Goal: Task Accomplishment & Management: Complete application form

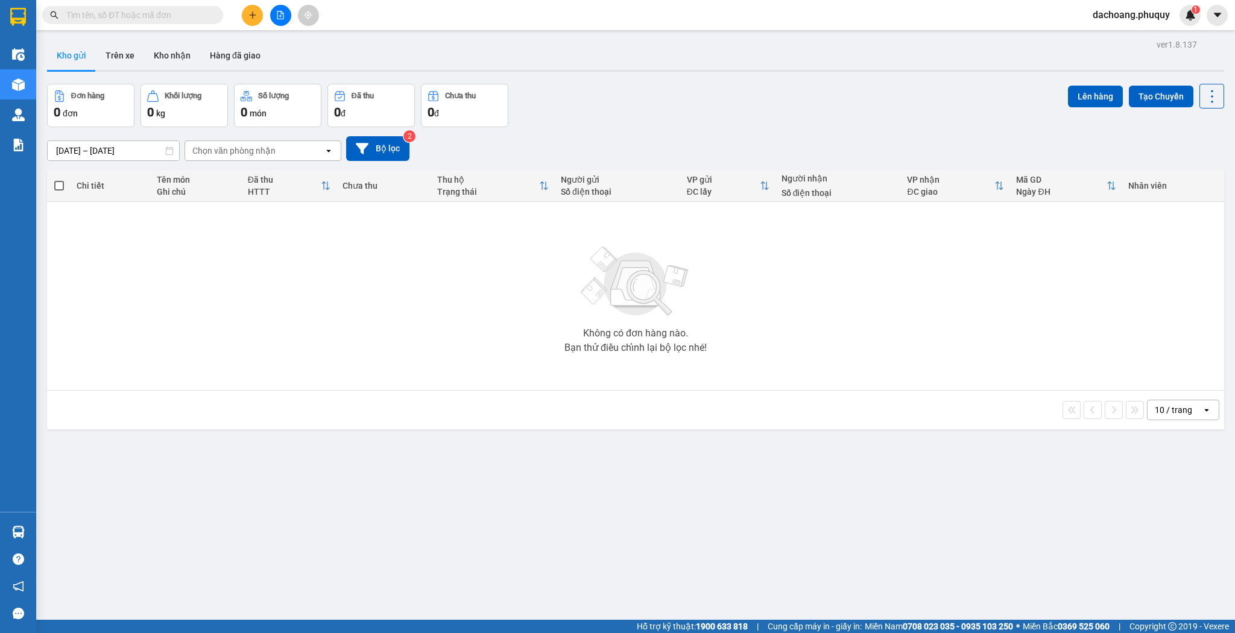
click at [263, 15] on div at bounding box center [280, 15] width 90 height 21
click at [259, 16] on button at bounding box center [252, 15] width 21 height 21
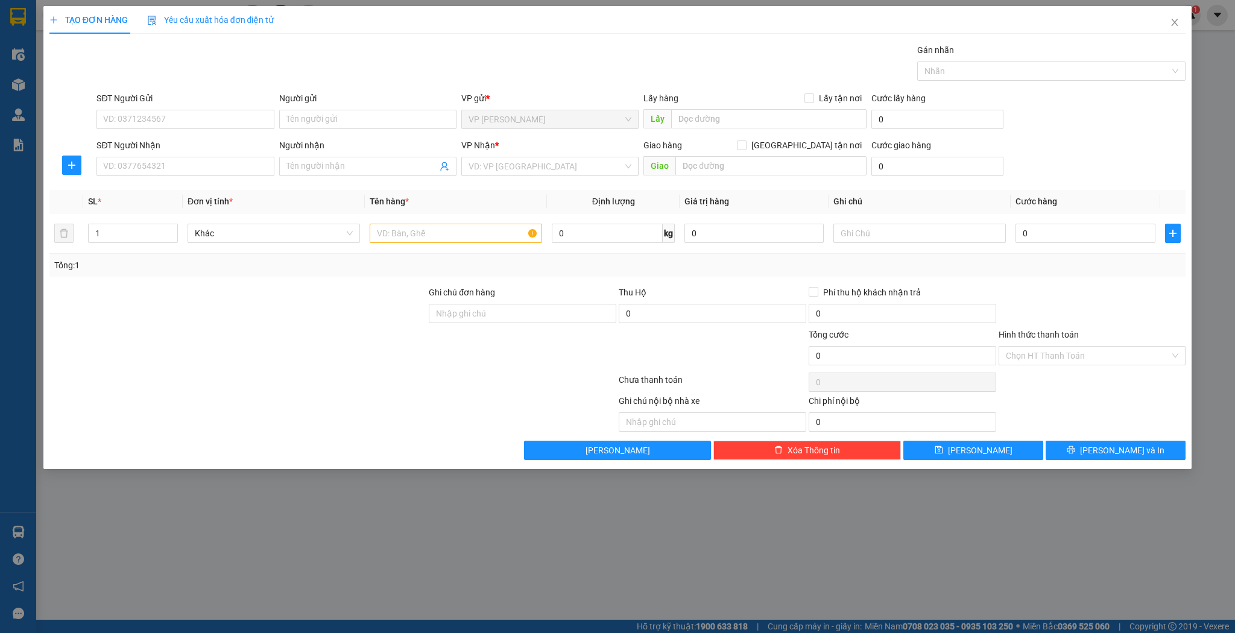
click at [342, 176] on div "Người nhận Tên người nhận" at bounding box center [367, 160] width 177 height 42
click at [343, 176] on div "Người nhận Tên người nhận" at bounding box center [367, 160] width 177 height 42
click at [344, 171] on input "Người nhận" at bounding box center [362, 166] width 151 height 13
type input "sơn nguyên"
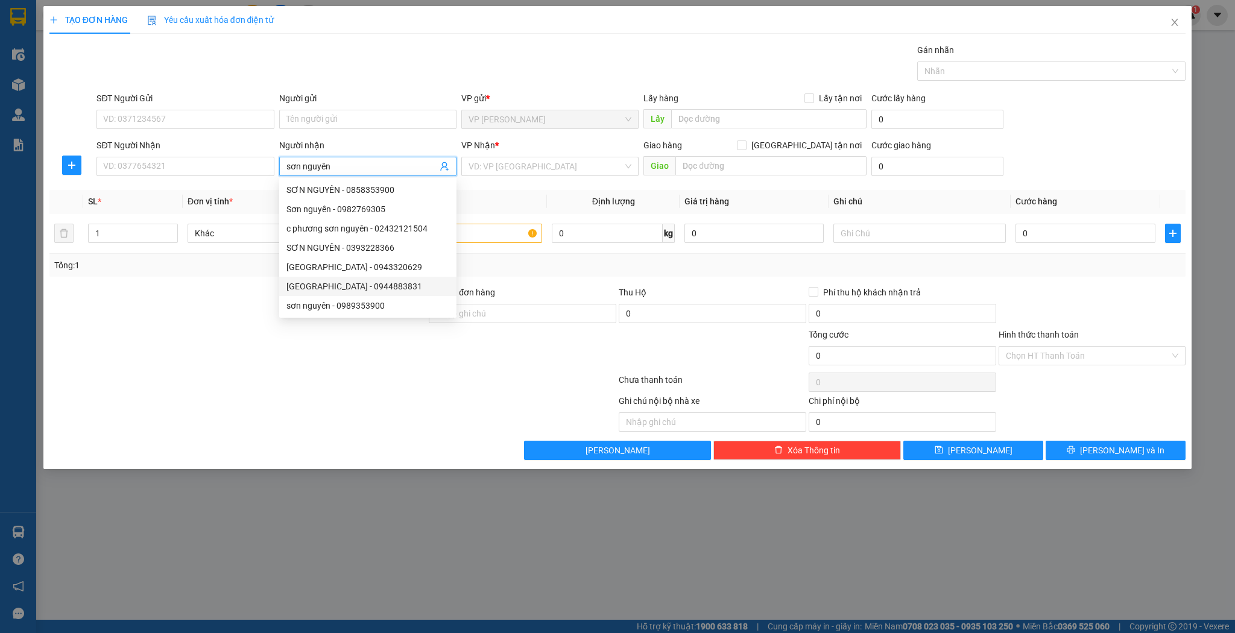
click at [397, 285] on div "[GEOGRAPHIC_DATA] - 0944883831" at bounding box center [368, 286] width 163 height 13
type input "0944883831"
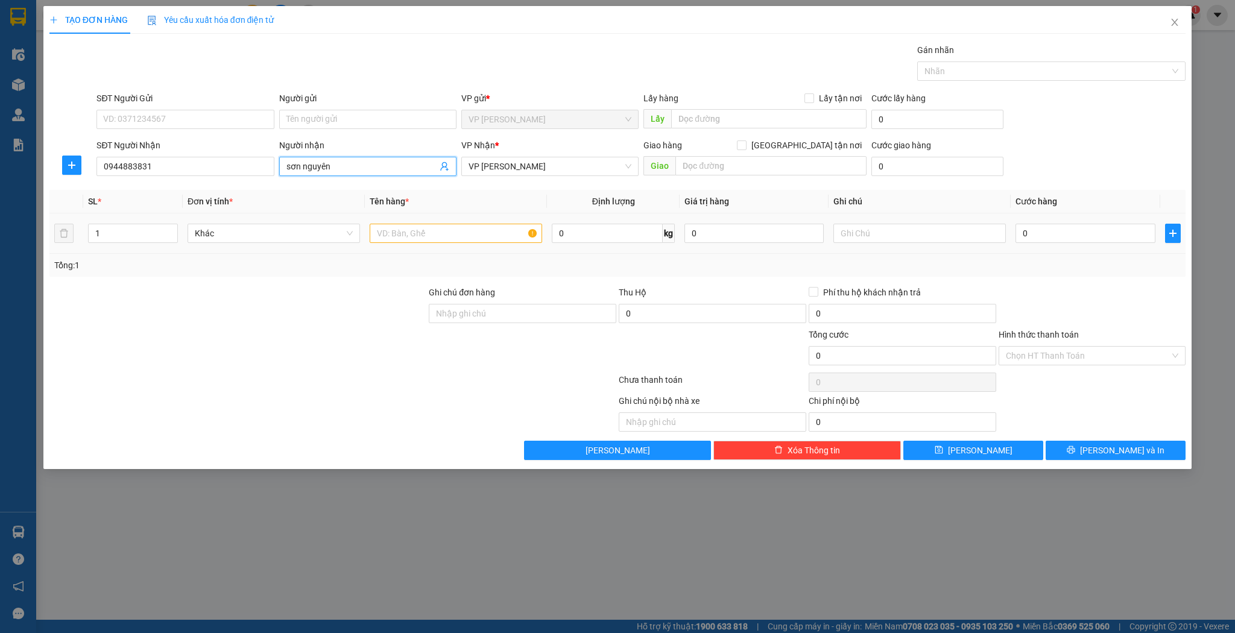
type input "sơn nguyên"
click at [498, 239] on input "text" at bounding box center [456, 233] width 173 height 19
type input "bọc"
click at [1047, 224] on input "0" at bounding box center [1085, 233] width 139 height 19
type input "3"
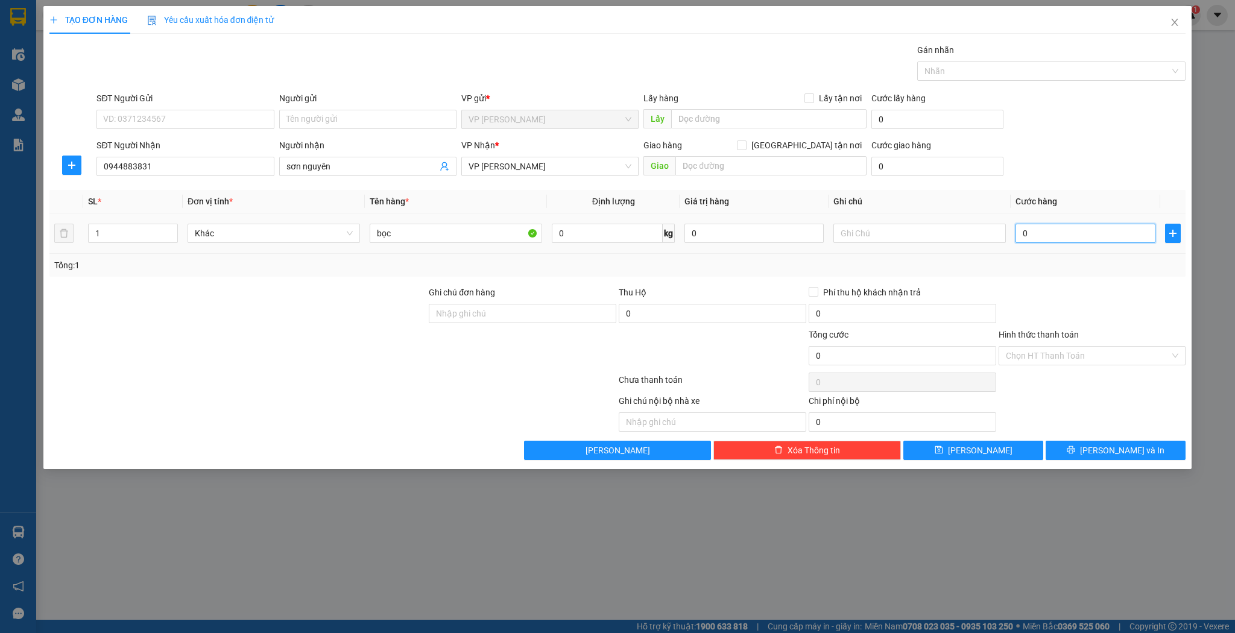
type input "3"
type input "30"
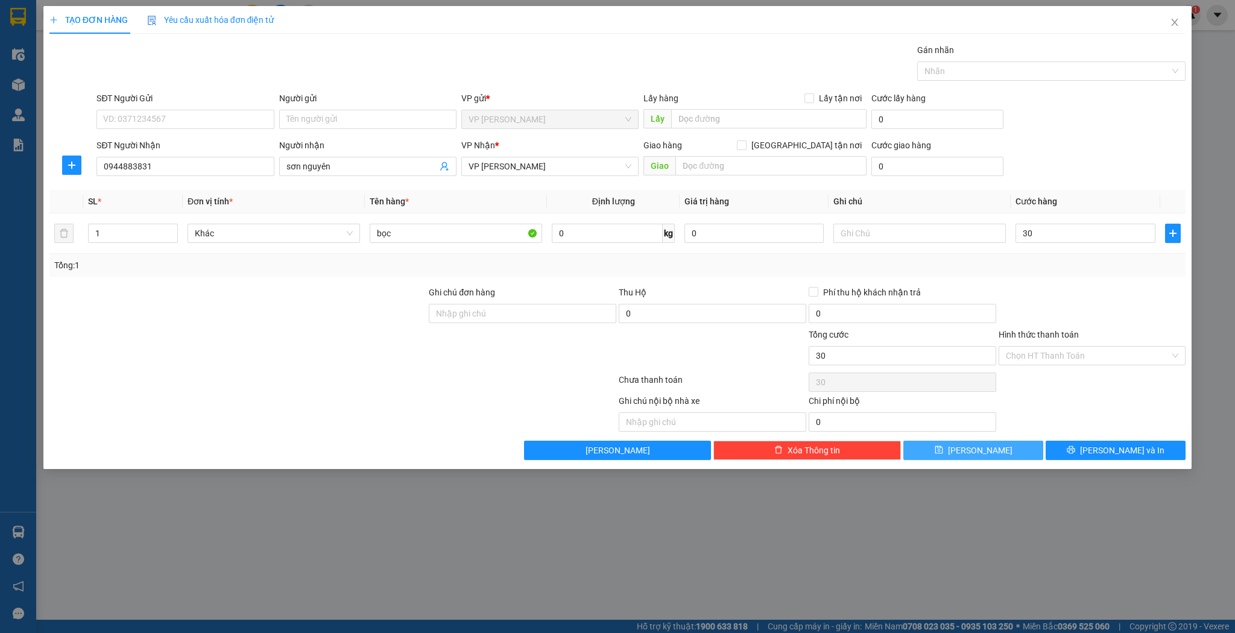
type input "30.000"
click at [1004, 458] on button "[PERSON_NAME]" at bounding box center [974, 450] width 140 height 19
type input "0"
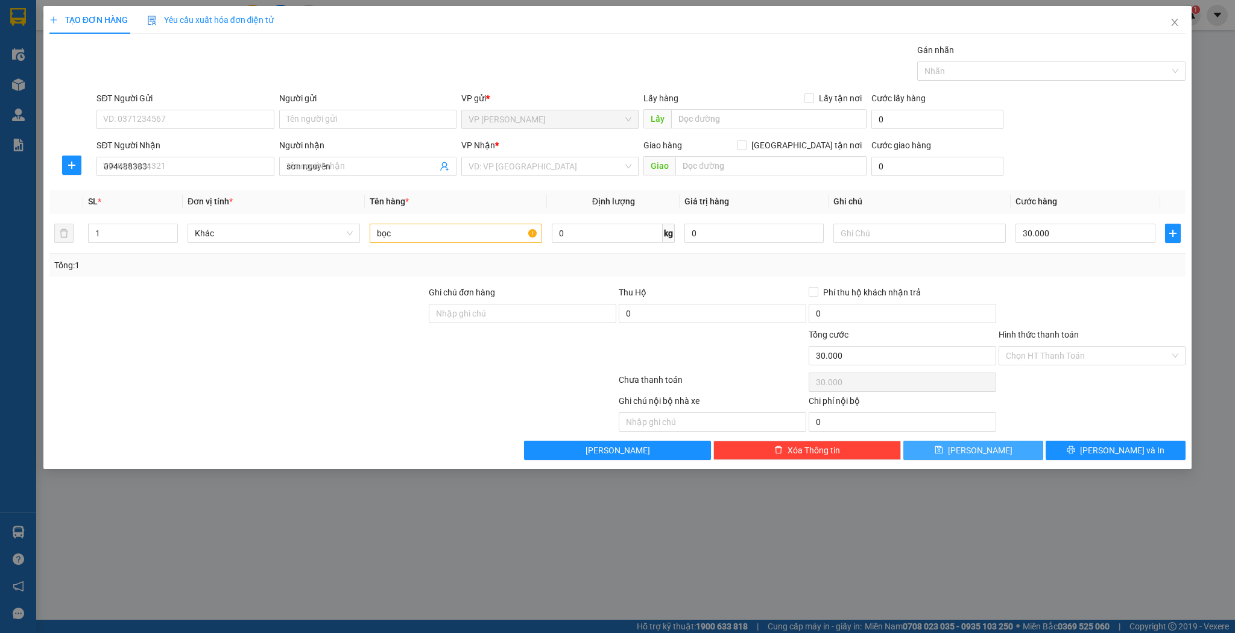
type input "0"
click at [176, 169] on input "SĐT Người Nhận" at bounding box center [185, 166] width 177 height 19
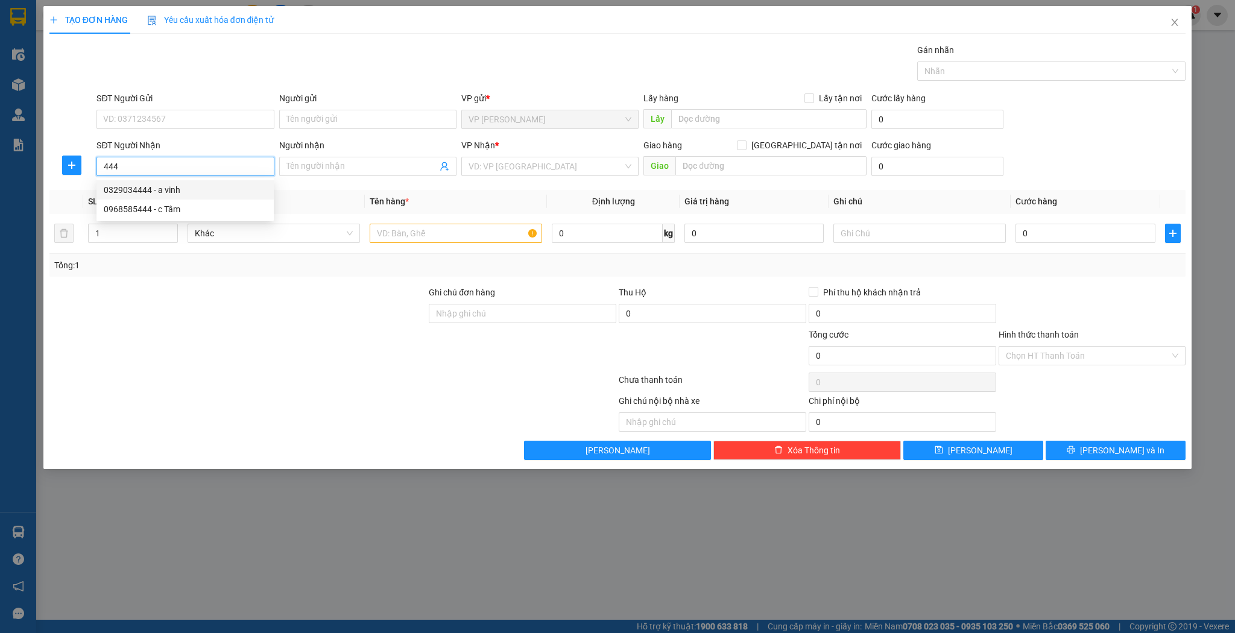
drag, startPoint x: 195, startPoint y: 186, endPoint x: 195, endPoint y: 205, distance: 19.3
click at [195, 205] on div "0329034444 - a vinh 0968585444 - c Tâm" at bounding box center [185, 199] width 177 height 39
click at [195, 205] on div "0968585444 - c Tâm" at bounding box center [185, 209] width 163 height 13
type input "0968585444"
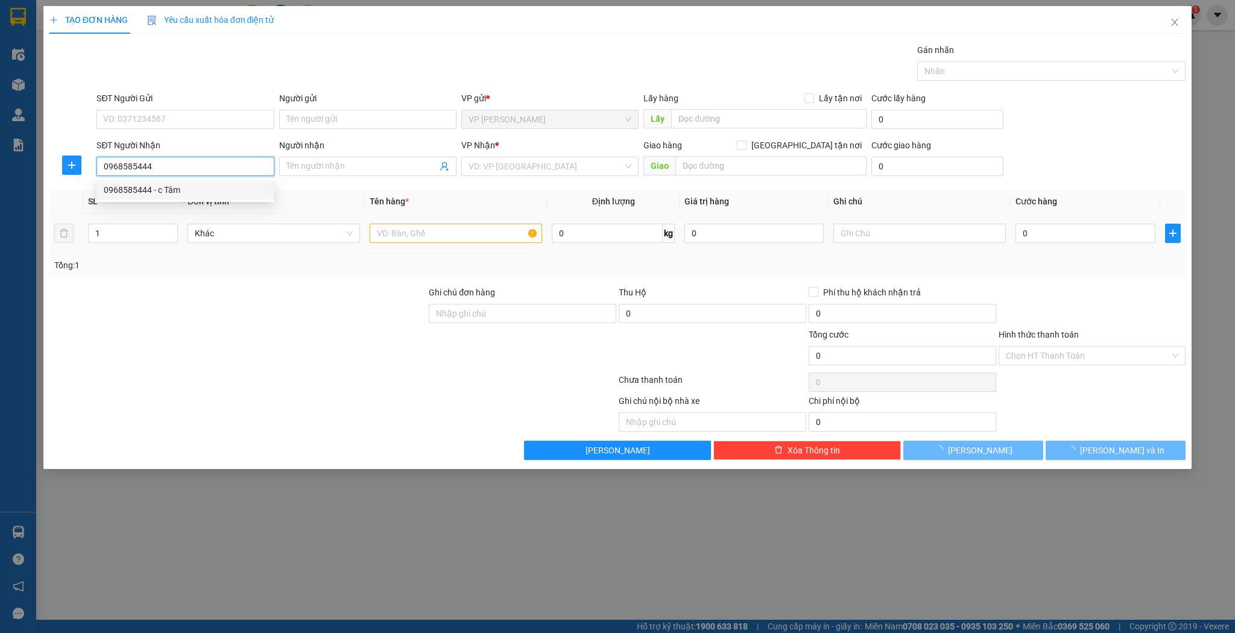
type input "c Tâm"
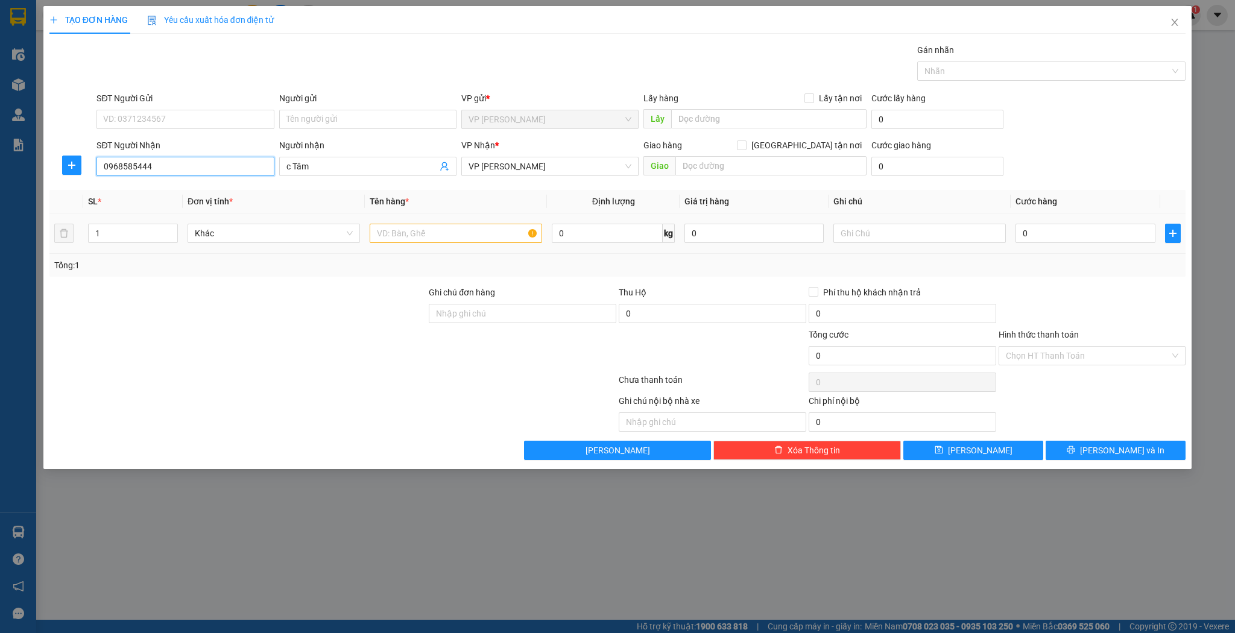
type input "0968585444"
click at [453, 222] on div at bounding box center [456, 233] width 173 height 24
click at [451, 232] on input "text" at bounding box center [456, 233] width 173 height 19
type input "tải"
drag, startPoint x: 1091, startPoint y: 254, endPoint x: 1088, endPoint y: 239, distance: 15.4
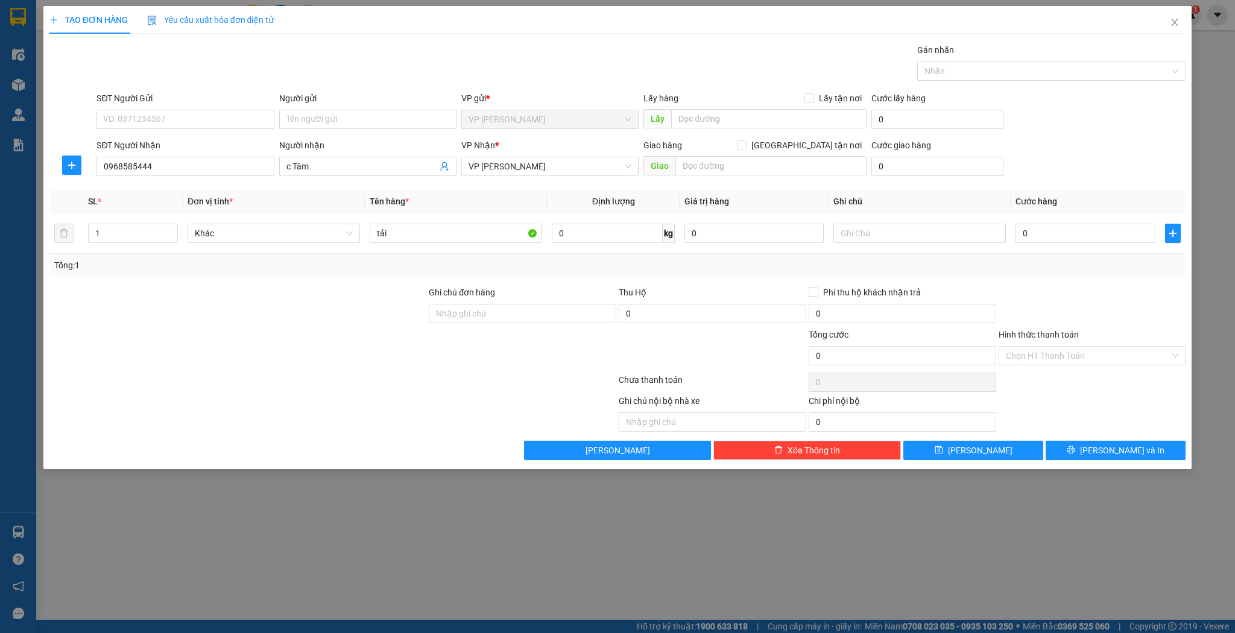
click at [1091, 254] on div "Tổng: 1" at bounding box center [617, 265] width 1137 height 23
click at [1088, 239] on input "0" at bounding box center [1085, 233] width 139 height 19
type input "7"
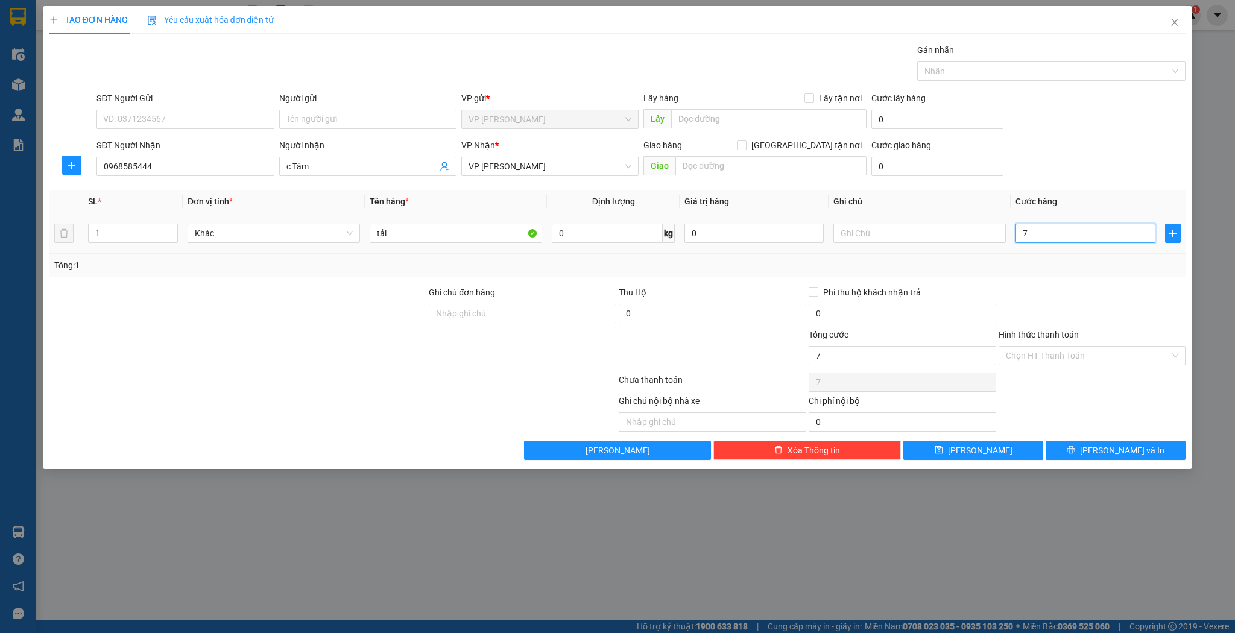
type input "70"
type input "70.000"
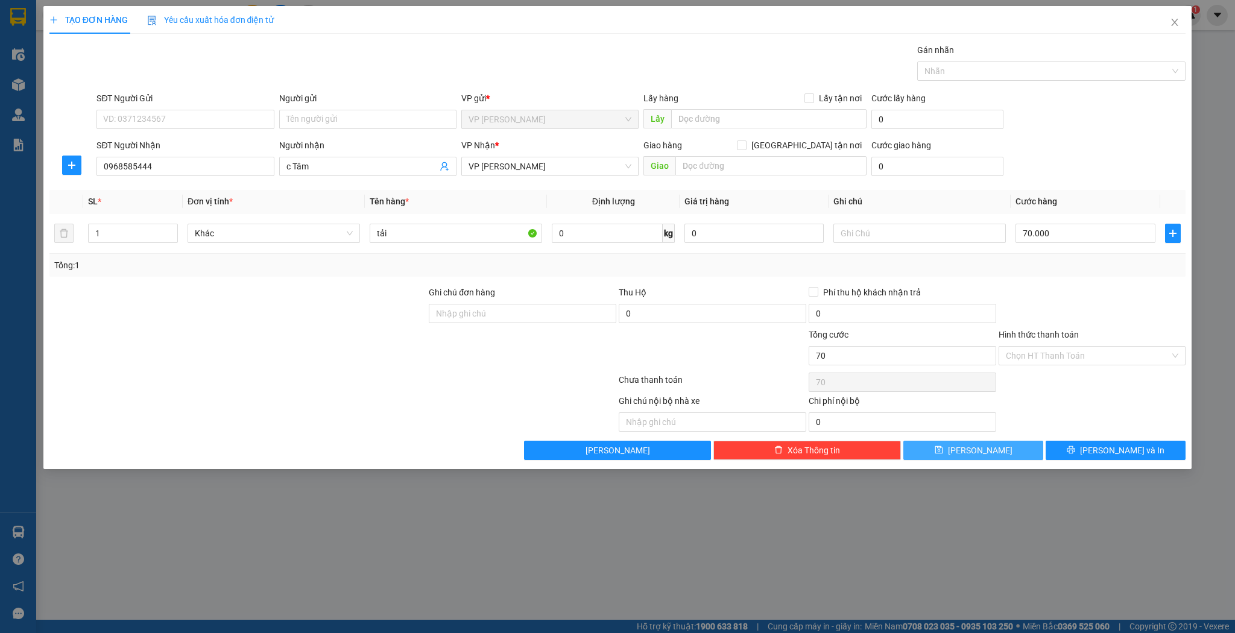
type input "70.000"
click at [1012, 447] on button "[PERSON_NAME]" at bounding box center [974, 450] width 140 height 19
type input "0"
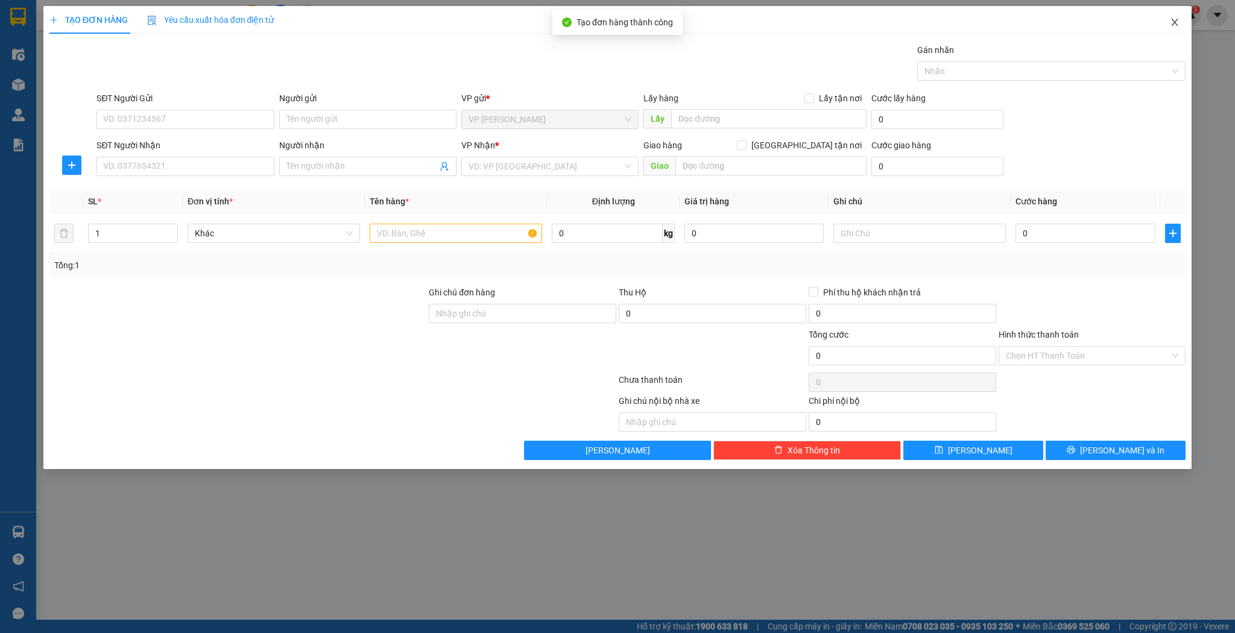
click at [1174, 24] on icon "close" at bounding box center [1175, 22] width 10 height 10
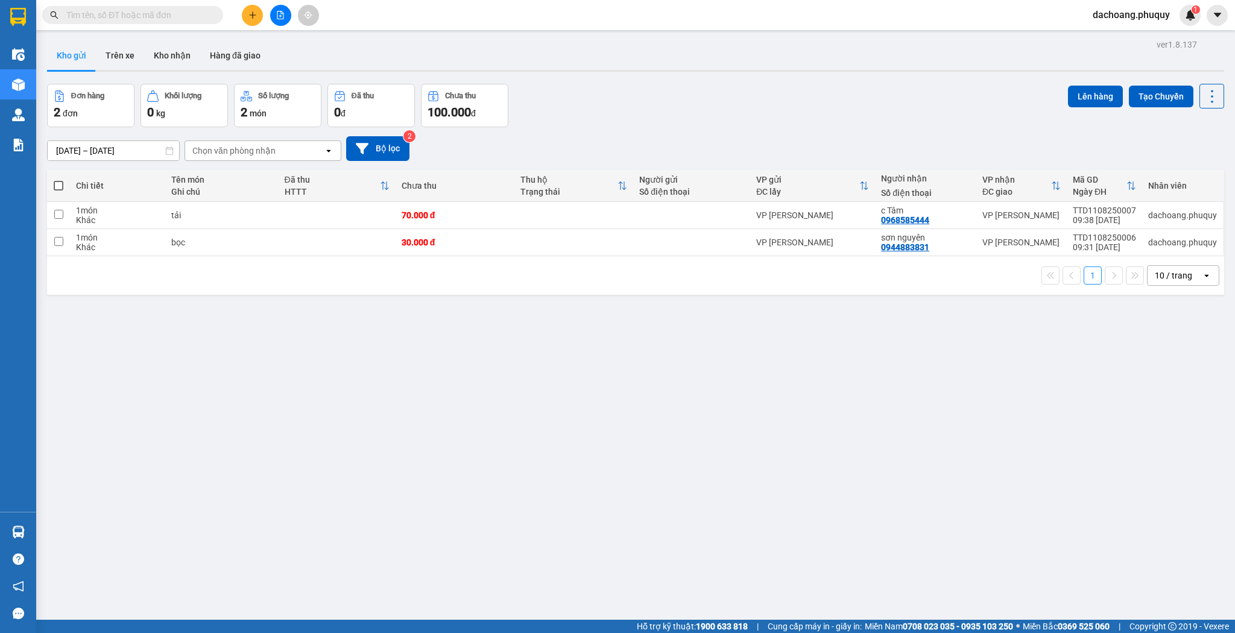
click at [247, 16] on button at bounding box center [252, 15] width 21 height 21
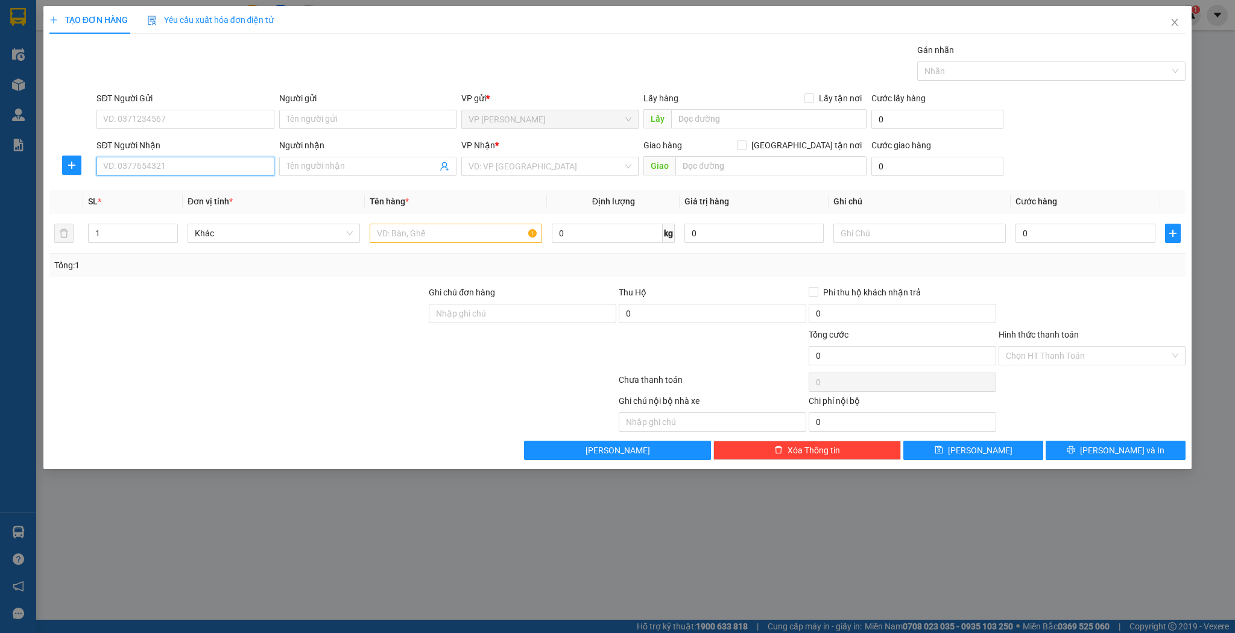
click at [230, 171] on input "SĐT Người Nhận" at bounding box center [185, 166] width 177 height 19
type input "0943602175"
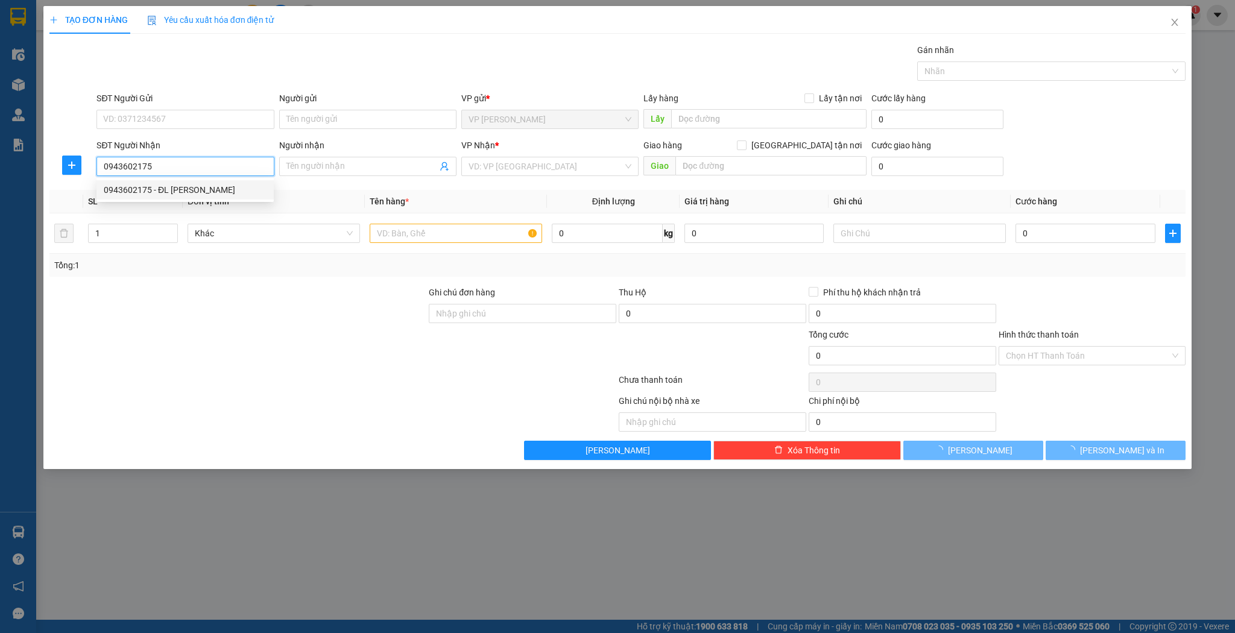
type input "ĐL Trình Hương"
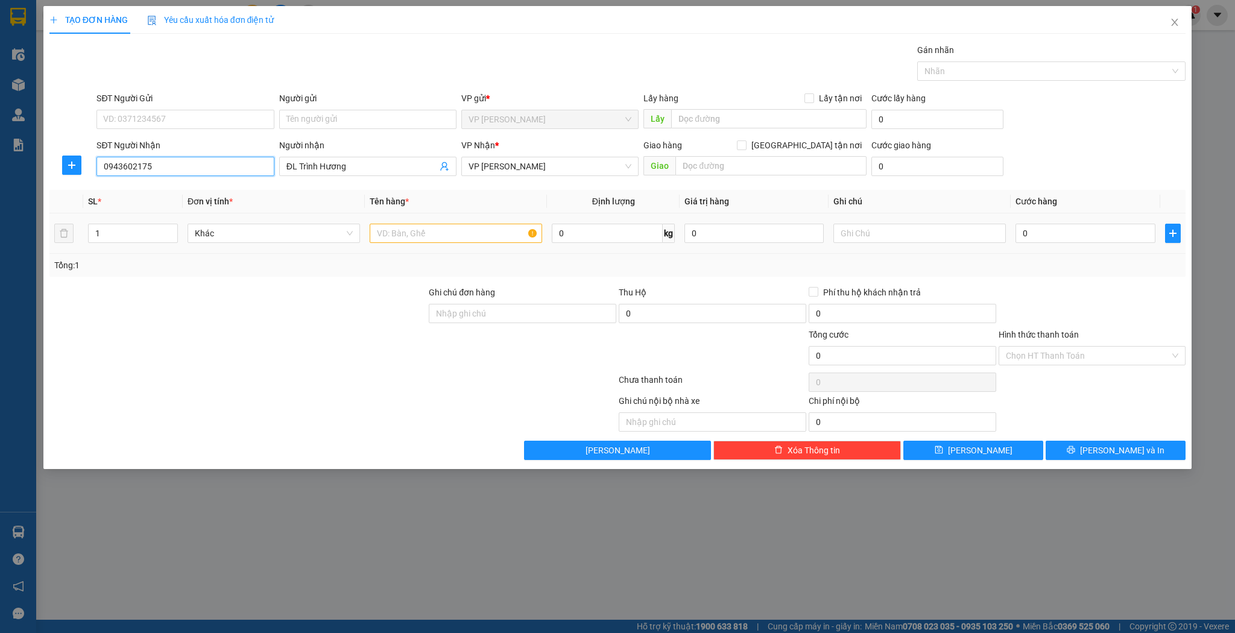
type input "0943602175"
click at [470, 240] on input "text" at bounding box center [456, 233] width 173 height 19
type input "máy lọc nước"
click at [1071, 241] on input "0" at bounding box center [1085, 233] width 139 height 19
type input "1"
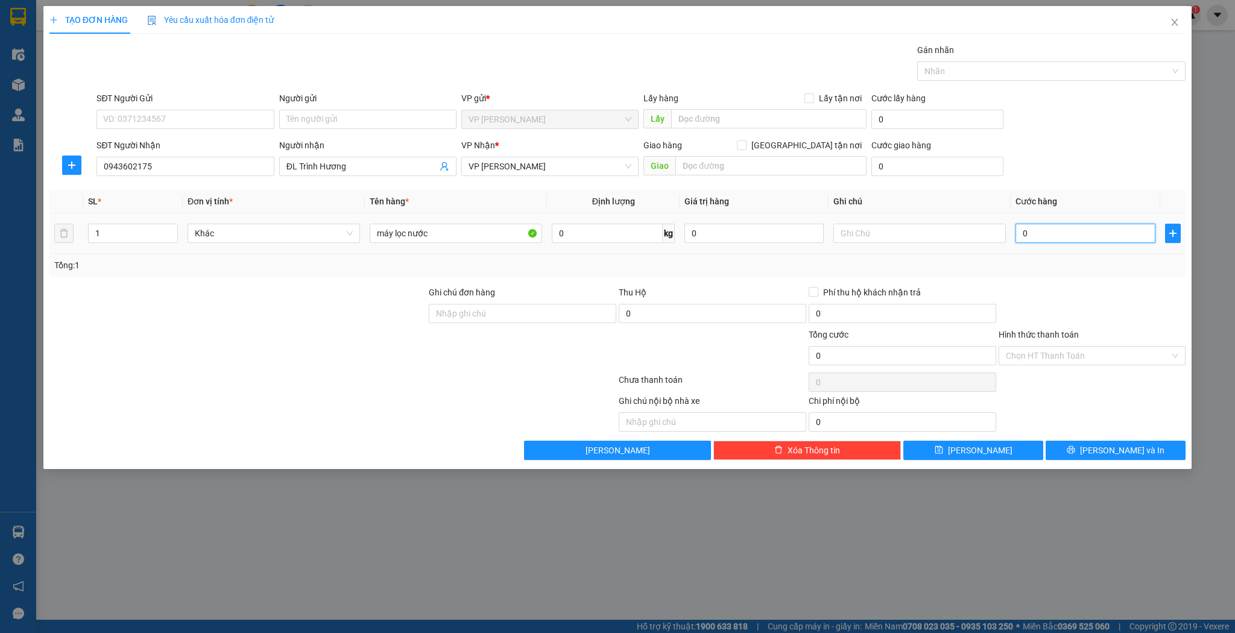
type input "1"
type input "10"
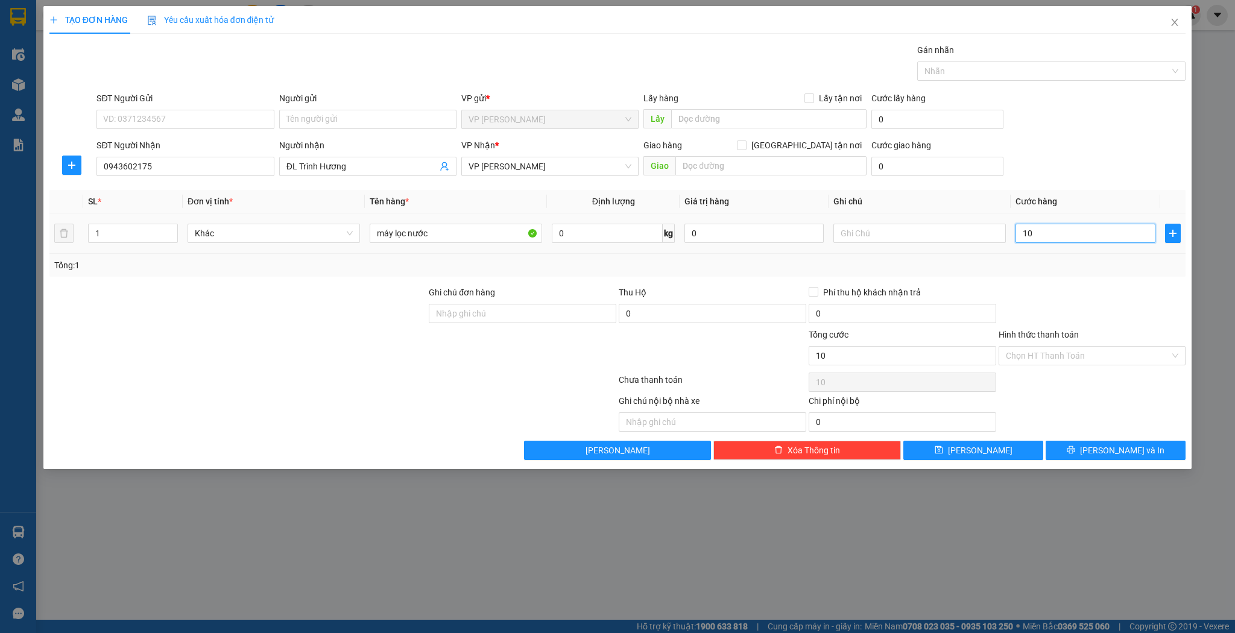
type input "100"
type input "100.000"
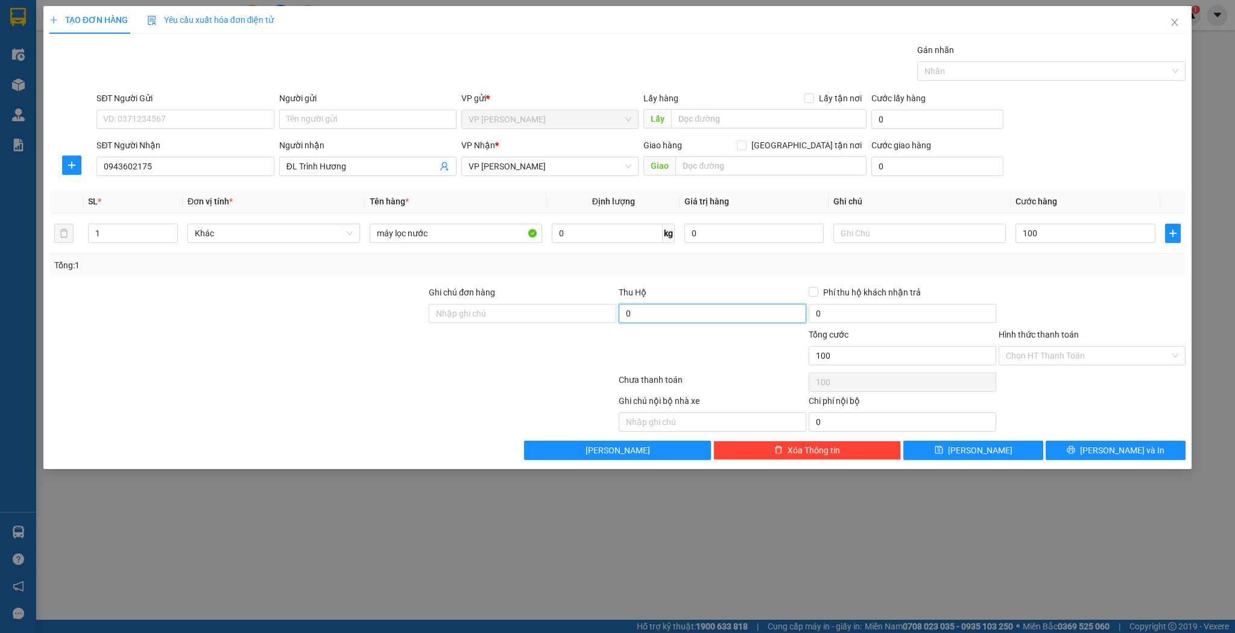
type input "100.000"
click at [717, 316] on input "0" at bounding box center [713, 313] width 188 height 19
type input "4.430.000"
click at [1079, 291] on div at bounding box center [1093, 307] width 190 height 42
click at [987, 449] on button "[PERSON_NAME]" at bounding box center [974, 450] width 140 height 19
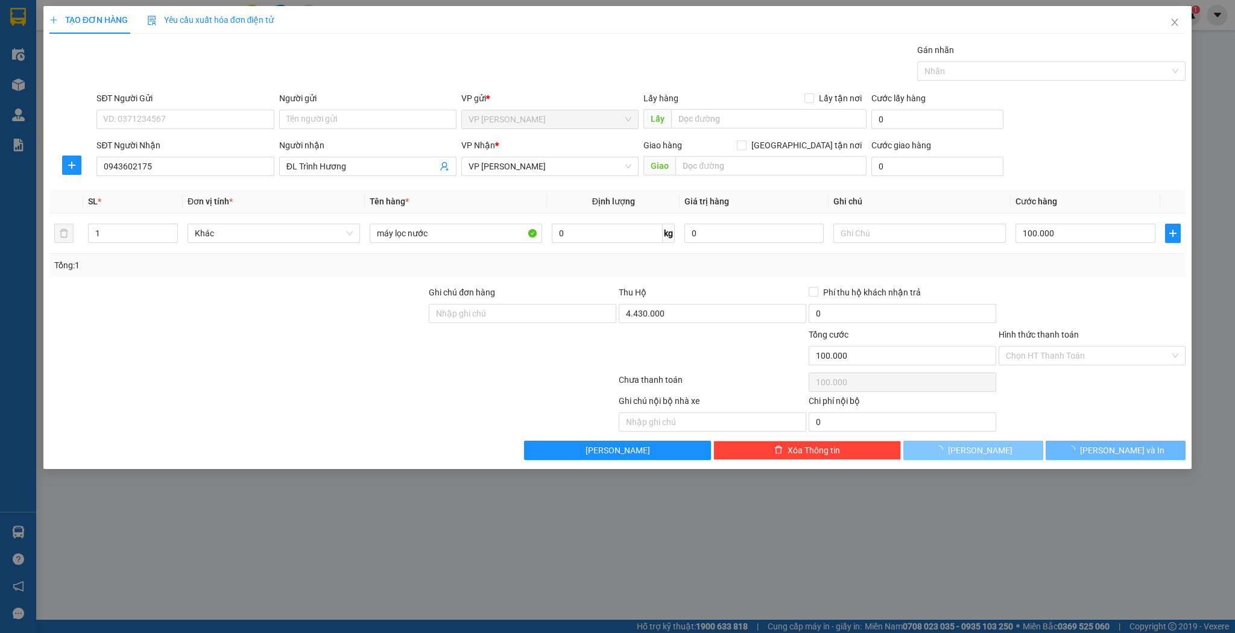
type input "0"
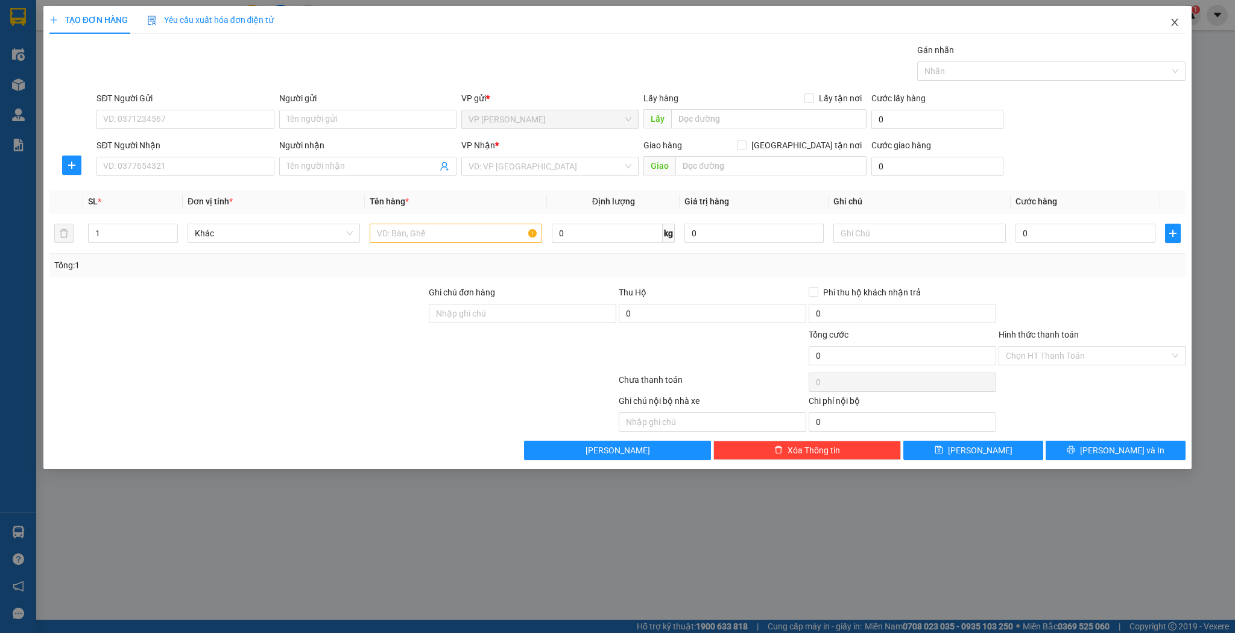
click at [1178, 24] on icon "close" at bounding box center [1175, 22] width 10 height 10
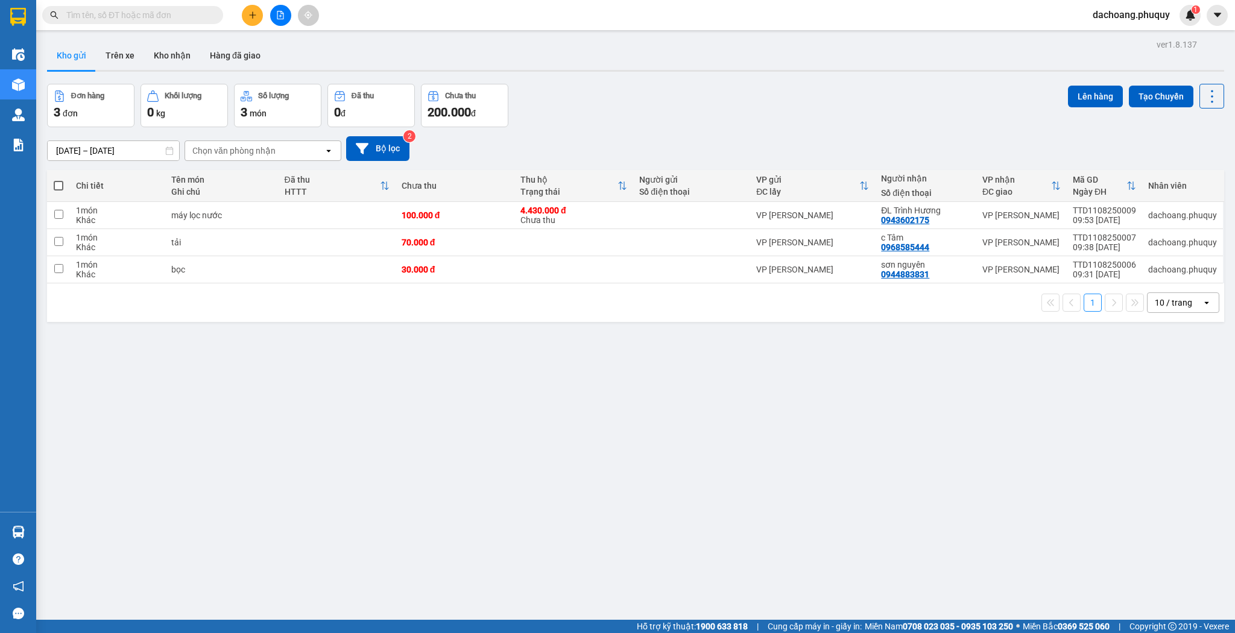
click at [369, 456] on div "ver 1.8.137 Kho gửi Trên xe Kho nhận Hàng đã giao Đơn hàng 3 đơn Khối lượng 0 k…" at bounding box center [635, 352] width 1187 height 633
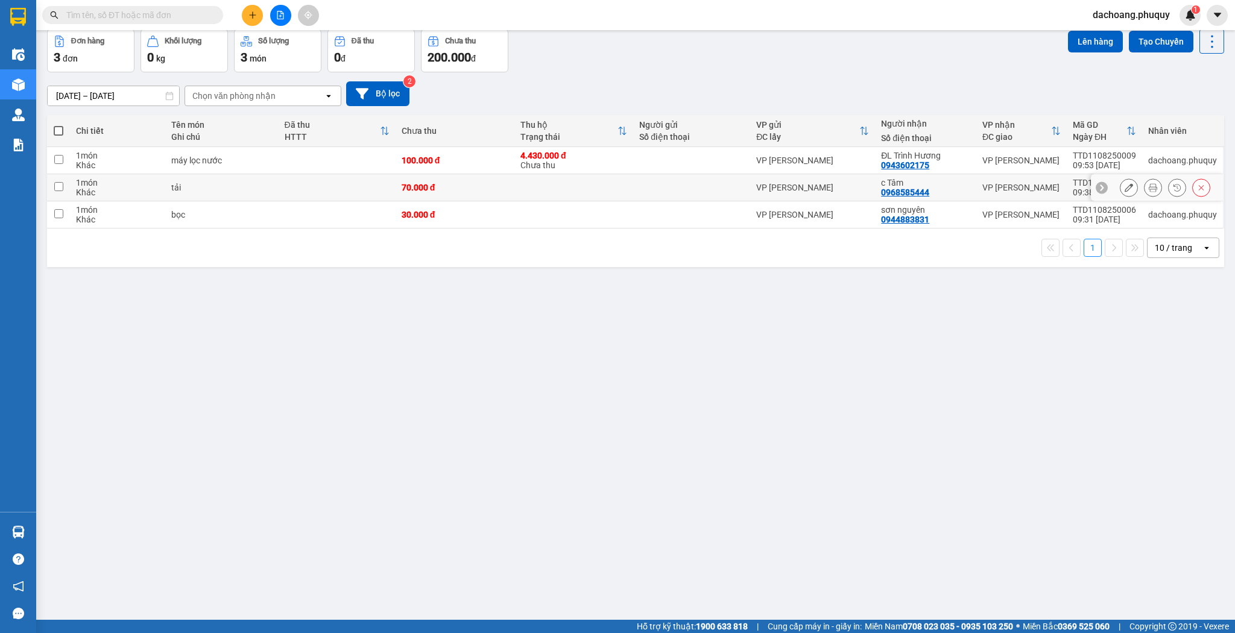
scroll to position [55, 0]
click at [513, 202] on tr "1 món Khác bọc 30.000 đ VP [PERSON_NAME][GEOGRAPHIC_DATA] 0944883831 VP [PERSON…" at bounding box center [635, 214] width 1177 height 27
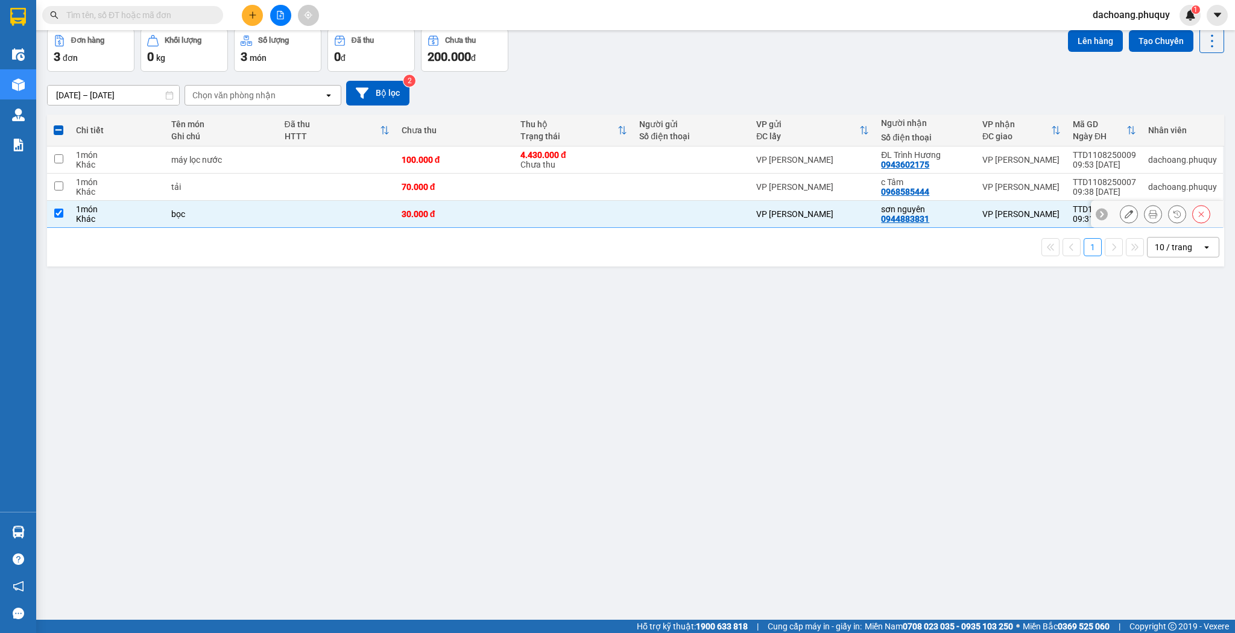
click at [341, 218] on td at bounding box center [337, 214] width 117 height 27
checkbox input "false"
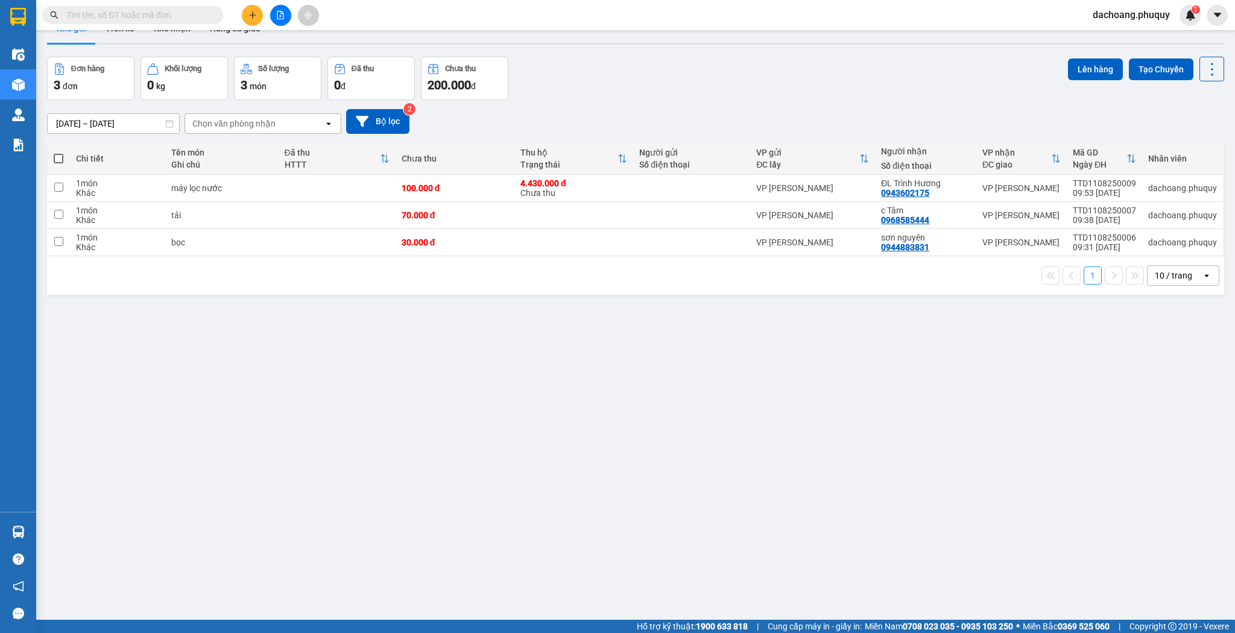
scroll to position [0, 0]
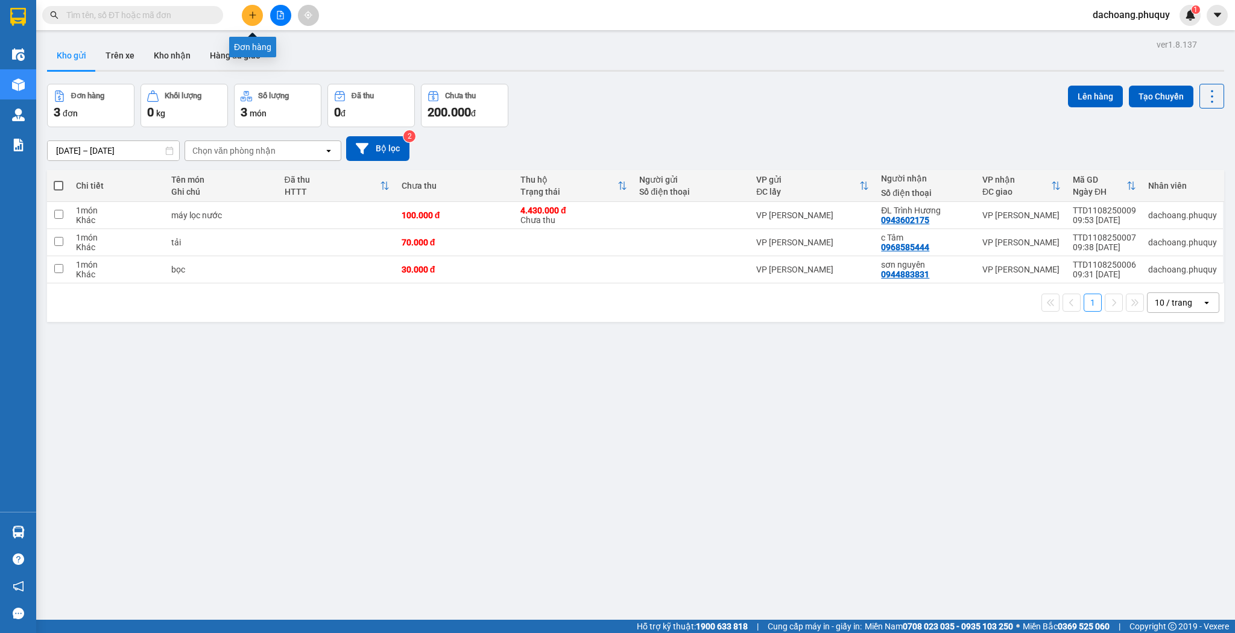
click at [249, 19] on button at bounding box center [252, 15] width 21 height 21
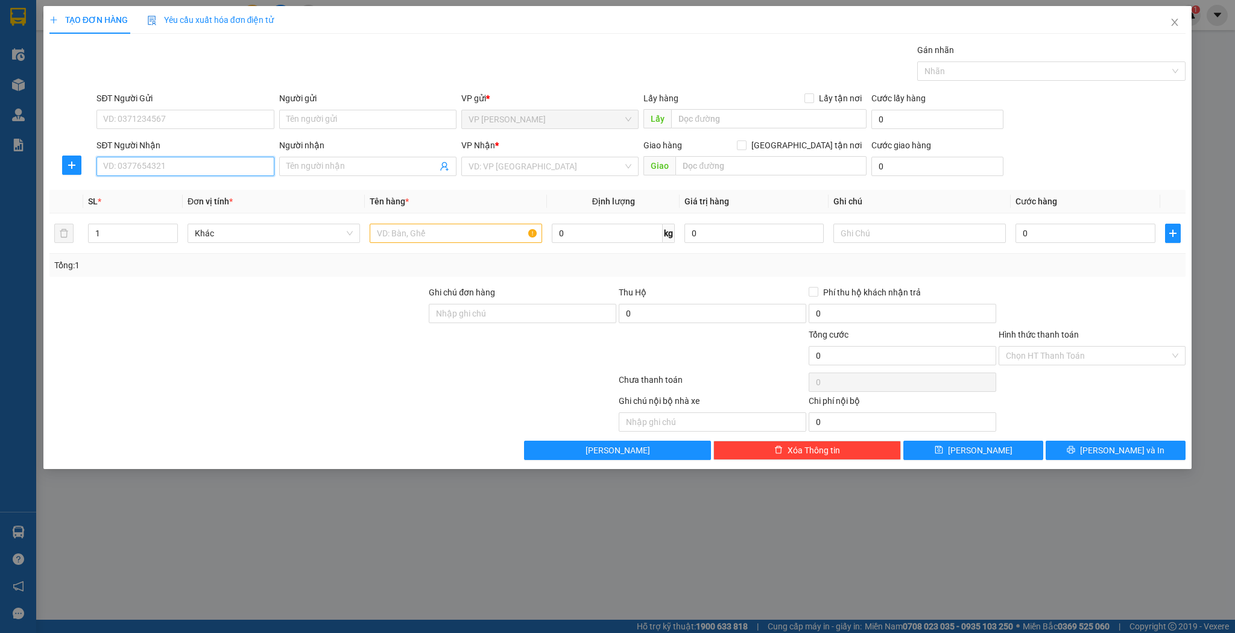
click at [238, 173] on input "SĐT Người Nhận" at bounding box center [185, 166] width 177 height 19
click at [186, 191] on div "0943320629 - [GEOGRAPHIC_DATA]" at bounding box center [185, 189] width 163 height 13
type input "0943320629"
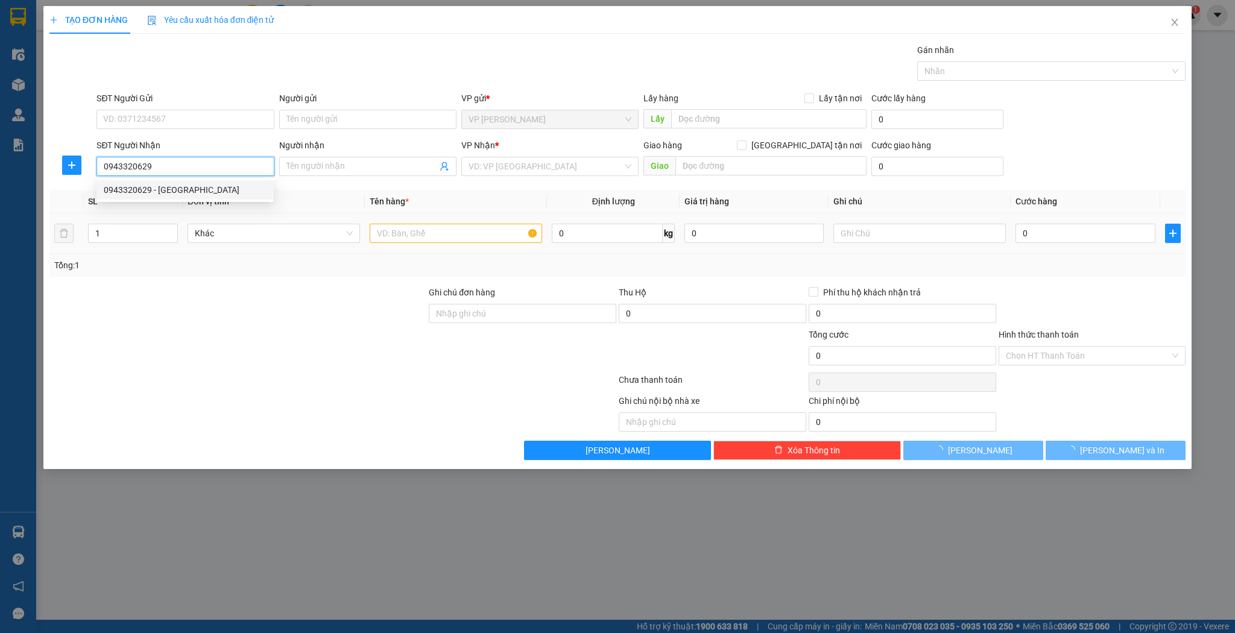
type input "sơn nguyên"
type input "0943320629"
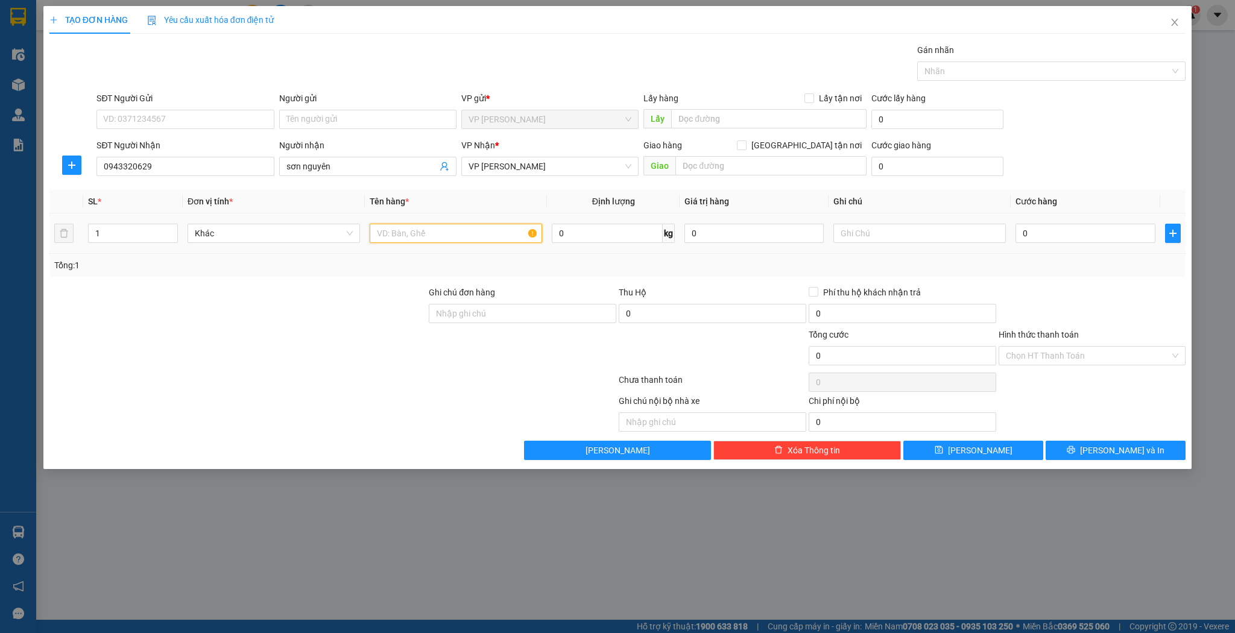
click at [410, 225] on input "text" at bounding box center [456, 233] width 173 height 19
type input "thùng"
click at [1047, 248] on td "0" at bounding box center [1085, 234] width 149 height 40
click at [1047, 240] on input "0" at bounding box center [1085, 233] width 139 height 19
type input "3"
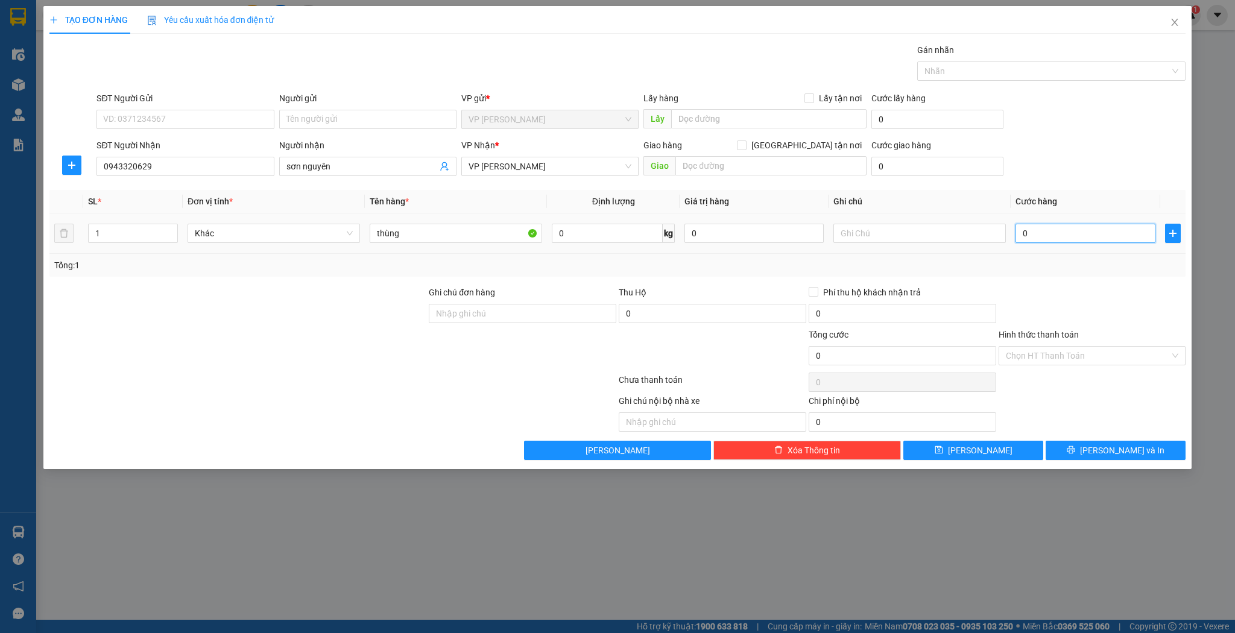
type input "3"
type input "30"
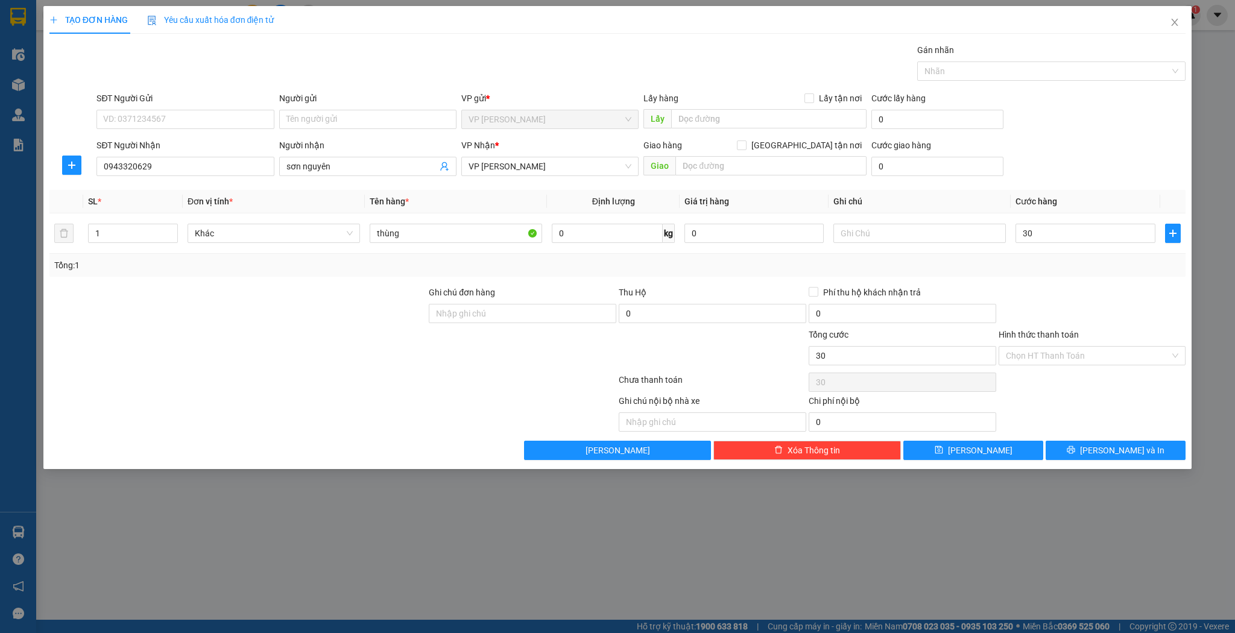
type input "30.000"
click at [963, 463] on div "TẠO ĐƠN HÀNG Yêu cầu xuất hóa đơn điện tử Transit Pickup Surcharge Ids Transit …" at bounding box center [617, 237] width 1149 height 463
click at [963, 460] on div "TẠO ĐƠN HÀNG Yêu cầu xuất hóa đơn điện tử Transit Pickup Surcharge Ids Transit …" at bounding box center [617, 237] width 1149 height 463
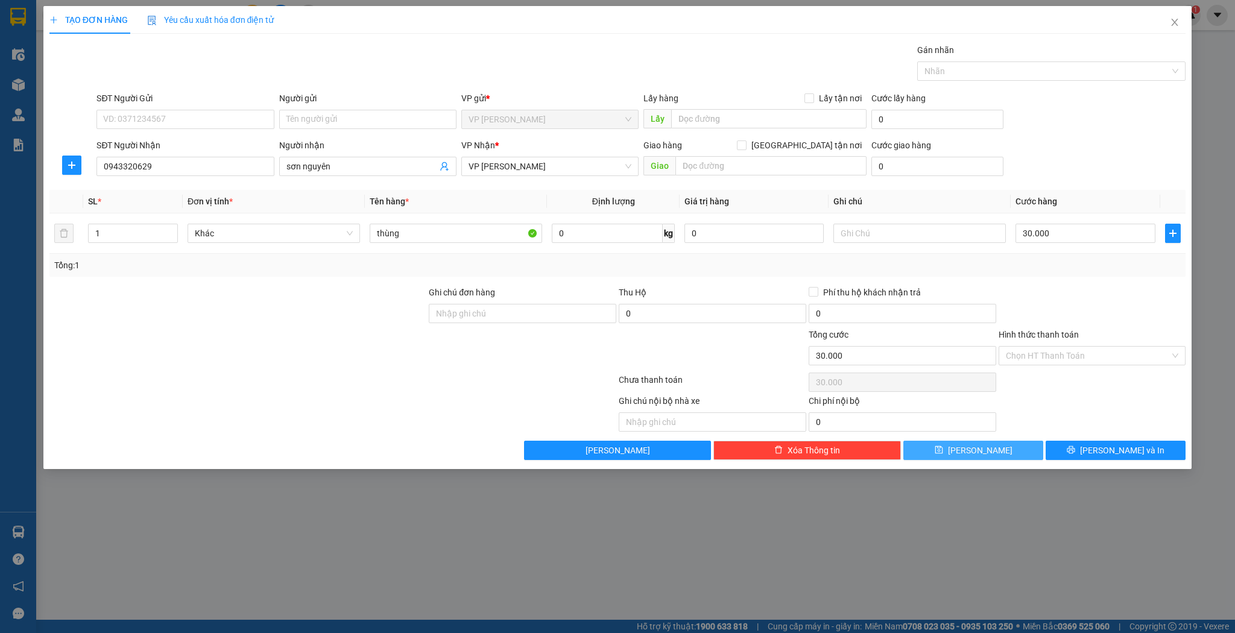
click at [943, 452] on icon "save" at bounding box center [939, 450] width 8 height 8
type input "0"
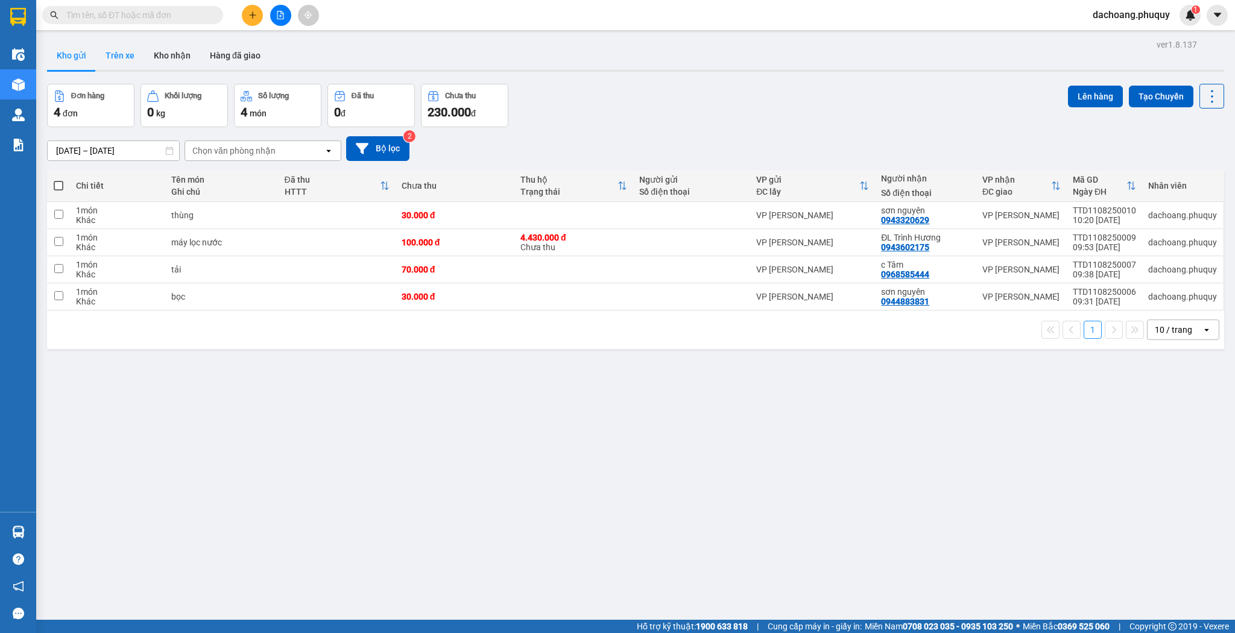
click at [127, 50] on button "Trên xe" at bounding box center [120, 55] width 48 height 29
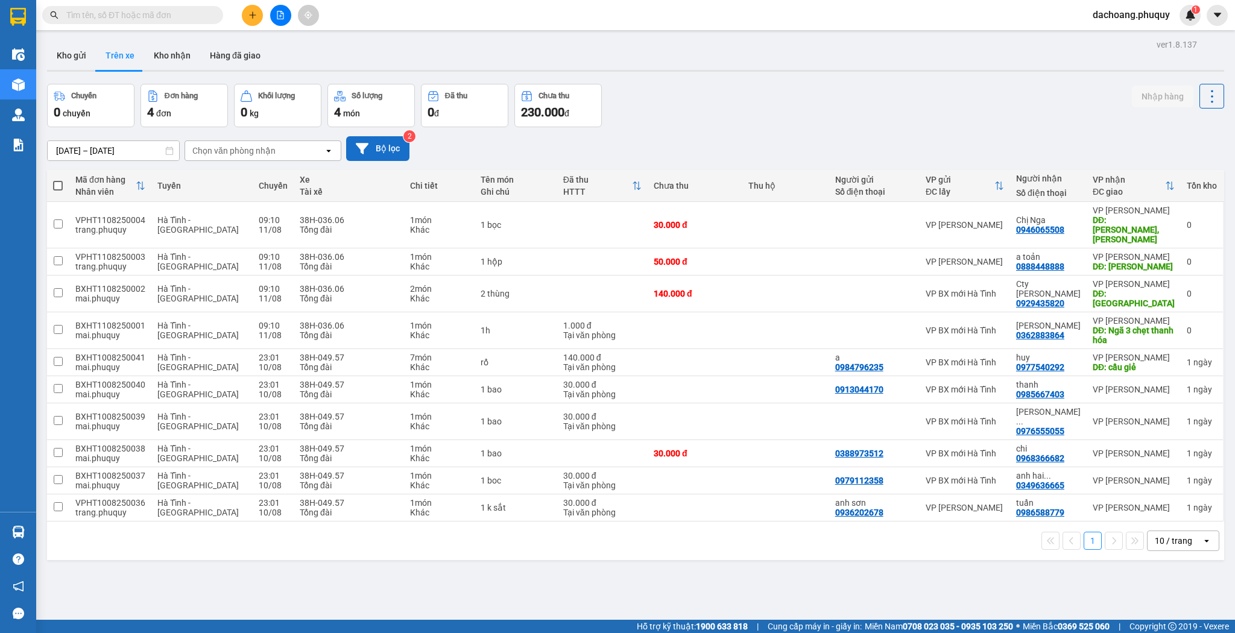
click at [384, 153] on button "Bộ lọc" at bounding box center [377, 148] width 63 height 25
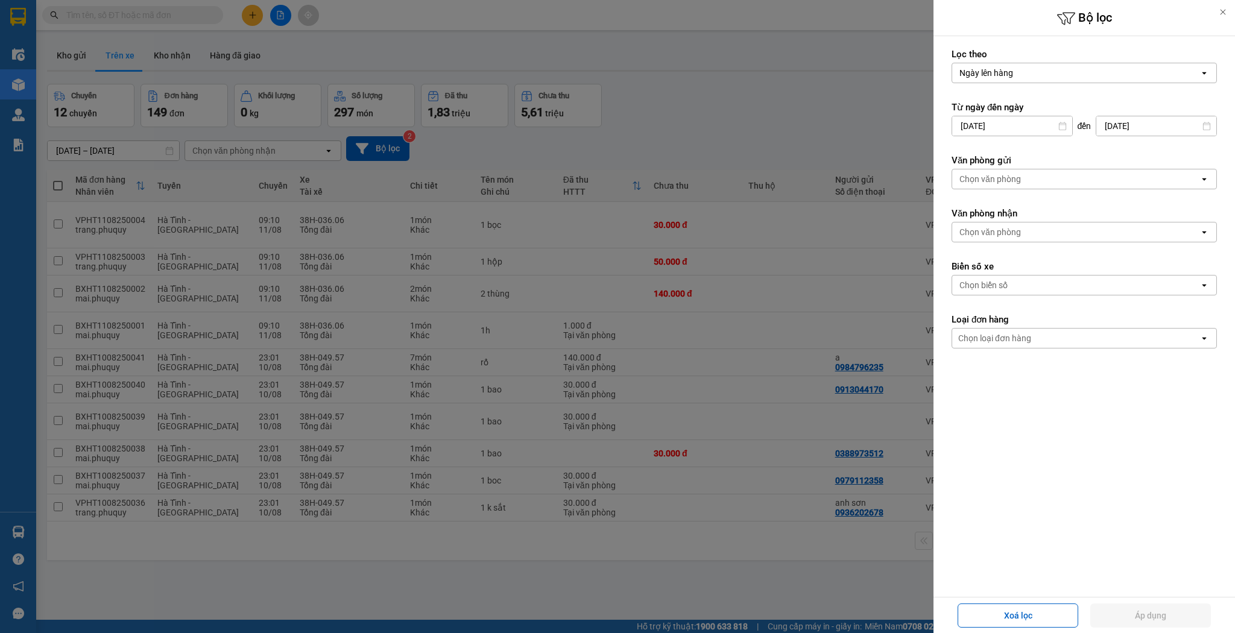
click at [1020, 123] on input "[DATE]" at bounding box center [1012, 125] width 120 height 19
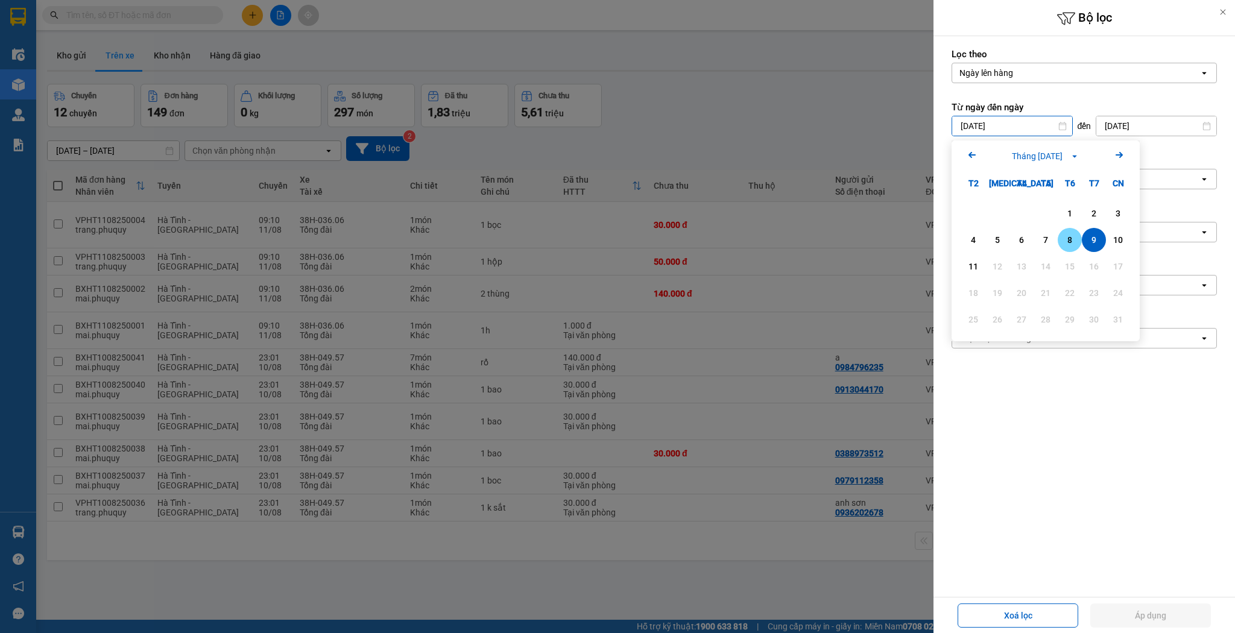
click at [1076, 249] on div "8" at bounding box center [1070, 240] width 24 height 24
type input "[DATE]"
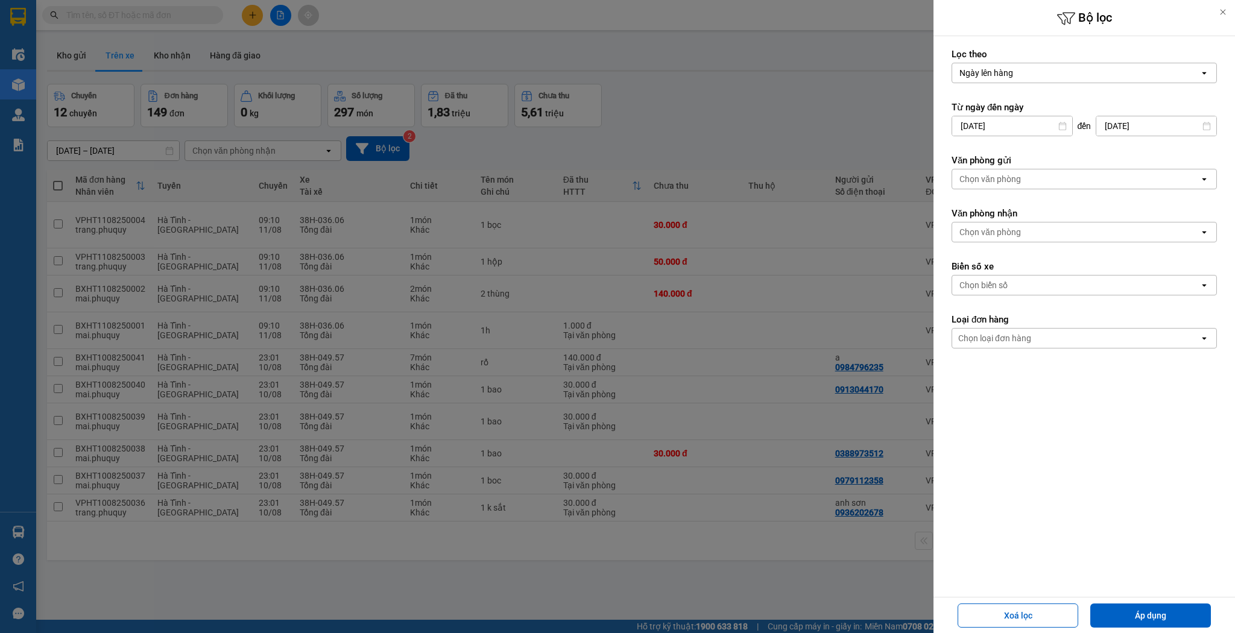
click at [1127, 117] on input "[DATE]" at bounding box center [1157, 125] width 120 height 19
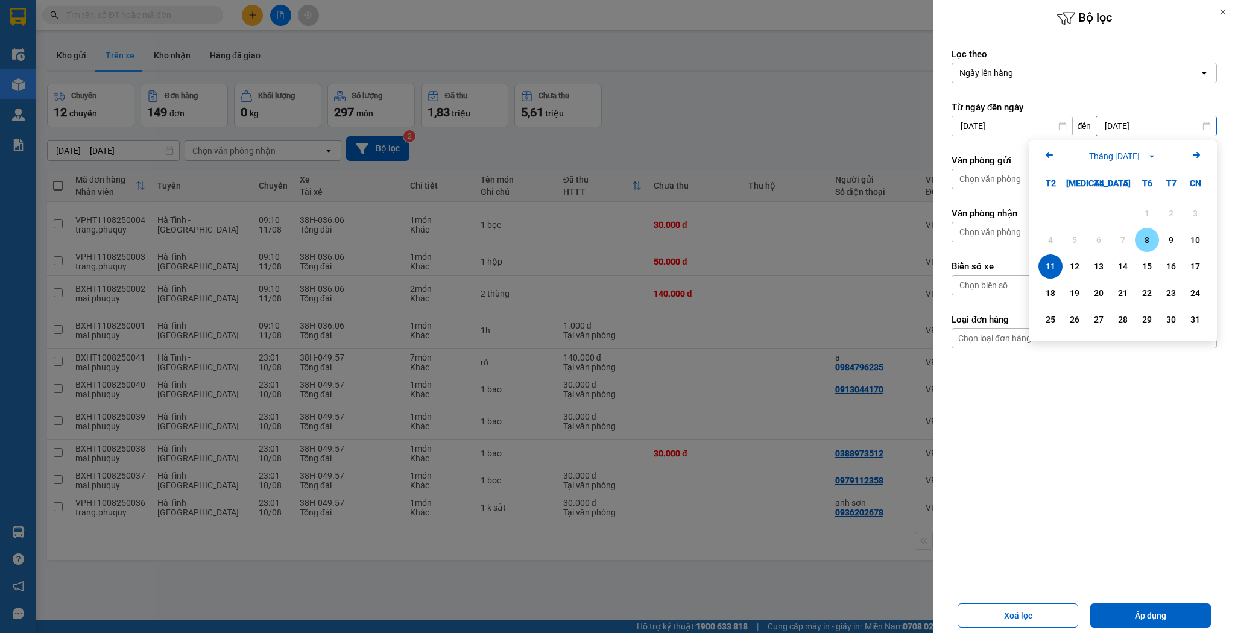
click at [1148, 235] on div "8" at bounding box center [1147, 240] width 17 height 14
type input "[DATE]"
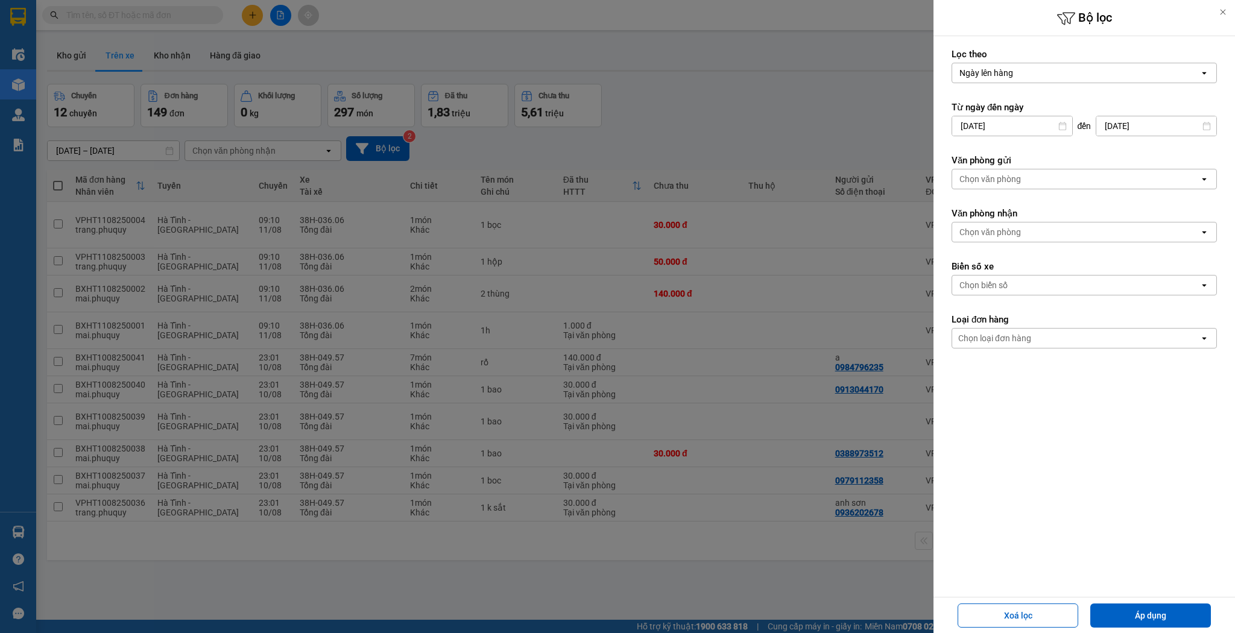
click at [1002, 186] on div "Chọn văn phòng" at bounding box center [1075, 178] width 247 height 19
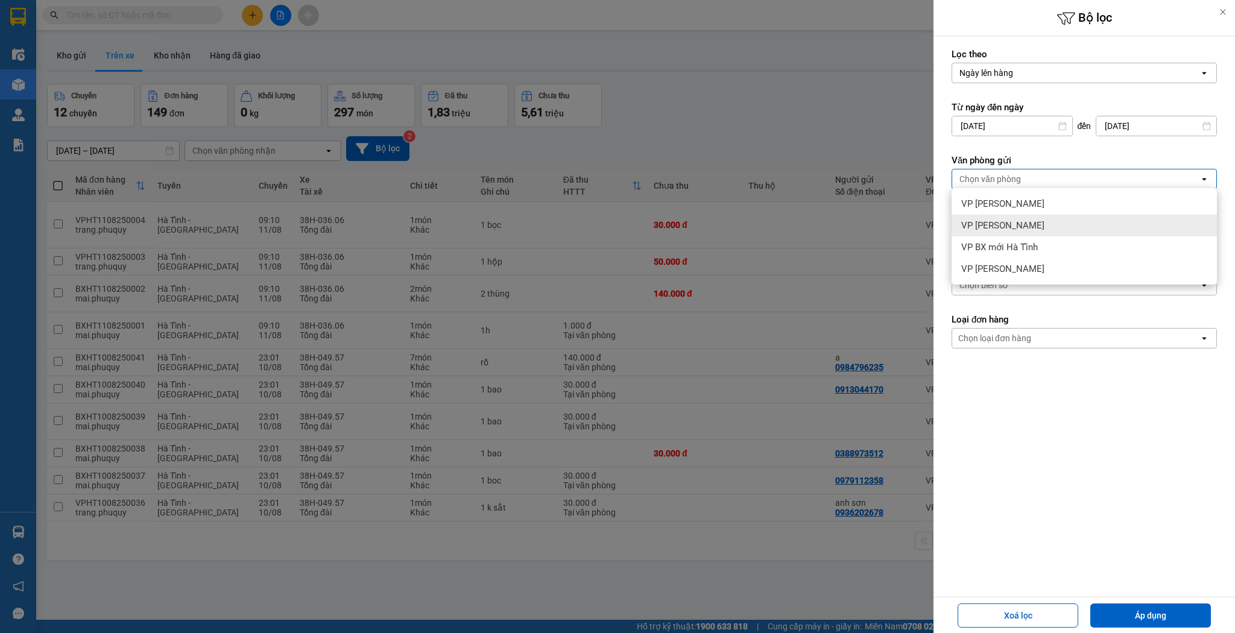
click at [992, 231] on span "VP [PERSON_NAME]" at bounding box center [1002, 226] width 83 height 12
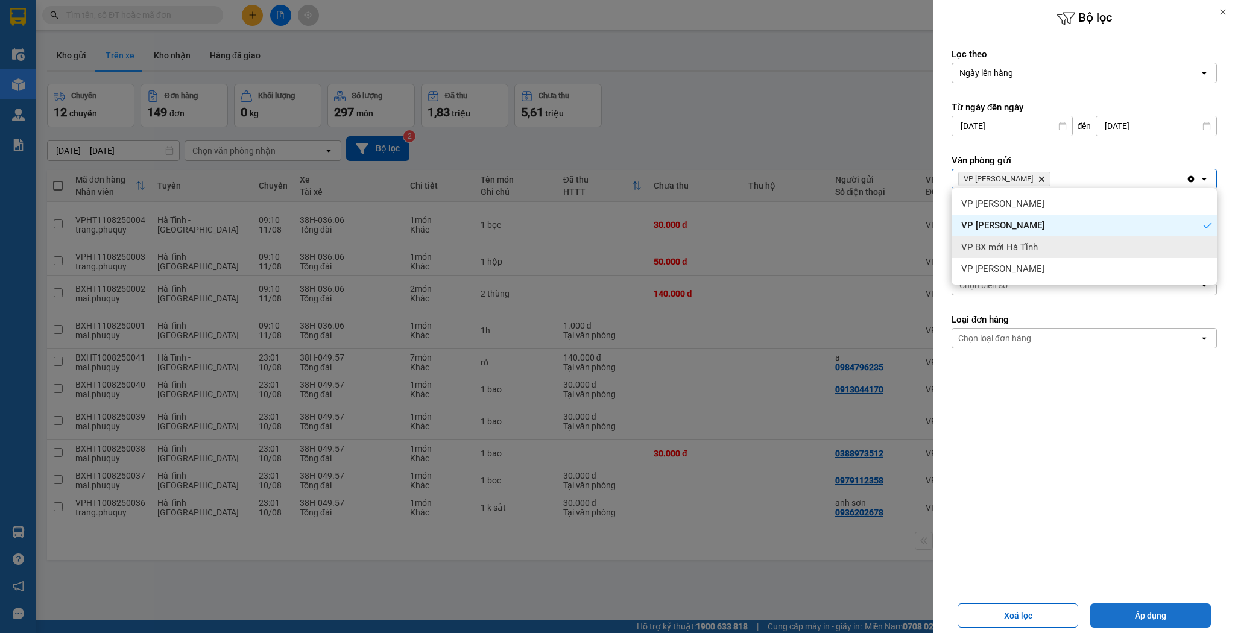
click at [1152, 608] on button "Áp dụng" at bounding box center [1151, 616] width 121 height 24
type input "[DATE] – [DATE]"
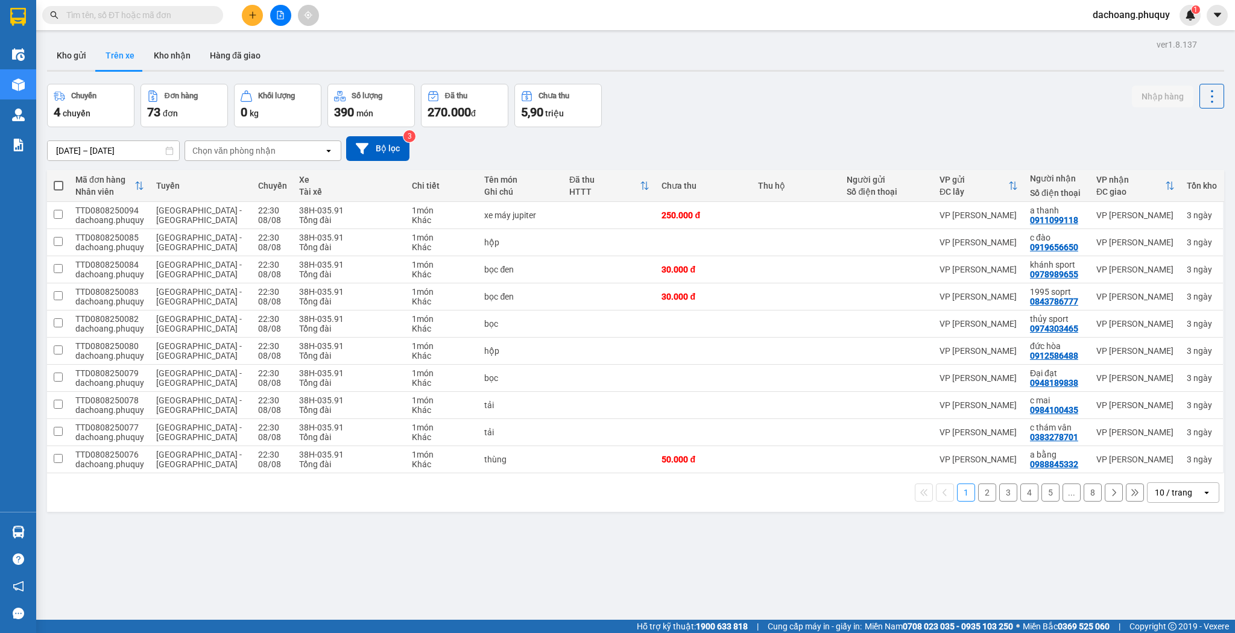
click at [1177, 494] on div "10 / trang" at bounding box center [1173, 493] width 37 height 12
click at [1181, 470] on span "100 / trang" at bounding box center [1171, 465] width 43 height 12
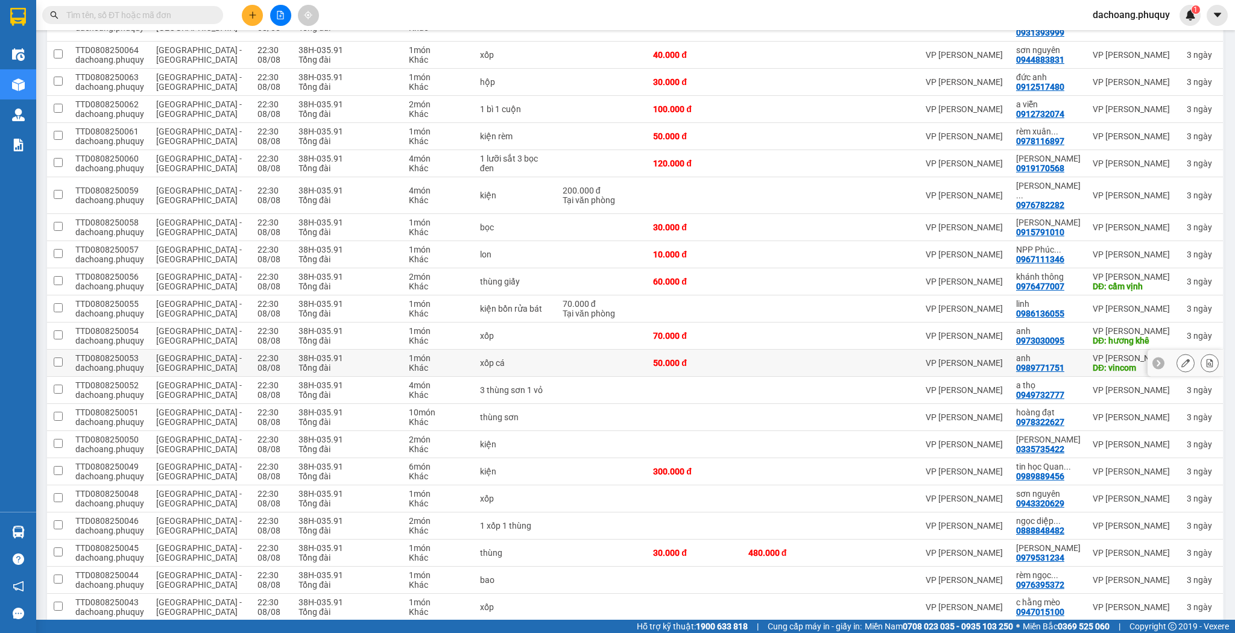
scroll to position [820, 0]
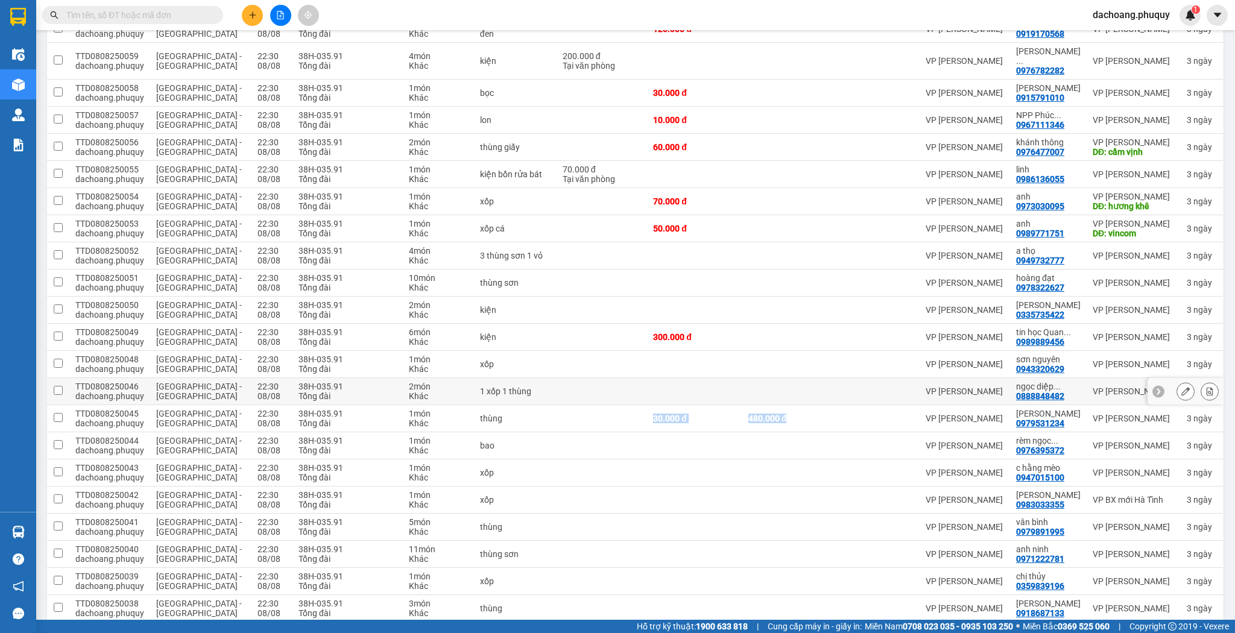
drag, startPoint x: 586, startPoint y: 394, endPoint x: 829, endPoint y: 392, distance: 243.7
click at [829, 405] on tr "TTD0808250045 dachoang.phuquy [GEOGRAPHIC_DATA] - [GEOGRAPHIC_DATA] 22:30 [DATE…" at bounding box center [635, 418] width 1177 height 27
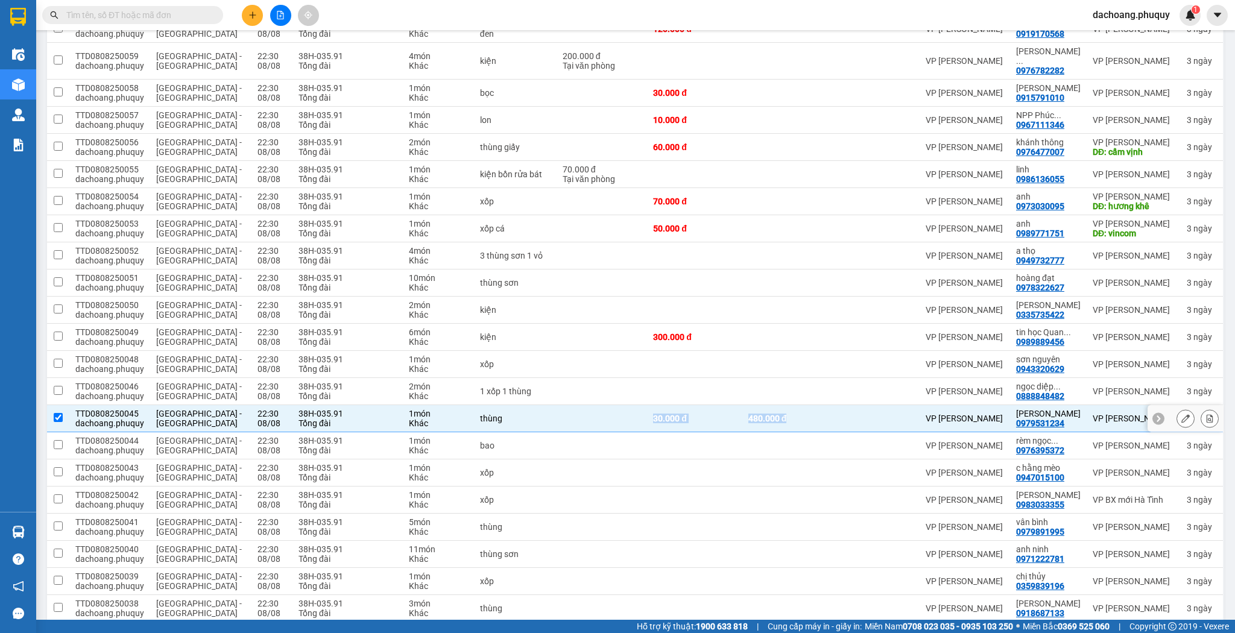
click at [809, 414] on div "480.000 đ" at bounding box center [786, 419] width 75 height 10
checkbox input "false"
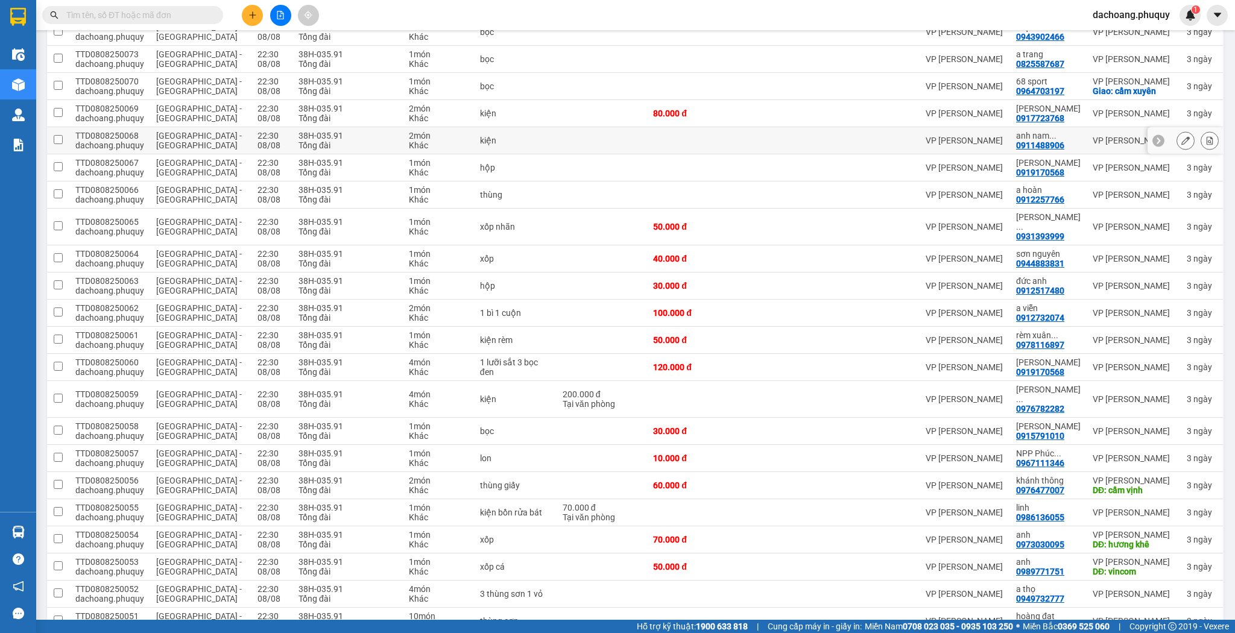
scroll to position [434, 0]
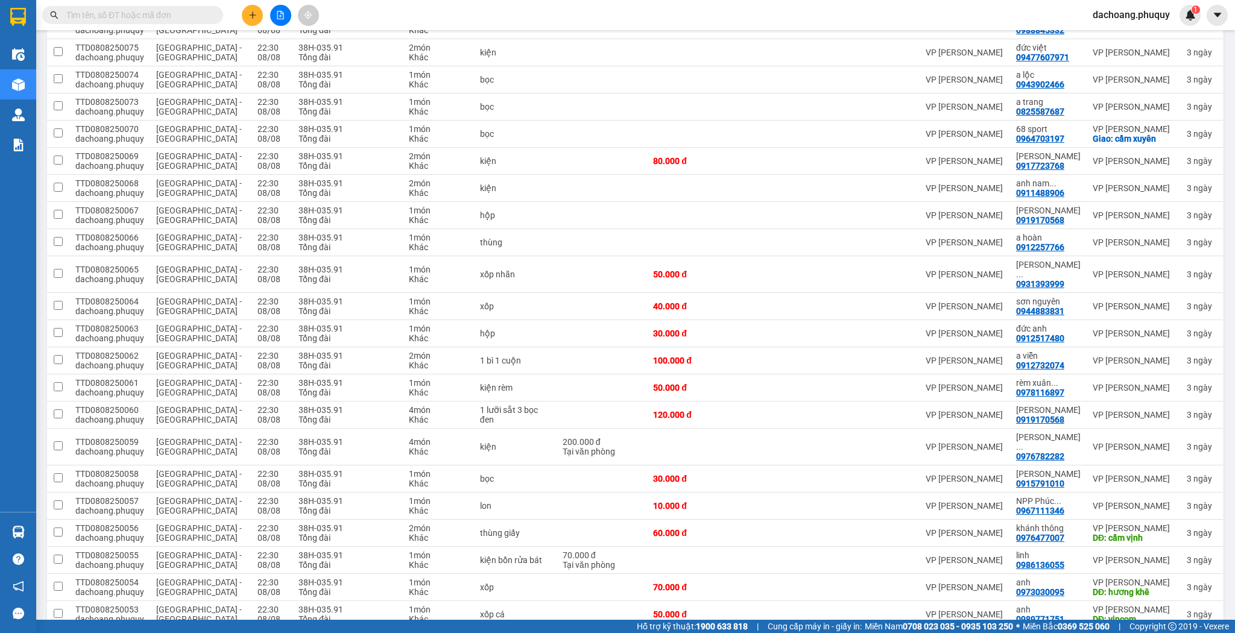
click at [217, 0] on div "Kết quả tìm kiếm ( 0 ) Bộ lọc No Data dachoang.phuquy 1" at bounding box center [617, 15] width 1235 height 30
click at [245, 8] on button at bounding box center [252, 15] width 21 height 21
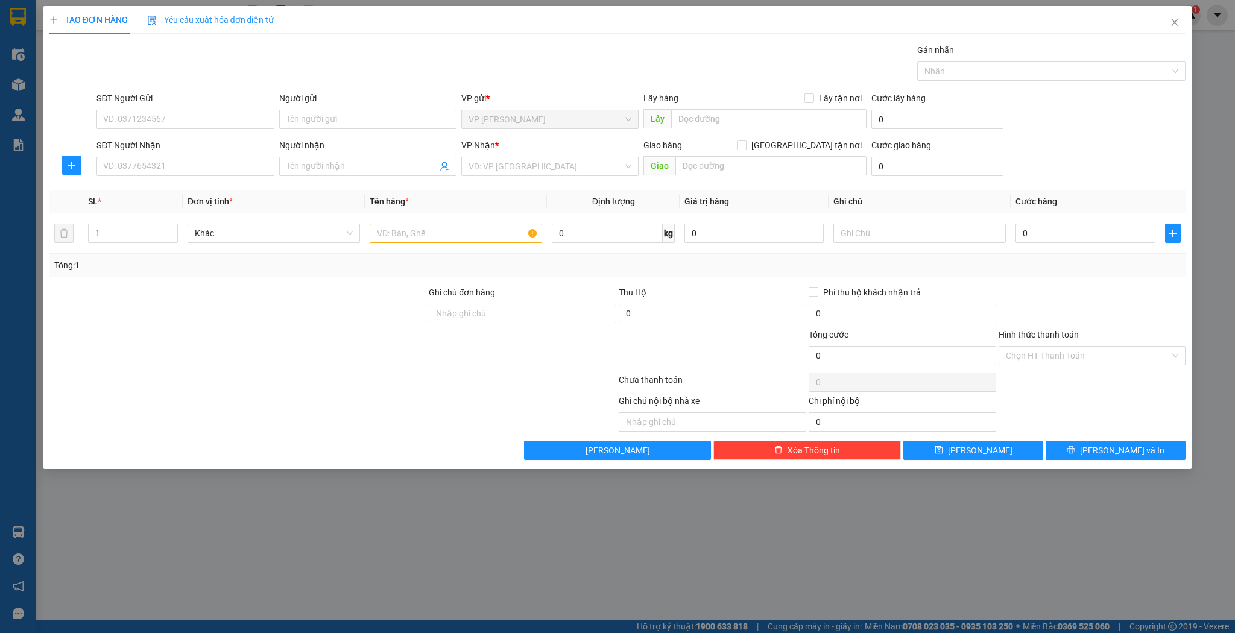
click at [168, 156] on div "SĐT Người Nhận" at bounding box center [185, 148] width 177 height 18
click at [186, 166] on input "SĐT Người Nhận" at bounding box center [185, 166] width 177 height 19
type input "5"
click at [178, 191] on div "0888448888 - a toản" at bounding box center [185, 189] width 163 height 13
type input "0888448888"
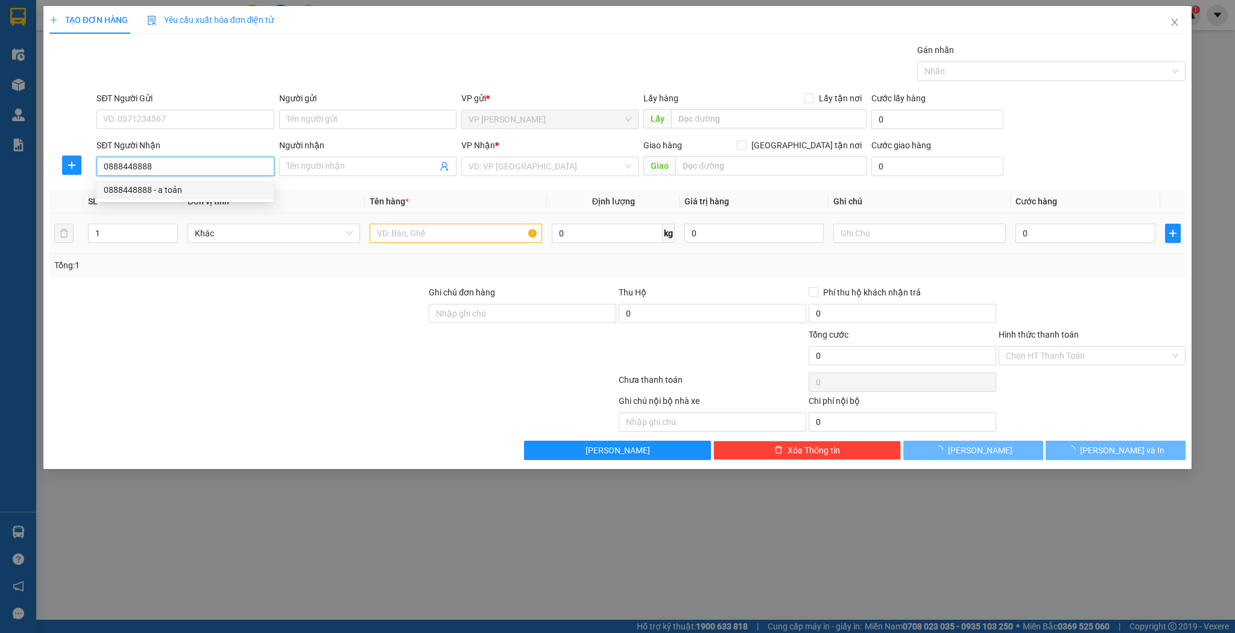
type input "a toản"
type input "hồng lĩnh"
type input "0888448888"
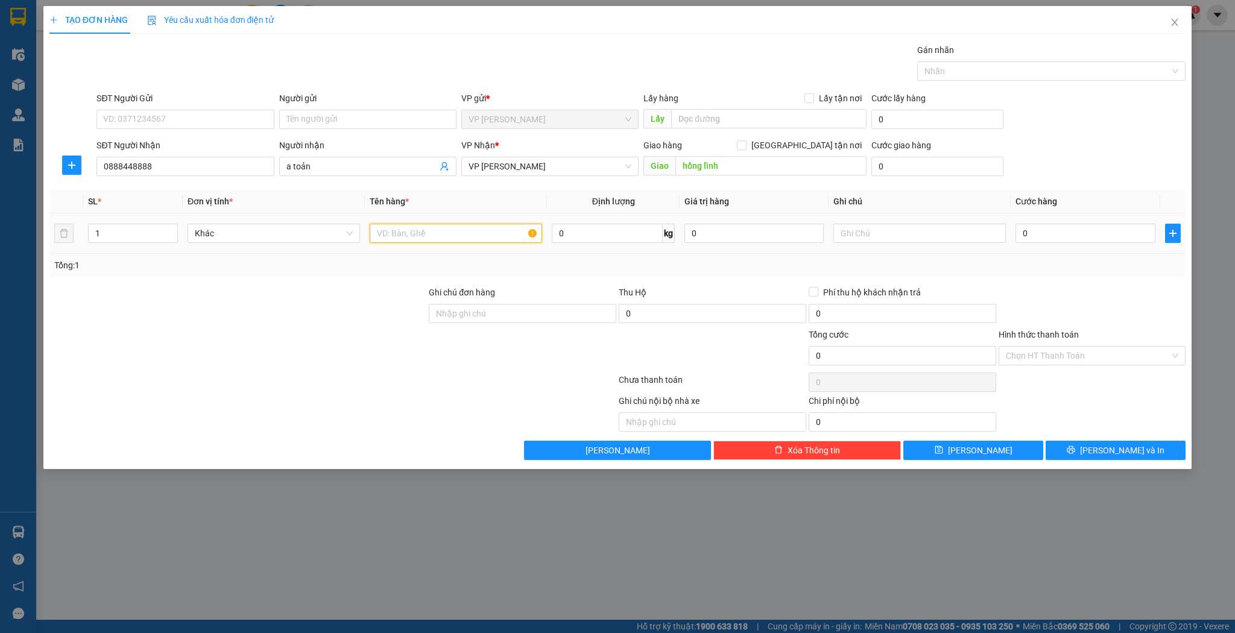
click at [428, 238] on input "text" at bounding box center [456, 233] width 173 height 19
type input "thùng bọc đen"
click at [1045, 242] on div "0" at bounding box center [1085, 233] width 139 height 24
click at [1044, 238] on input "0" at bounding box center [1085, 233] width 139 height 19
type input "5"
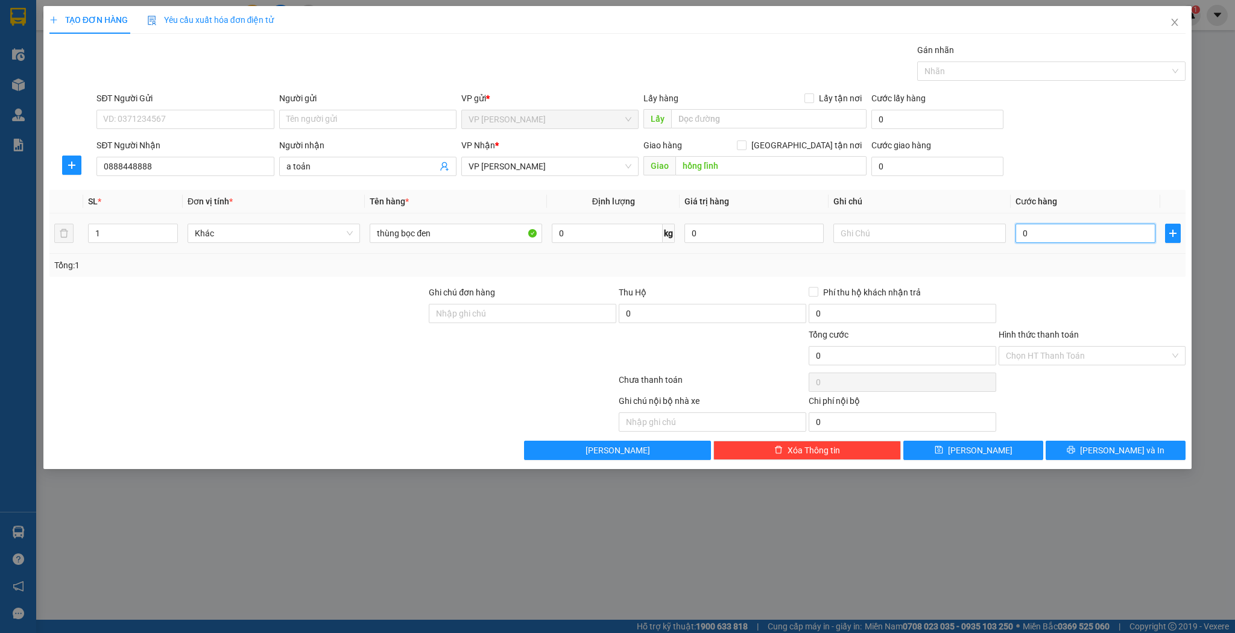
type input "5"
type input "50"
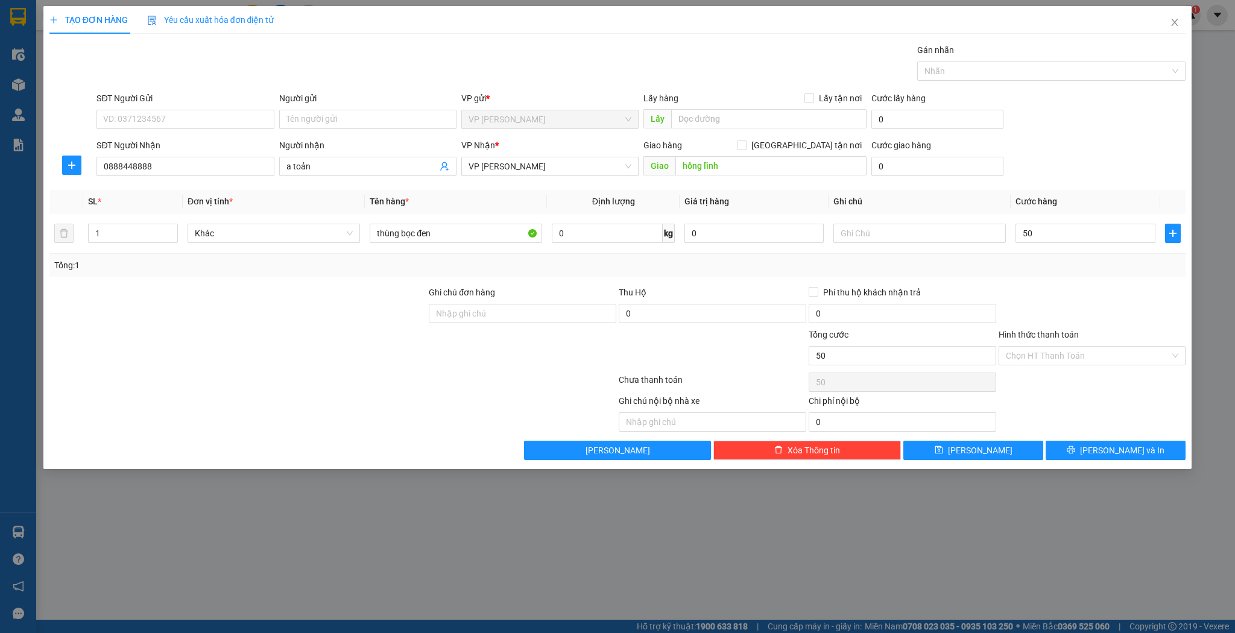
type input "50.000"
click at [983, 437] on div "Transit Pickup Surcharge Ids Transit Deliver Surcharge Ids Transit Deliver Surc…" at bounding box center [617, 251] width 1137 height 417
click at [984, 448] on span "[PERSON_NAME]" at bounding box center [980, 450] width 65 height 13
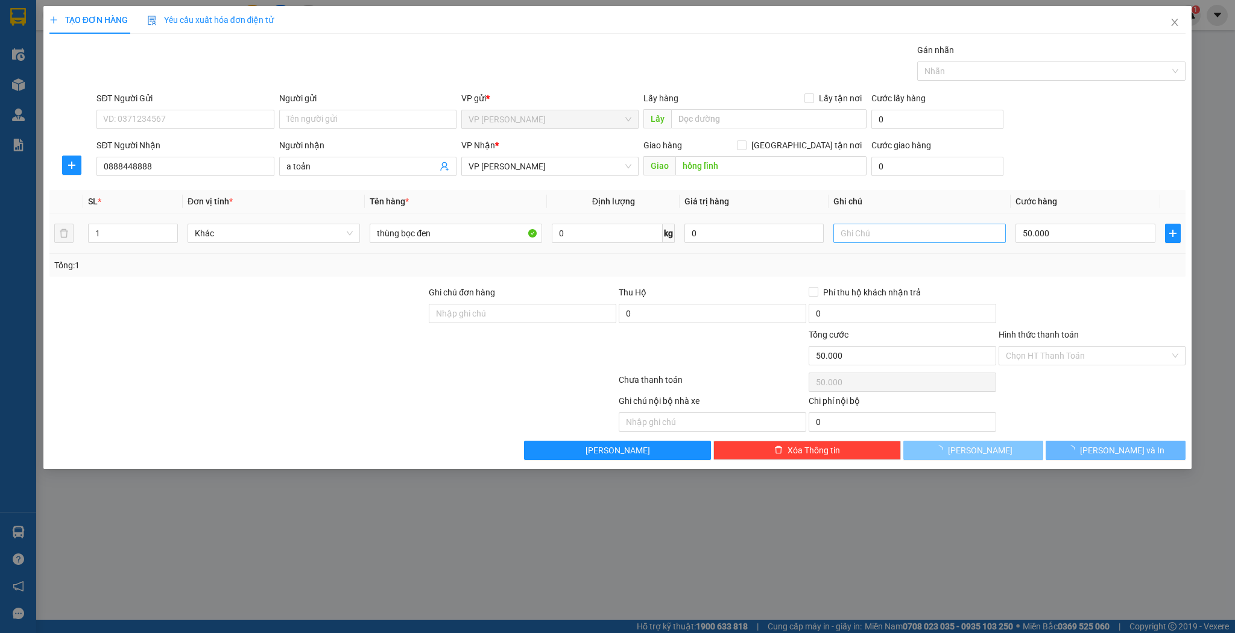
type input "0"
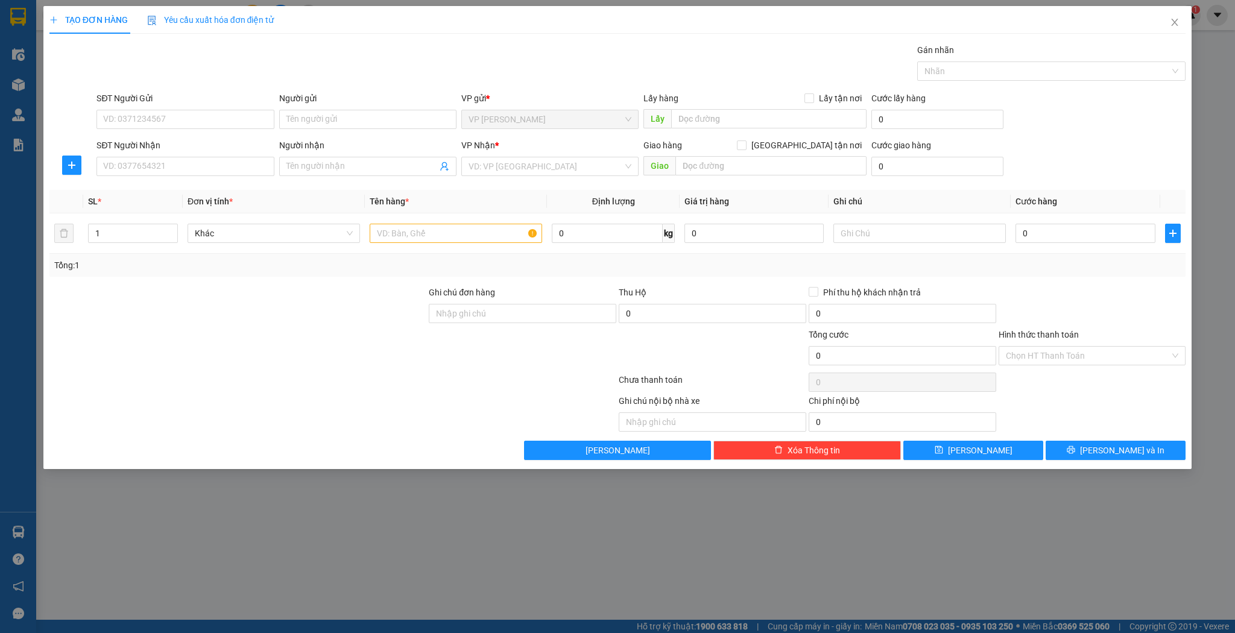
click at [319, 153] on div "Người nhận" at bounding box center [367, 148] width 177 height 18
click at [320, 160] on input "Người nhận" at bounding box center [362, 166] width 151 height 13
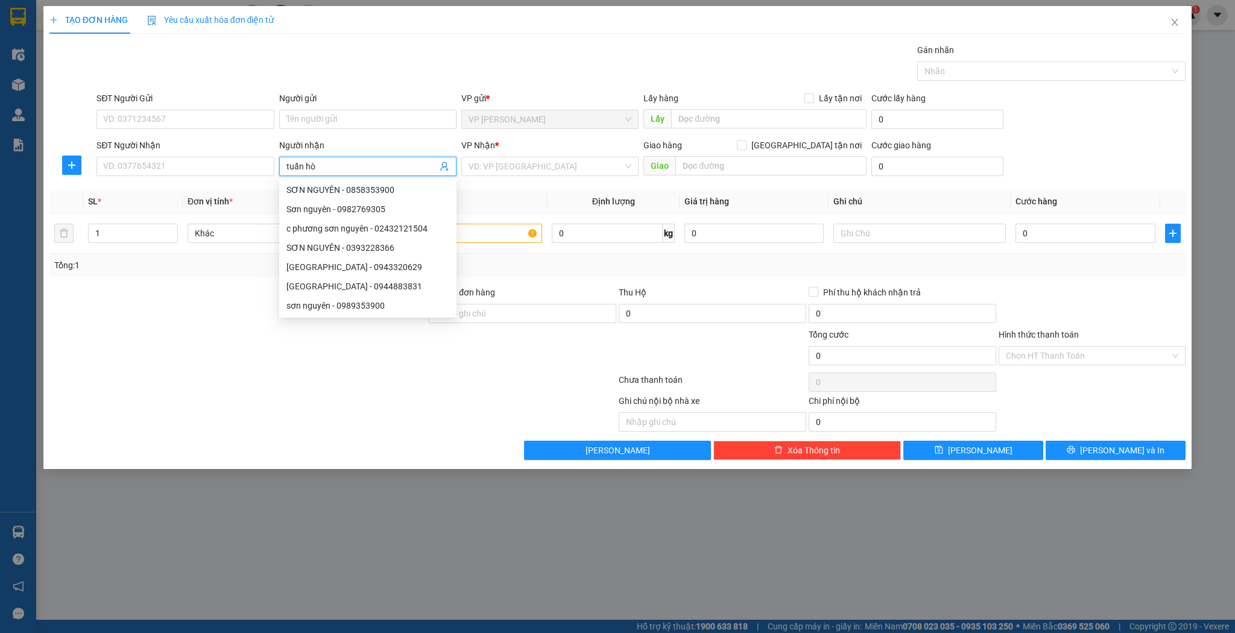
type input "tuấn hòe"
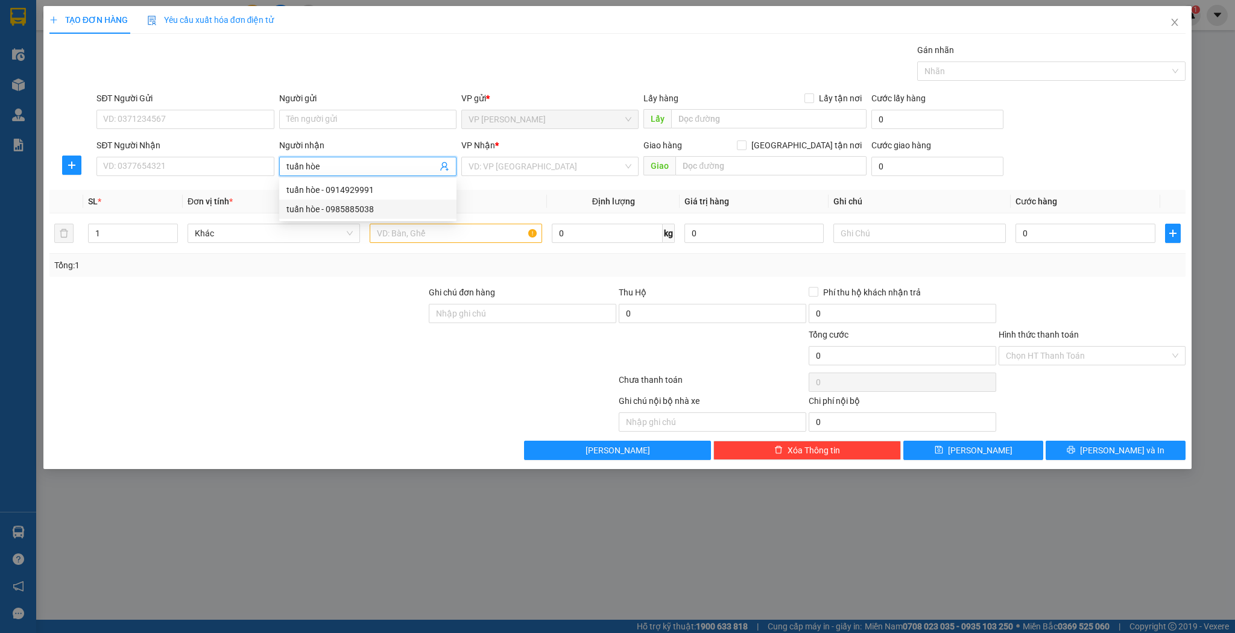
click at [391, 209] on div "tuấn hòe - 0985885038" at bounding box center [368, 209] width 163 height 13
type input "0985885038"
type input "tuấn hòe"
click at [450, 235] on input "text" at bounding box center [456, 233] width 173 height 19
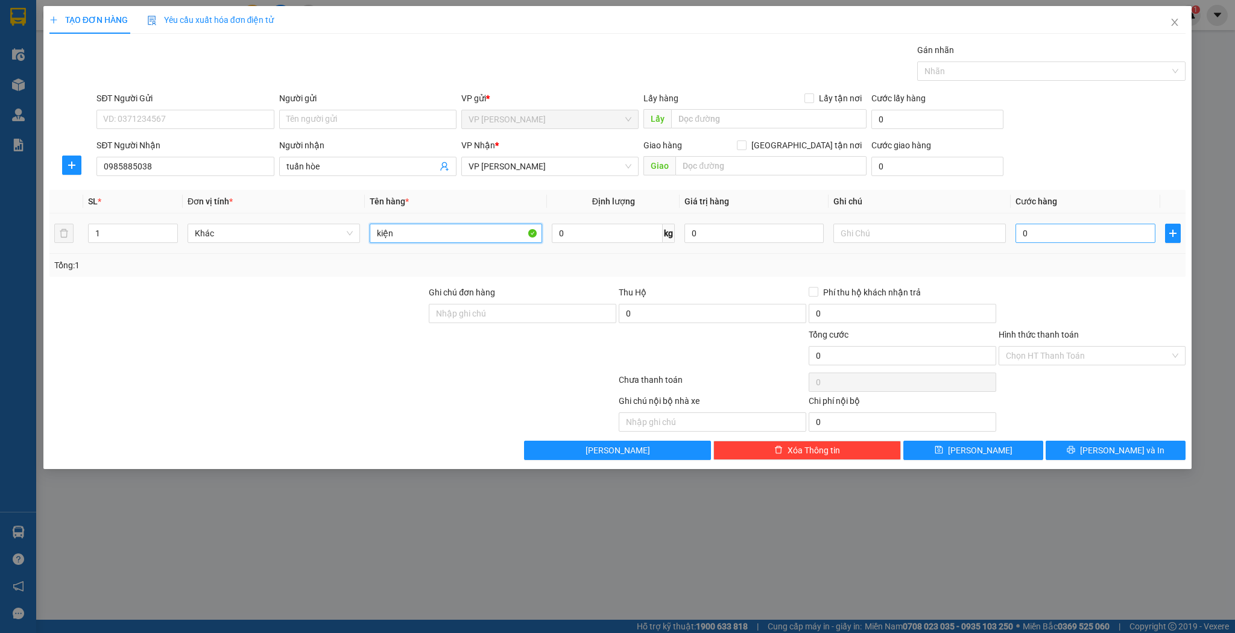
type input "kiện"
click at [1088, 225] on input "0" at bounding box center [1085, 233] width 139 height 19
type input "3"
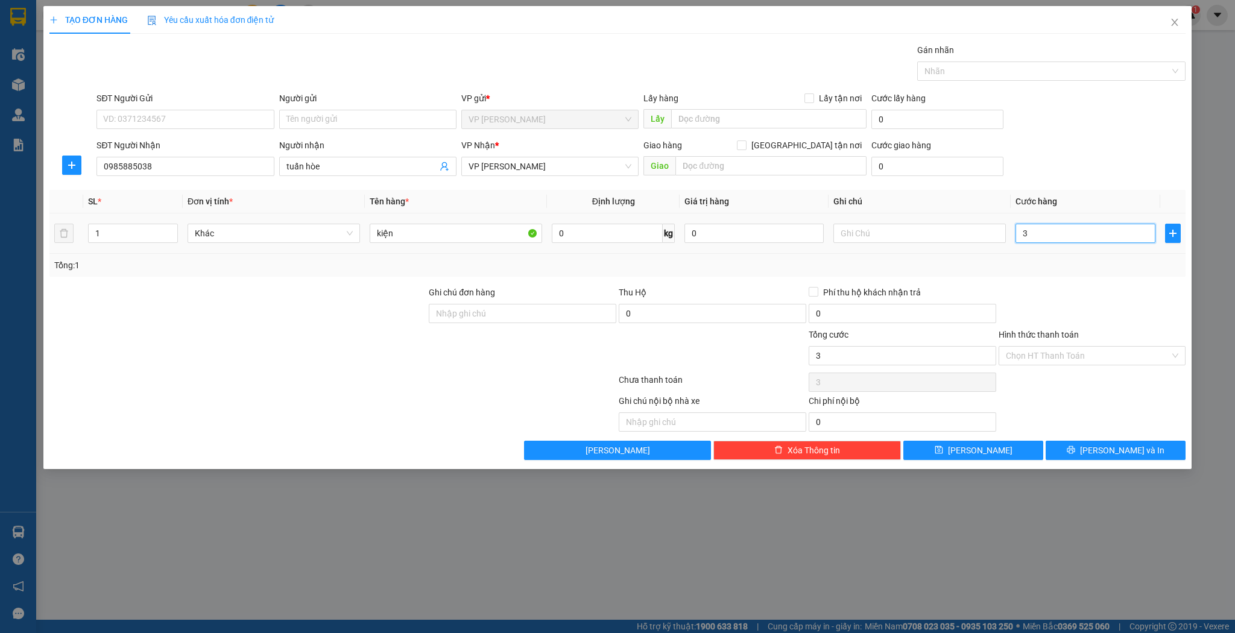
type input "30"
type input "30.000"
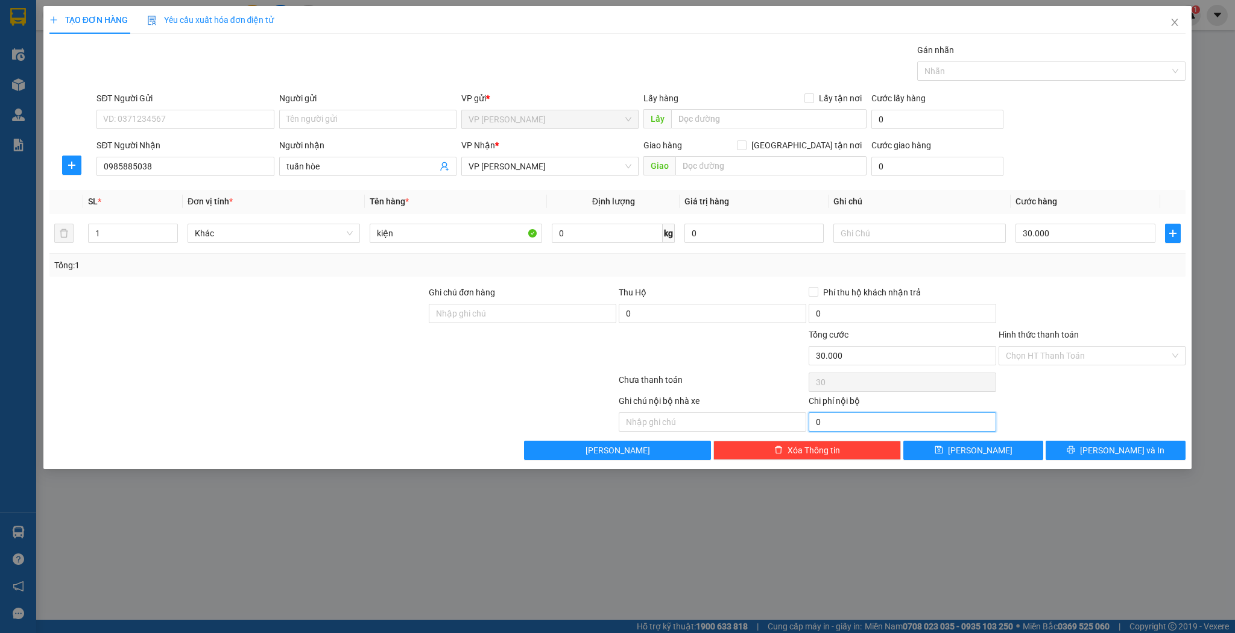
type input "30.000"
click at [987, 435] on div "Transit Pickup Surcharge Ids Transit Deliver Surcharge Ids Transit Deliver Surc…" at bounding box center [617, 251] width 1137 height 417
click at [980, 451] on span "[PERSON_NAME]" at bounding box center [980, 450] width 65 height 13
type input "0"
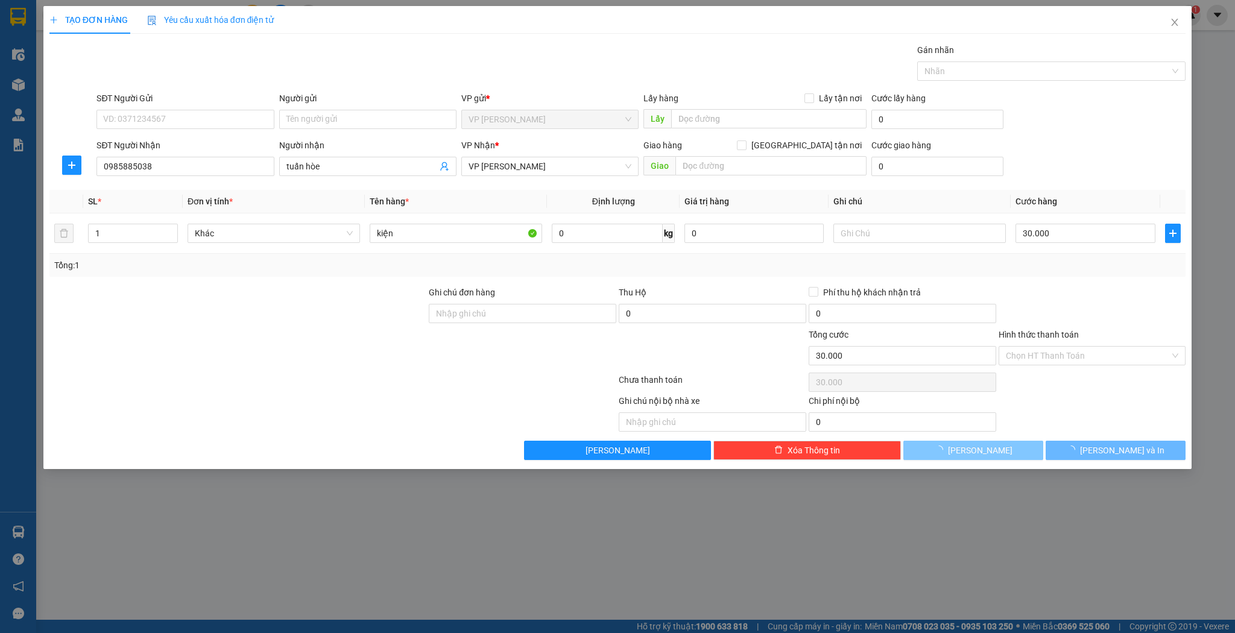
type input "0"
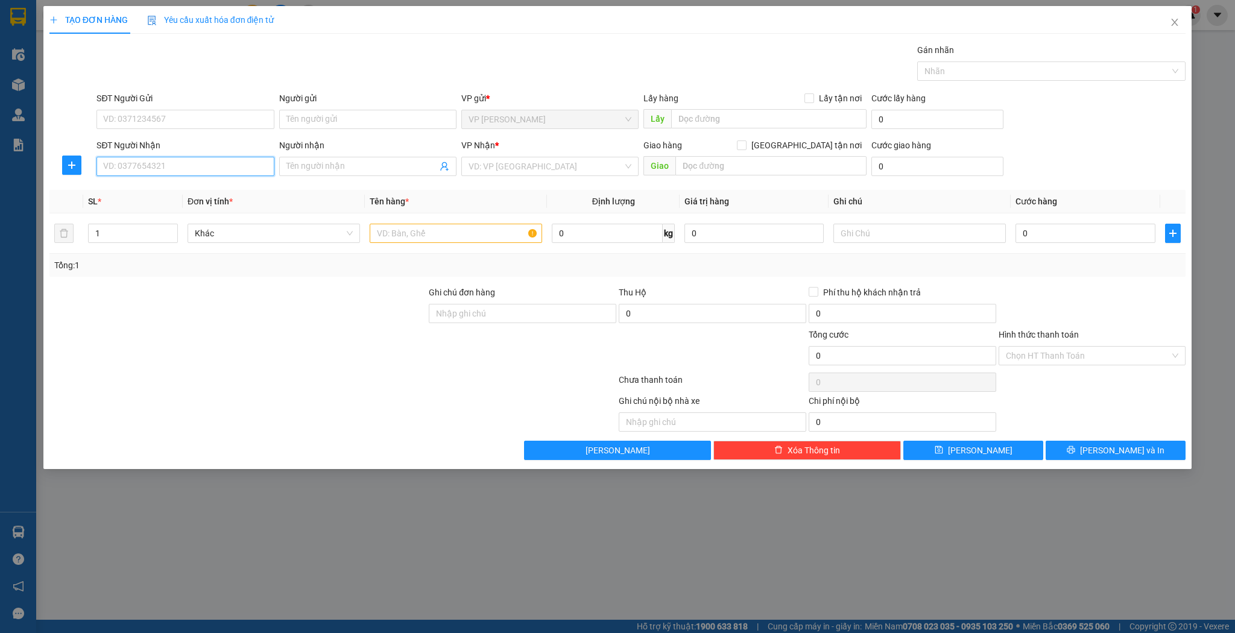
click at [246, 164] on input "SĐT Người Nhận" at bounding box center [185, 166] width 177 height 19
click at [223, 194] on div "0911458491 - [PERSON_NAME] ( tự ra lấy )" at bounding box center [185, 189] width 163 height 13
type input "0911458491"
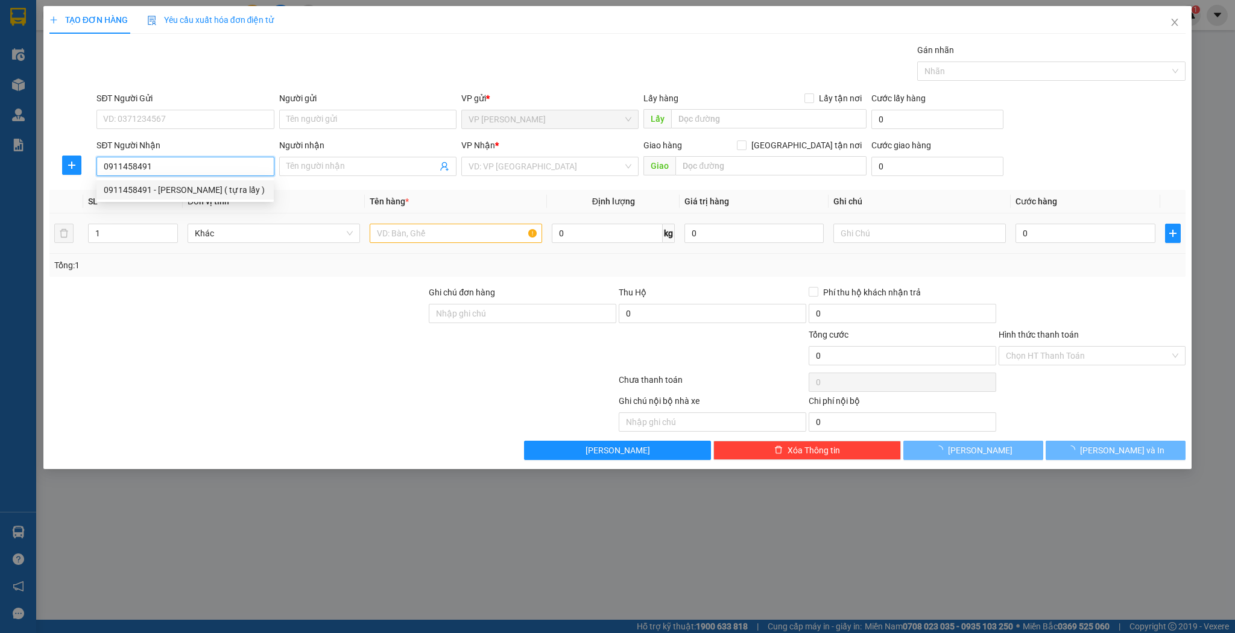
type input "c nhung ( tự ra lấy )"
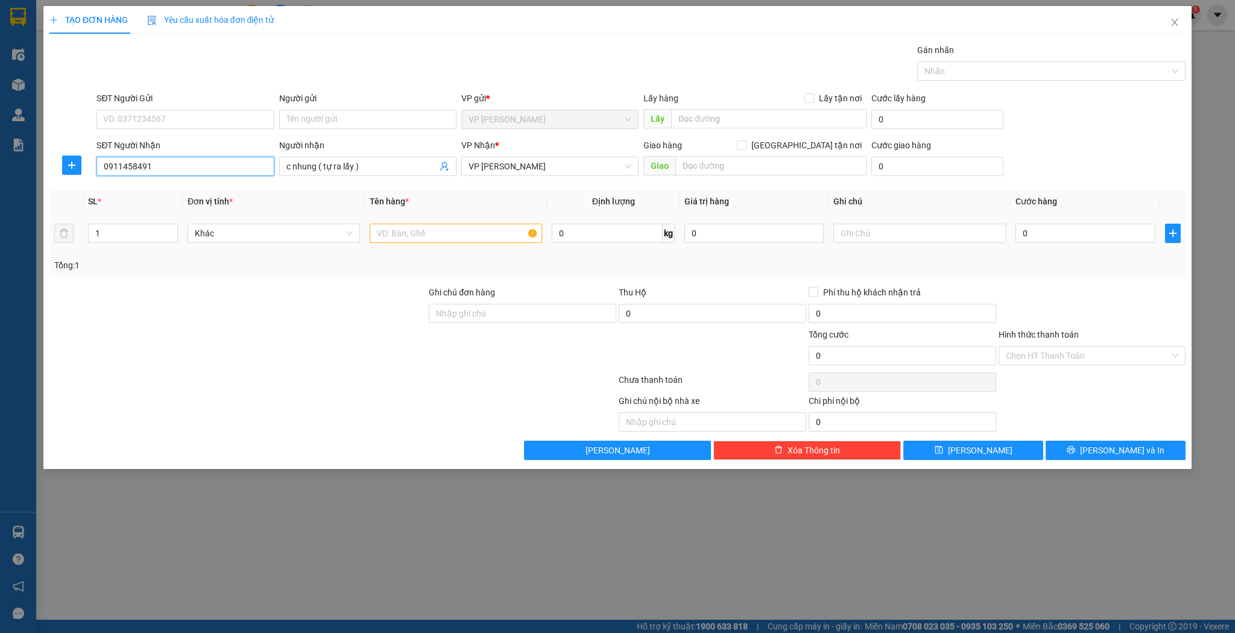
type input "0911458491"
click at [433, 231] on input "text" at bounding box center [456, 233] width 173 height 19
type input "thùng"
click at [1027, 224] on input "0" at bounding box center [1085, 233] width 139 height 19
type input "5"
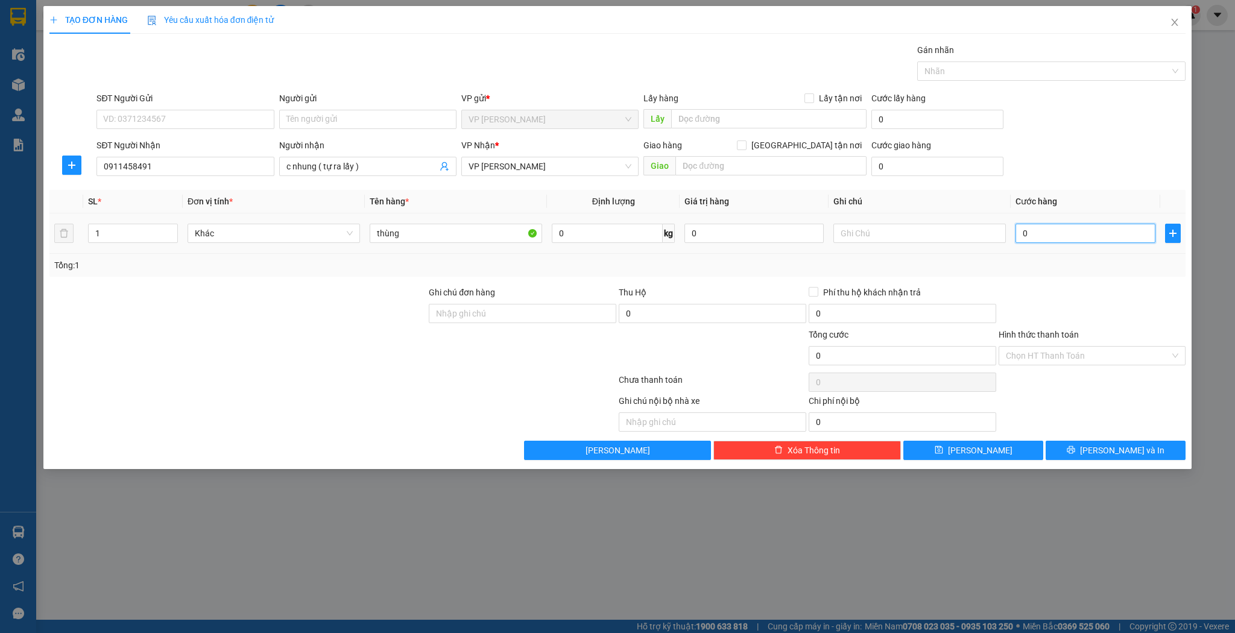
type input "5"
type input "50"
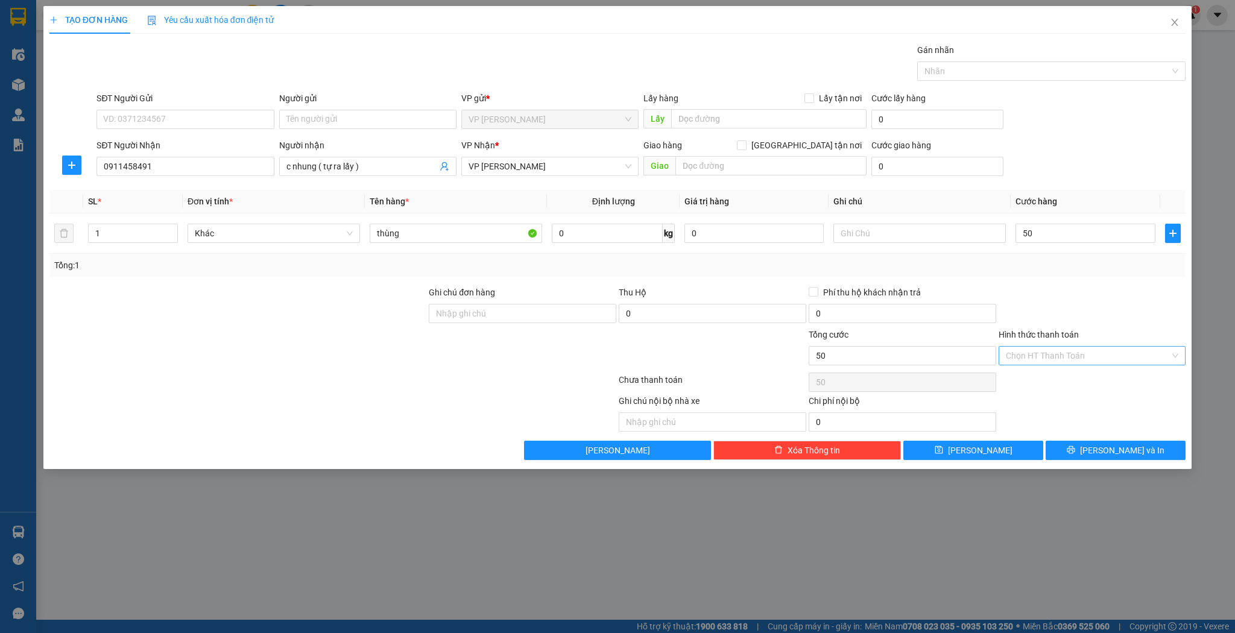
type input "50.000"
click at [1064, 350] on input "Hình thức thanh toán" at bounding box center [1088, 356] width 165 height 18
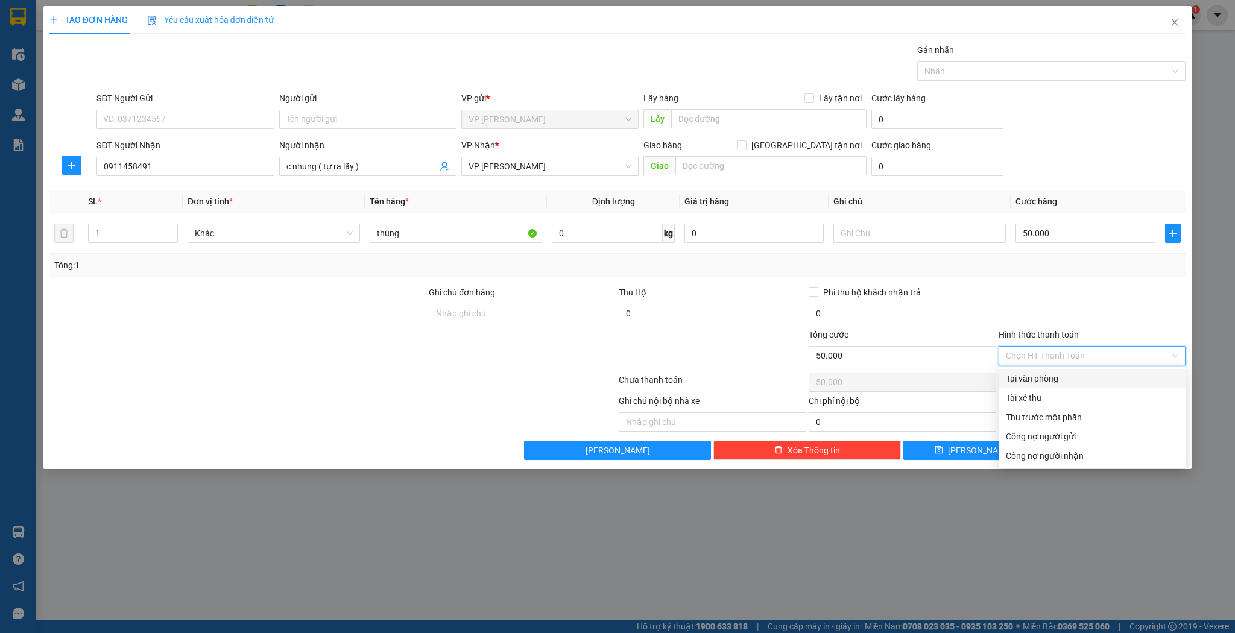
click at [1044, 385] on div "Tại văn phòng" at bounding box center [1092, 378] width 173 height 13
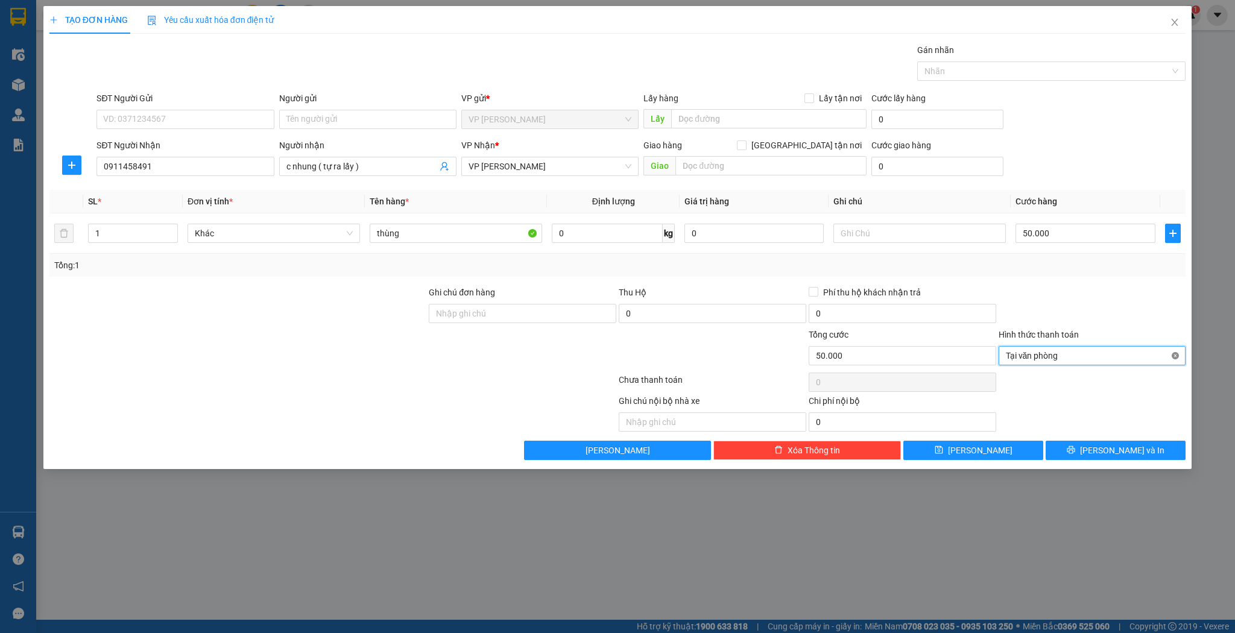
type input "50.000"
click at [996, 443] on button "[PERSON_NAME]" at bounding box center [974, 450] width 140 height 19
type input "0"
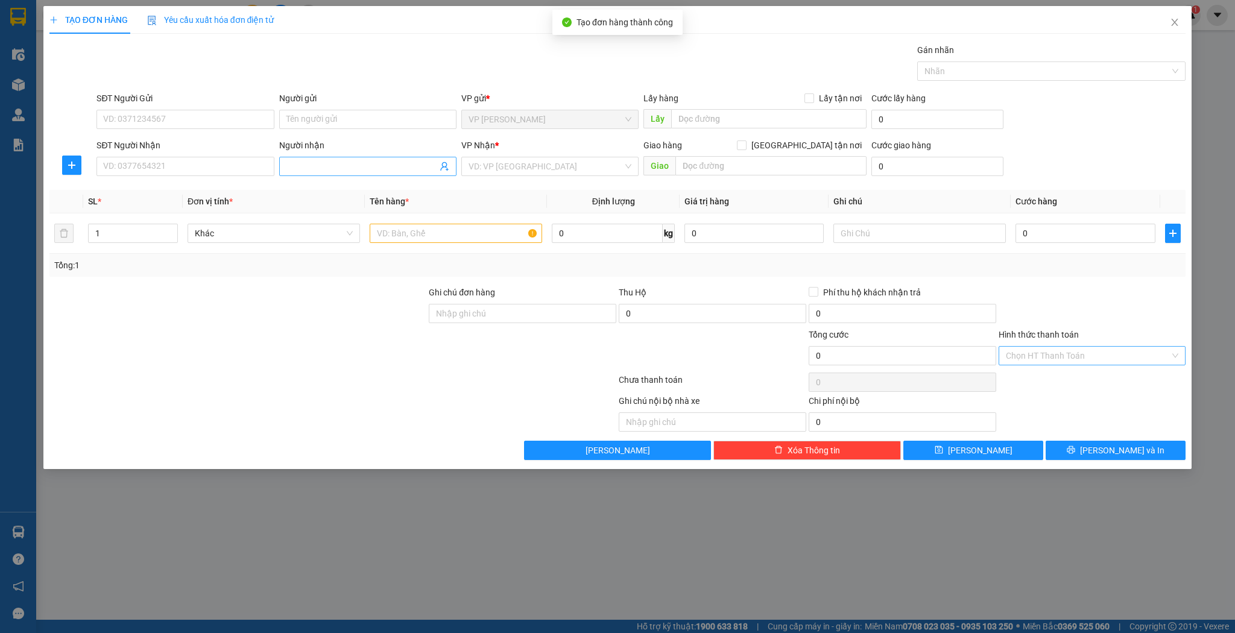
click at [370, 161] on input "Người nhận" at bounding box center [362, 166] width 151 height 13
type input "a"
type input "quốc cường"
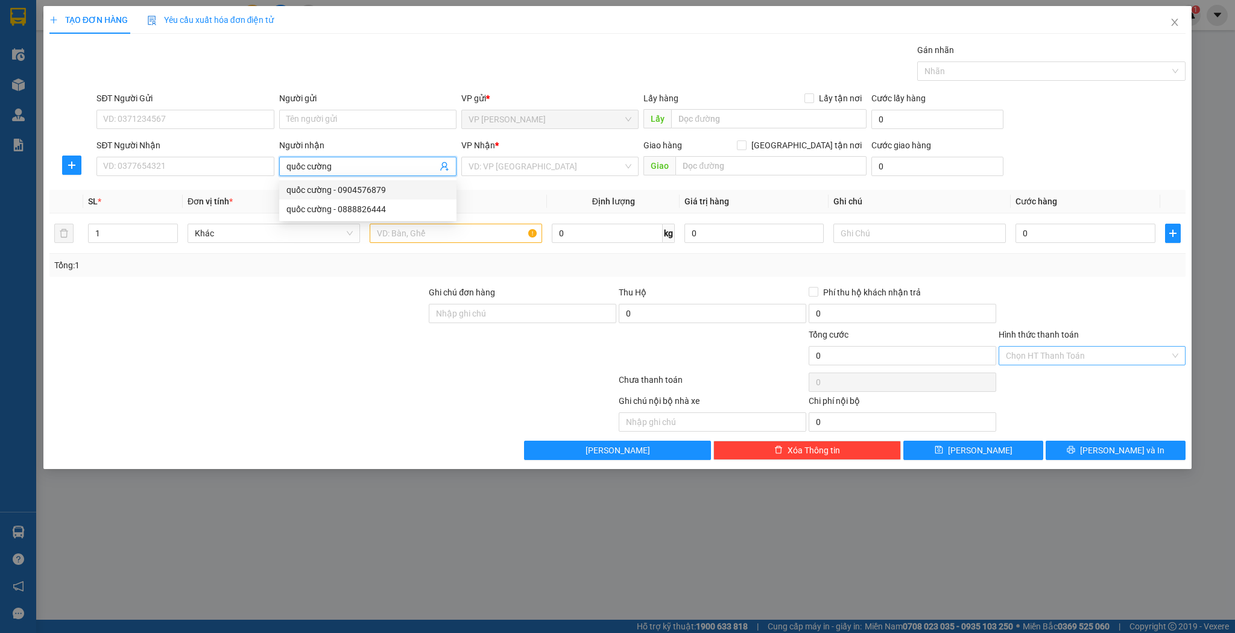
click at [314, 195] on div "quốc cường - 0904576879" at bounding box center [368, 189] width 163 height 13
type input "0904576879"
type input "quốc cường"
click at [183, 162] on input "0904576879" at bounding box center [185, 166] width 177 height 19
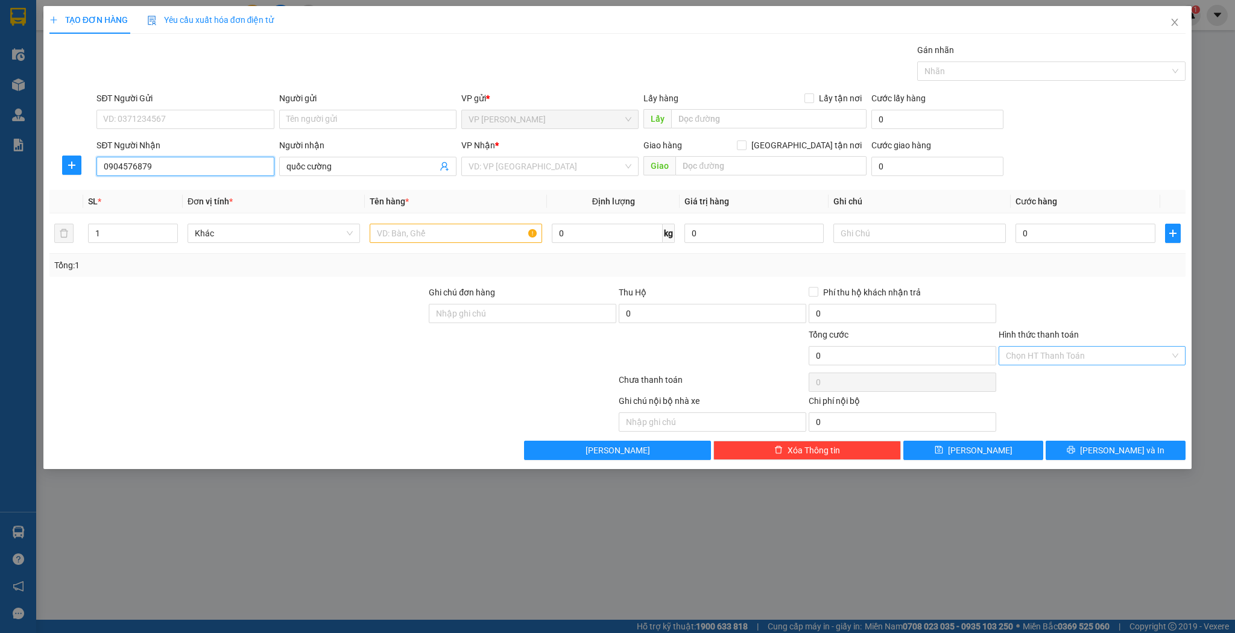
click at [183, 162] on input "0904576879" at bounding box center [185, 166] width 177 height 19
checkbox input "true"
type input "cẩm xuyên"
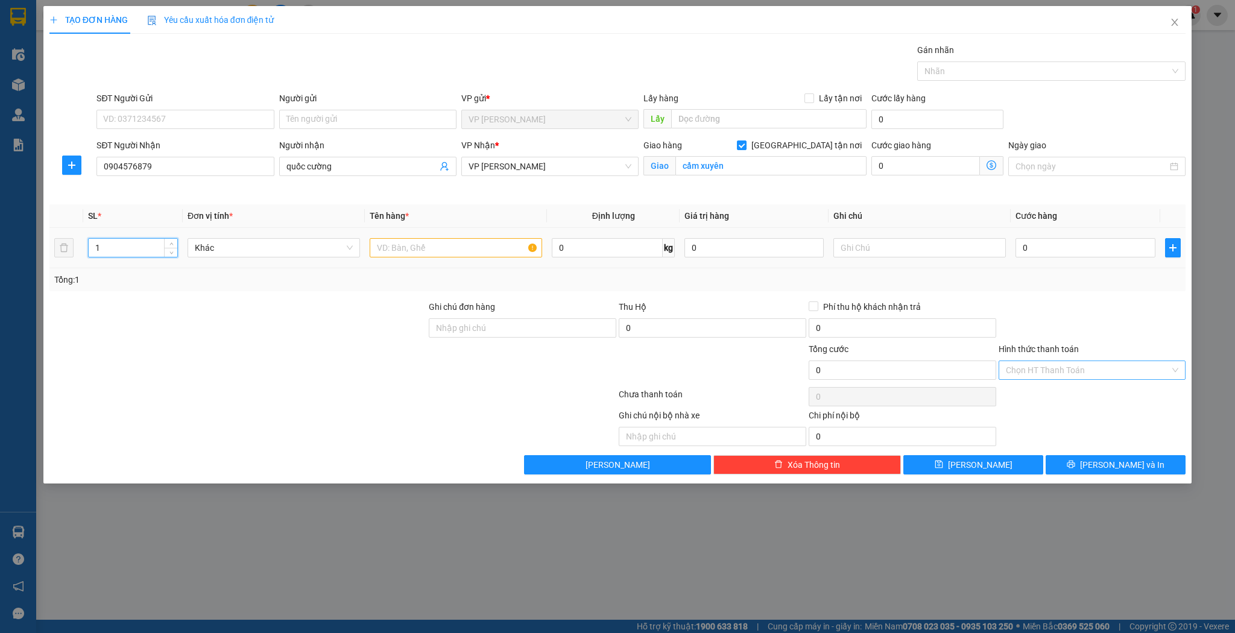
click at [123, 252] on input "1" at bounding box center [133, 248] width 89 height 18
type input "3"
click at [568, 254] on input "0" at bounding box center [607, 247] width 111 height 19
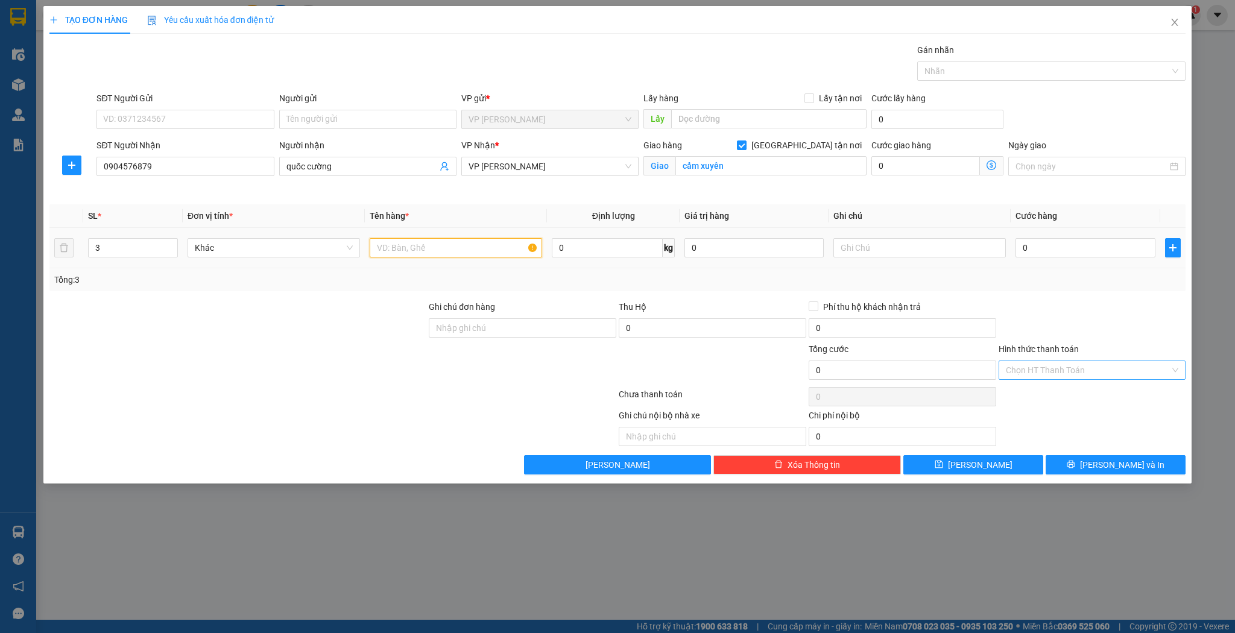
click at [456, 243] on input "text" at bounding box center [456, 247] width 173 height 19
type input "tải xanh"
click at [1093, 239] on input "0" at bounding box center [1085, 247] width 139 height 19
type input "3"
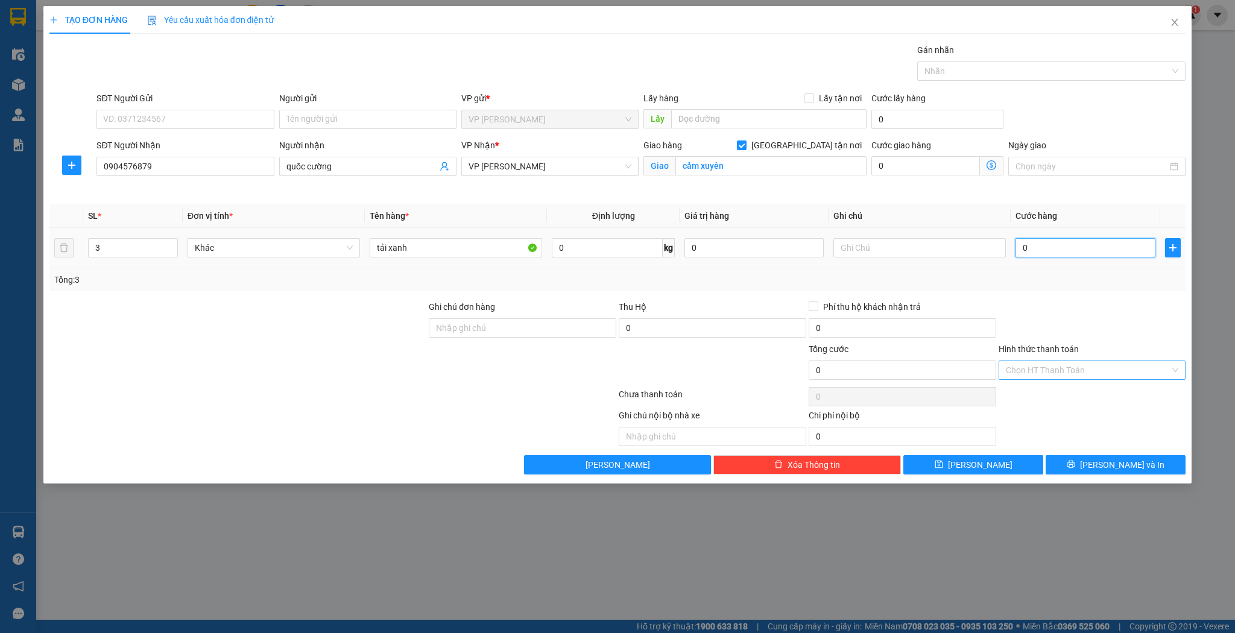
type input "3"
type input "30"
type input "300"
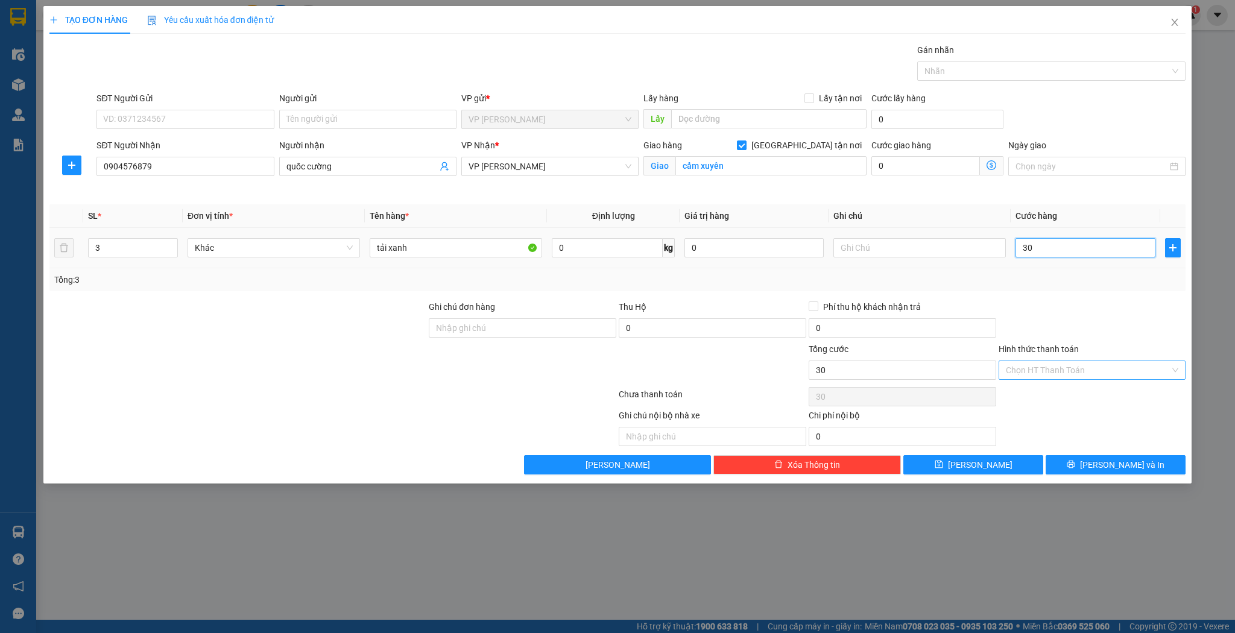
type input "300"
type input "300.000"
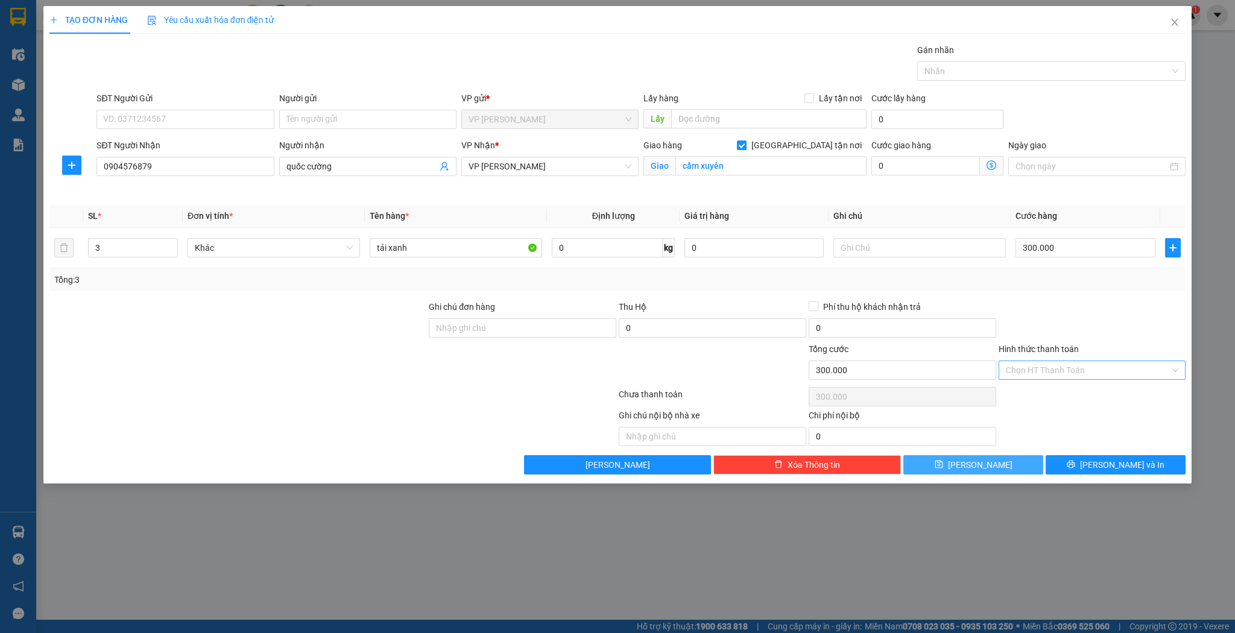
click at [1023, 458] on button "[PERSON_NAME]" at bounding box center [974, 464] width 140 height 19
checkbox input "false"
type input "1"
type input "0"
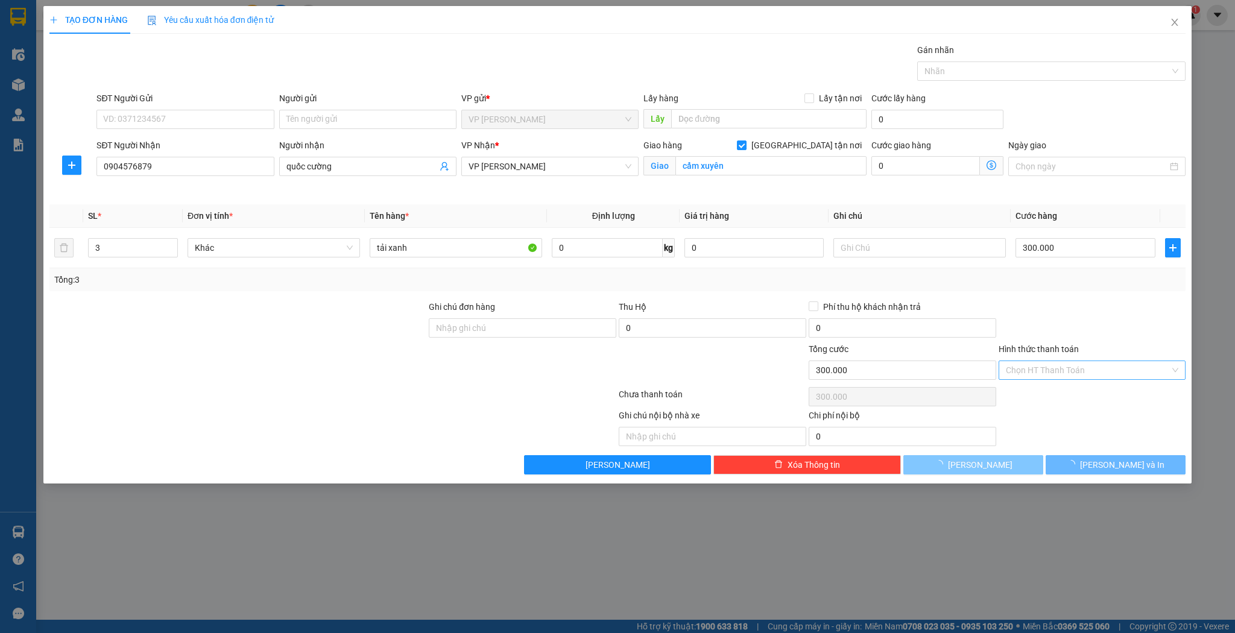
type input "0"
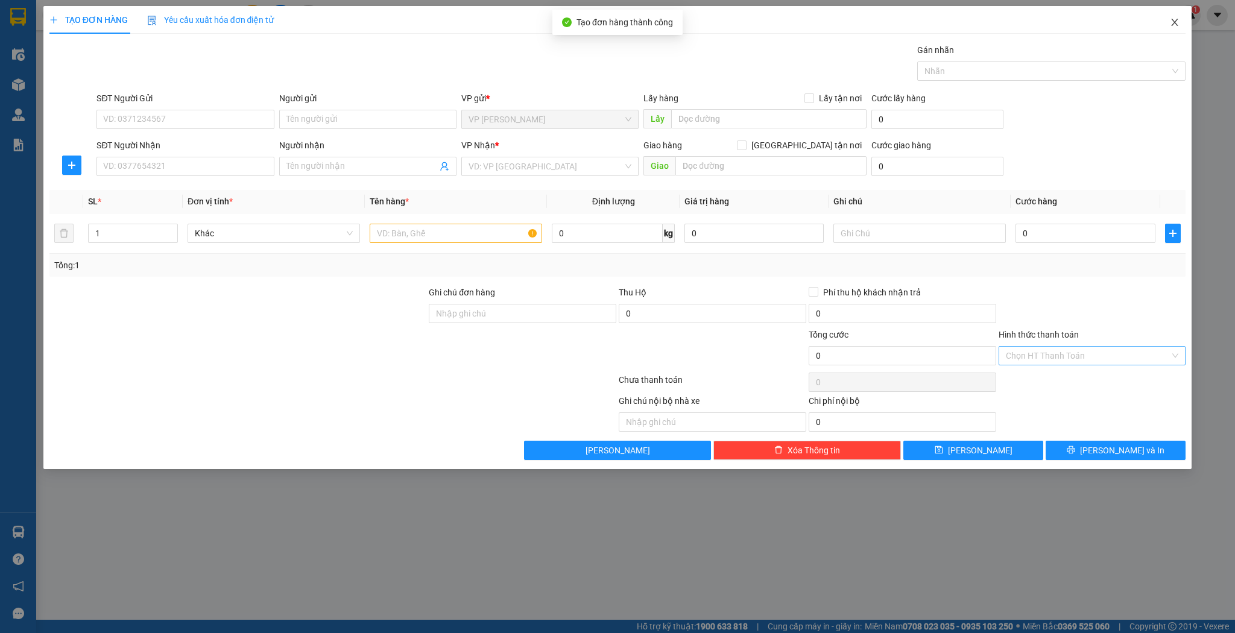
click at [1168, 24] on span "Close" at bounding box center [1175, 23] width 34 height 34
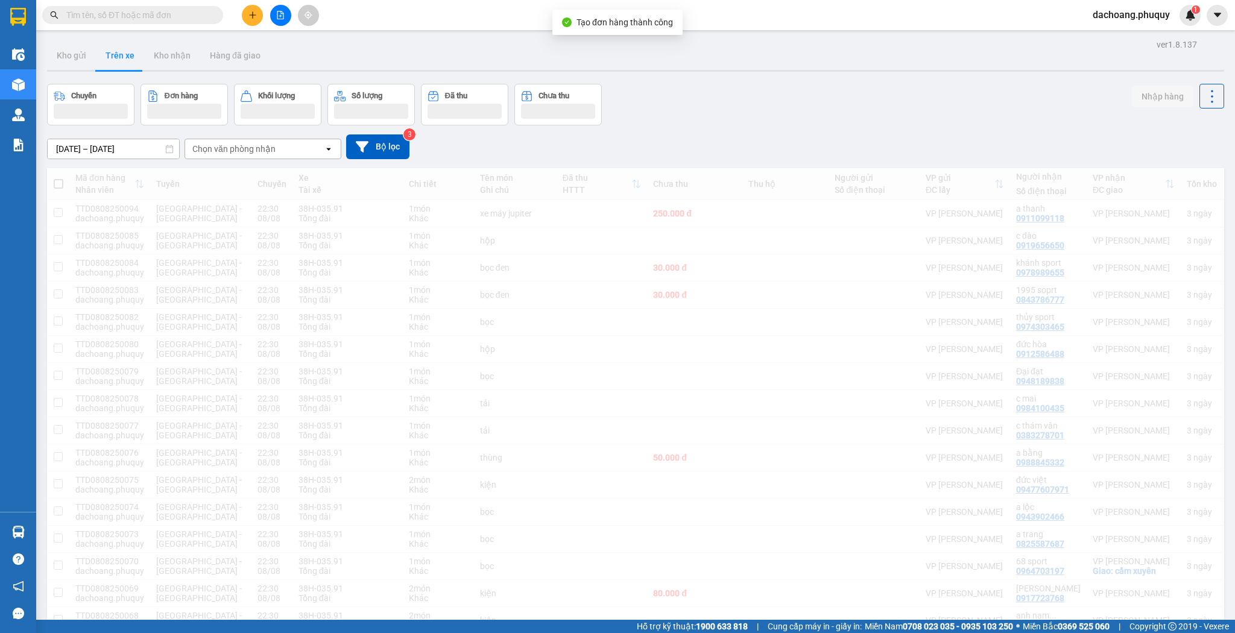
click at [164, 12] on input "text" at bounding box center [137, 14] width 142 height 13
paste input "0904576879"
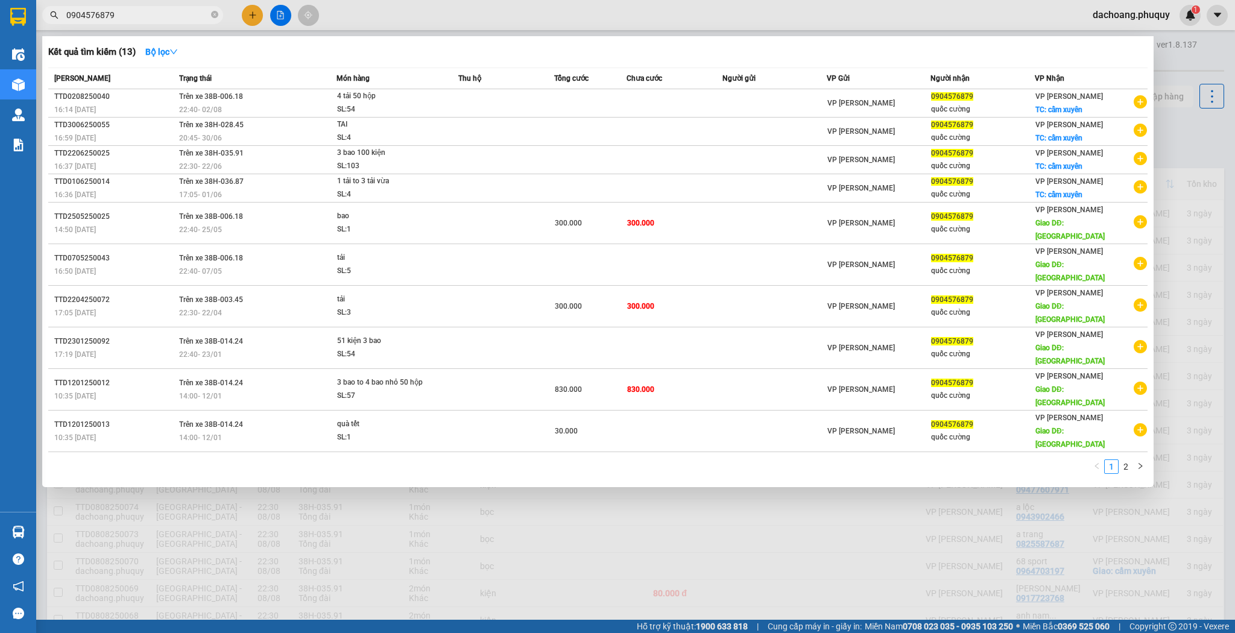
type input "0904576879"
click at [475, 488] on div at bounding box center [617, 316] width 1235 height 633
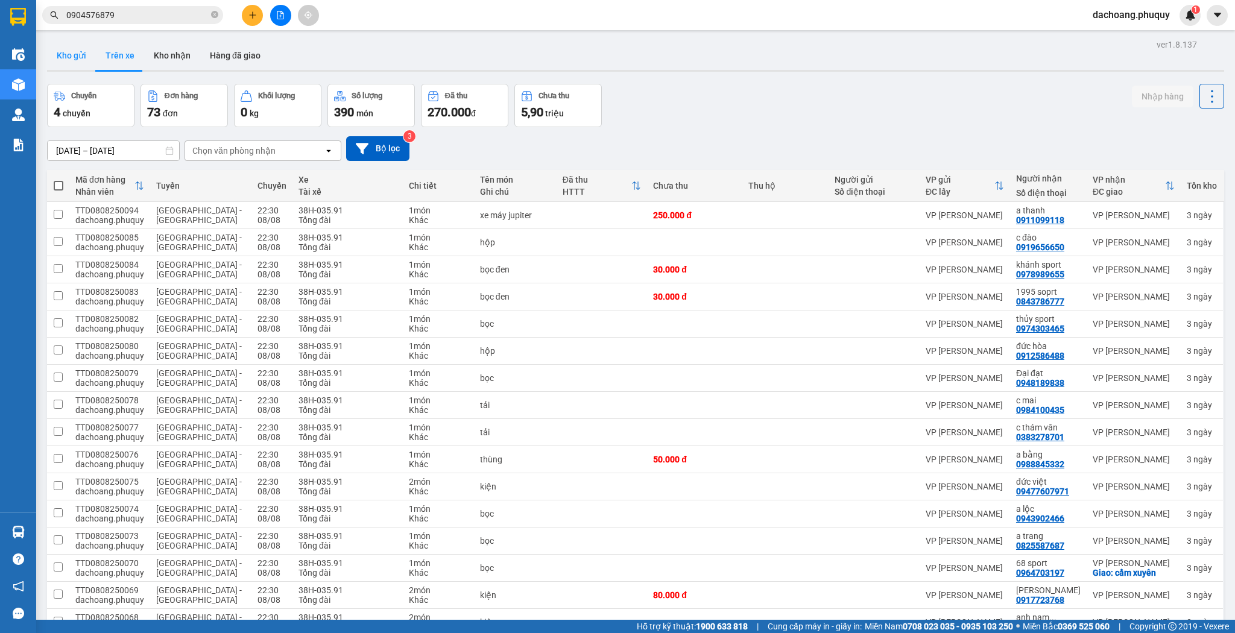
click at [61, 53] on button "Kho gửi" at bounding box center [71, 55] width 49 height 29
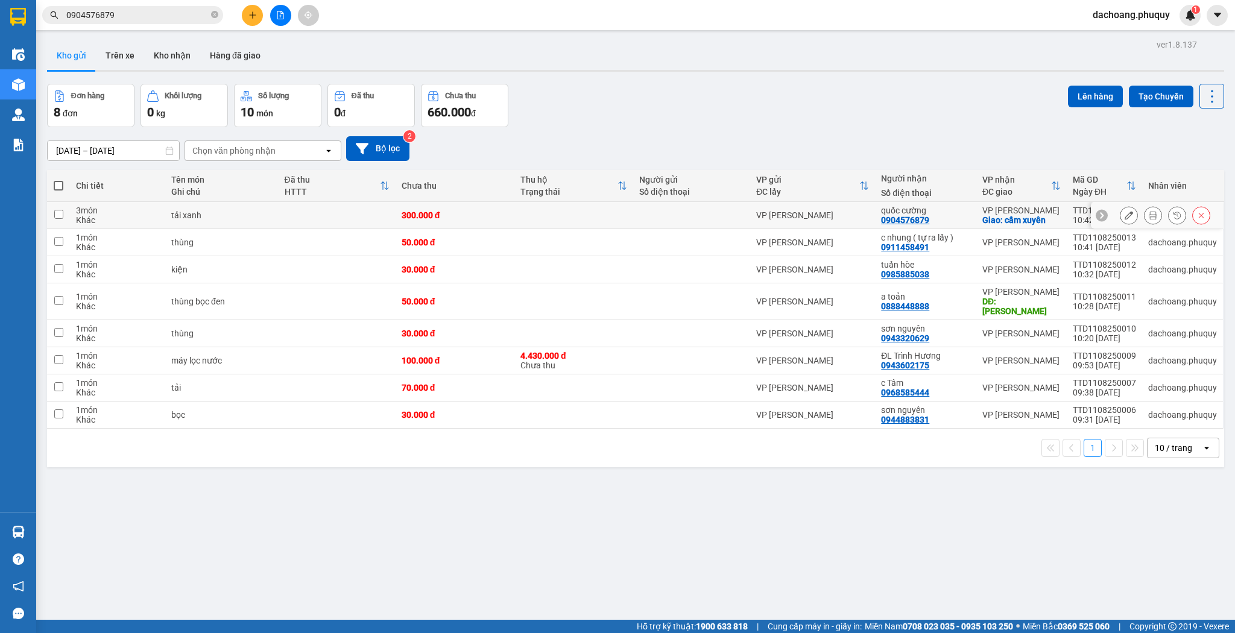
click at [1125, 211] on icon at bounding box center [1129, 215] width 8 height 8
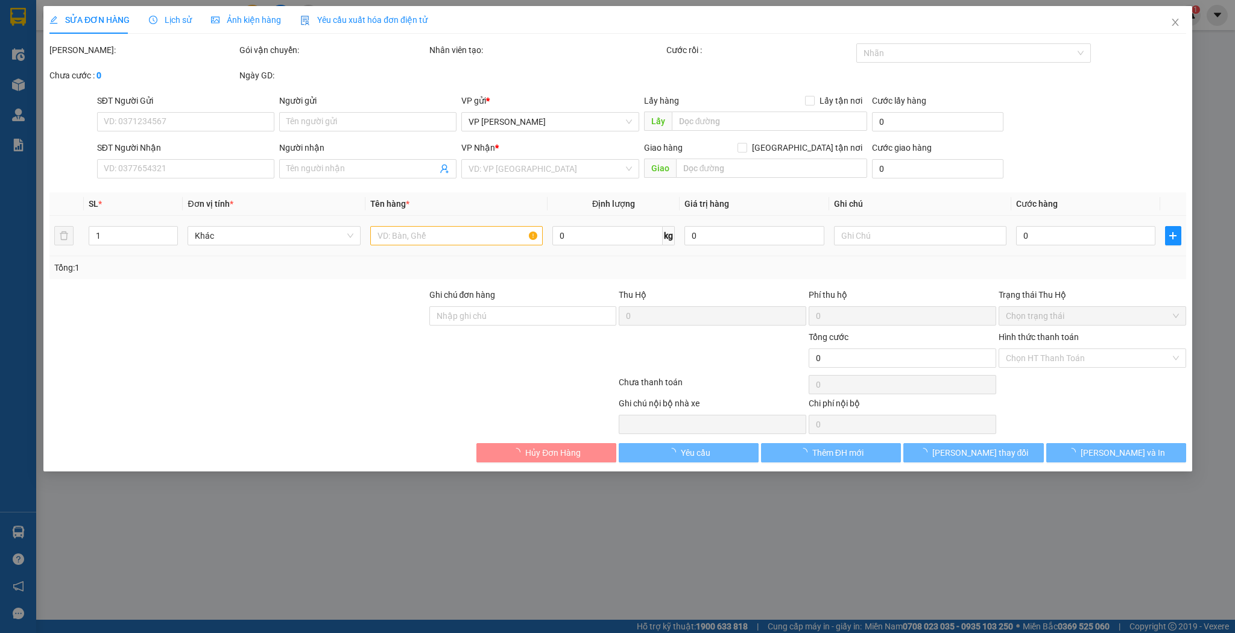
type input "0904576879"
type input "quốc cường"
checkbox input "true"
type input "cẩm xuyên"
type input "300.000"
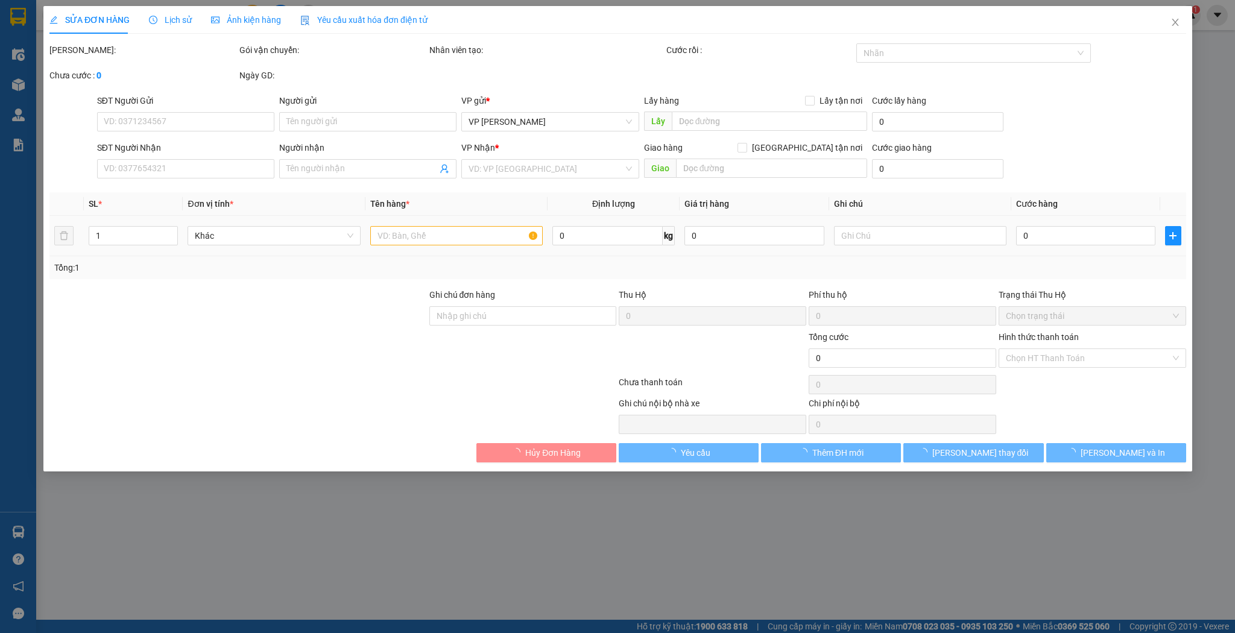
type input "300.000"
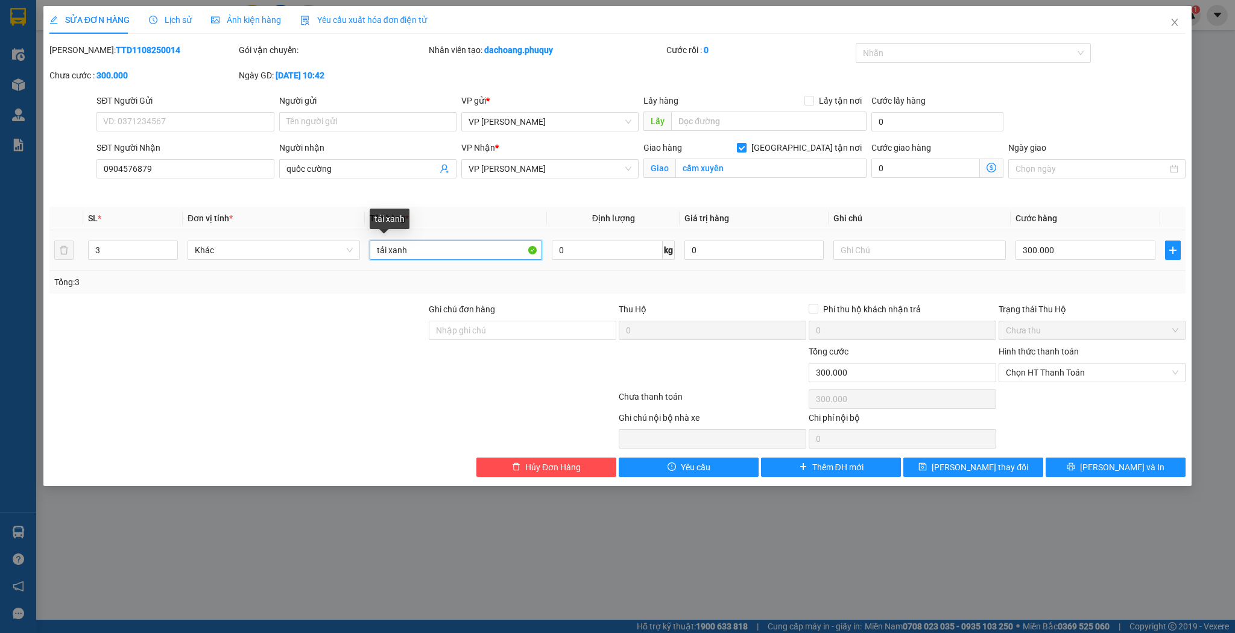
click at [449, 249] on input "tải xanh" at bounding box center [456, 250] width 173 height 19
type input "tải xanh 3 kiện"
click at [154, 256] on input "3" at bounding box center [133, 250] width 89 height 18
click at [136, 264] on td "56" at bounding box center [133, 250] width 100 height 40
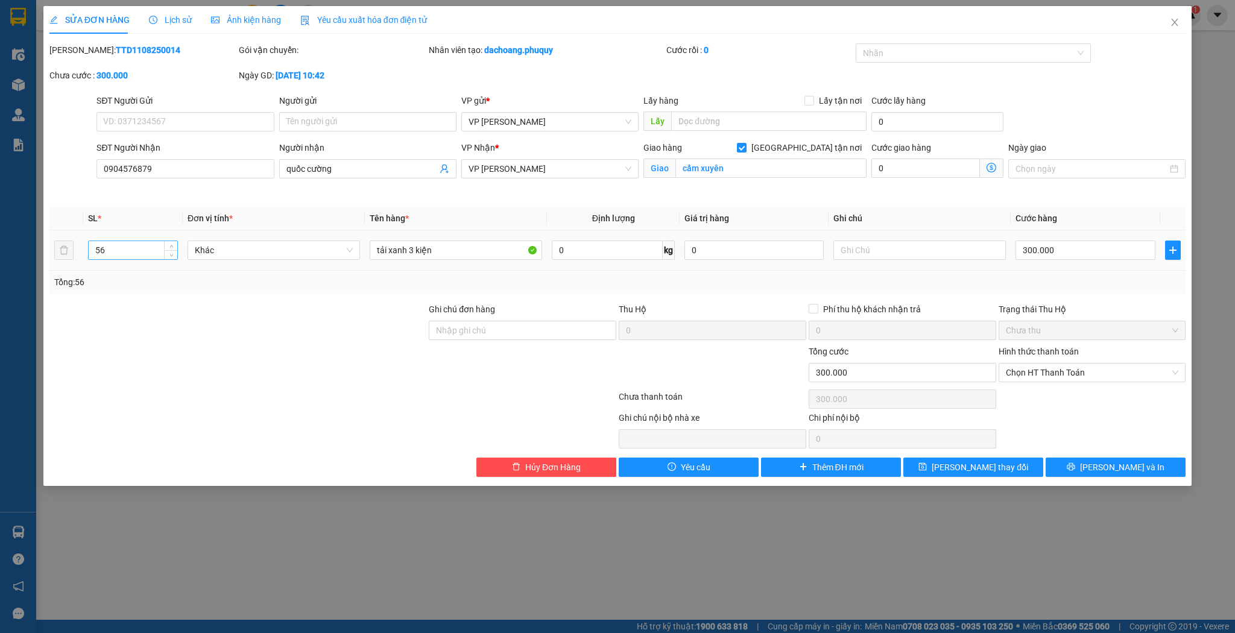
click at [138, 259] on div "56" at bounding box center [133, 250] width 90 height 19
click at [138, 258] on input "56" at bounding box center [133, 250] width 89 height 18
type input "6"
click at [1074, 242] on input "300.000" at bounding box center [1085, 250] width 139 height 19
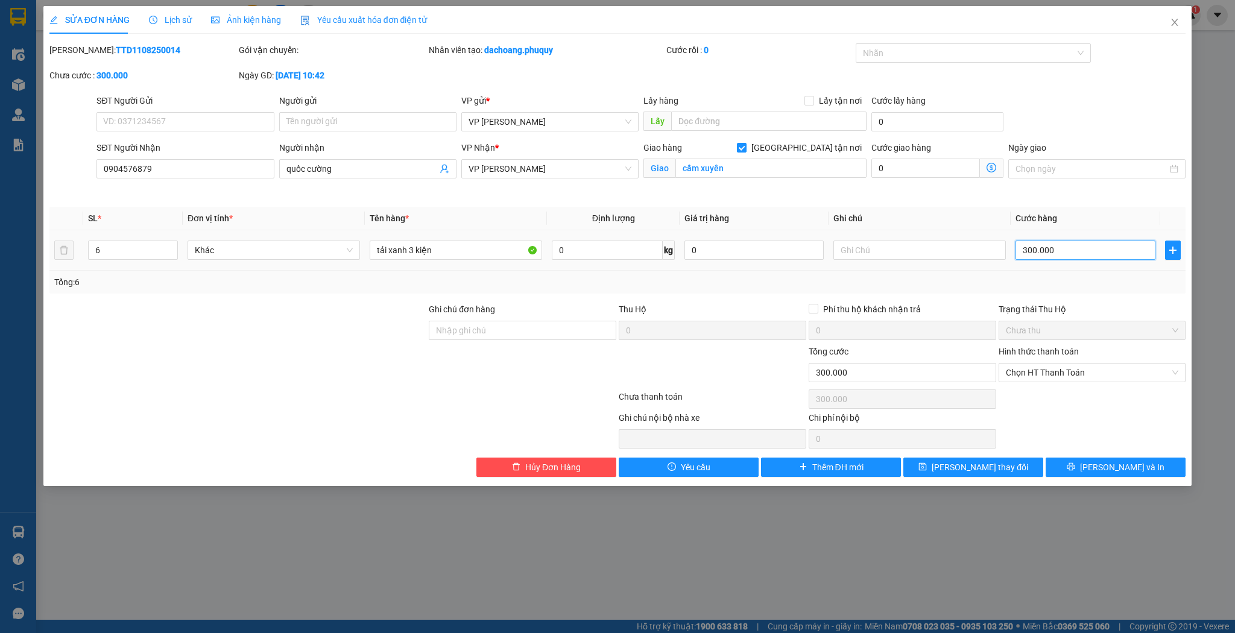
type input "3"
type input "33"
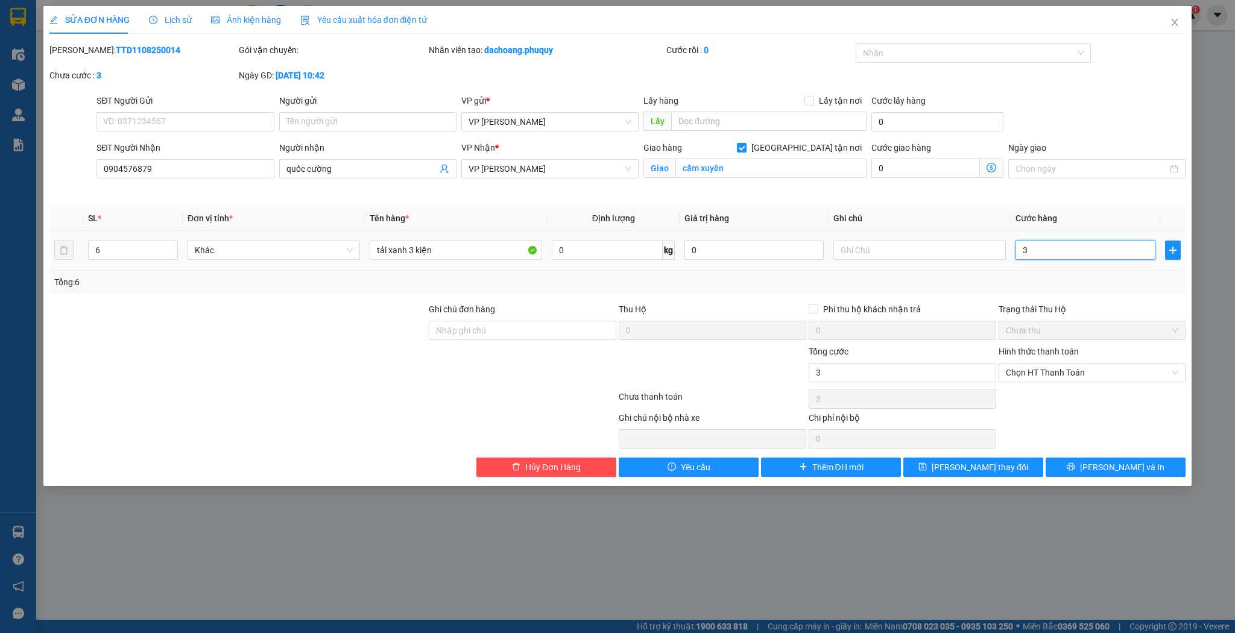
type input "33"
type input "330"
type input "330.000"
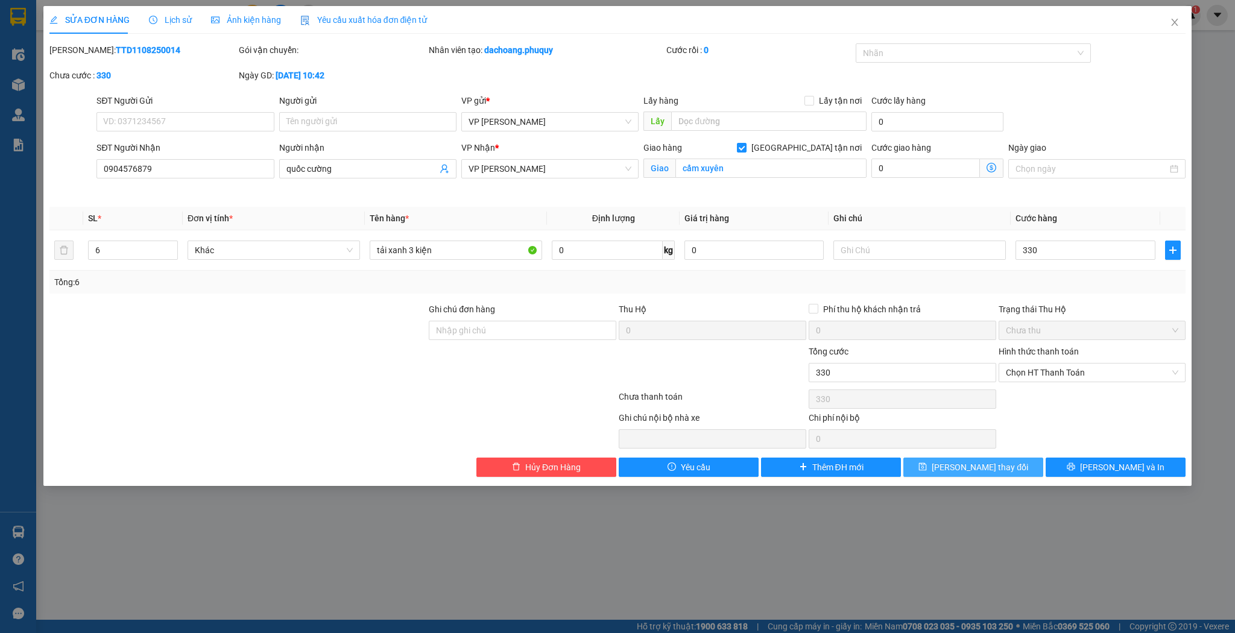
type input "330.000"
click at [994, 464] on span "[PERSON_NAME] thay đổi" at bounding box center [980, 467] width 97 height 13
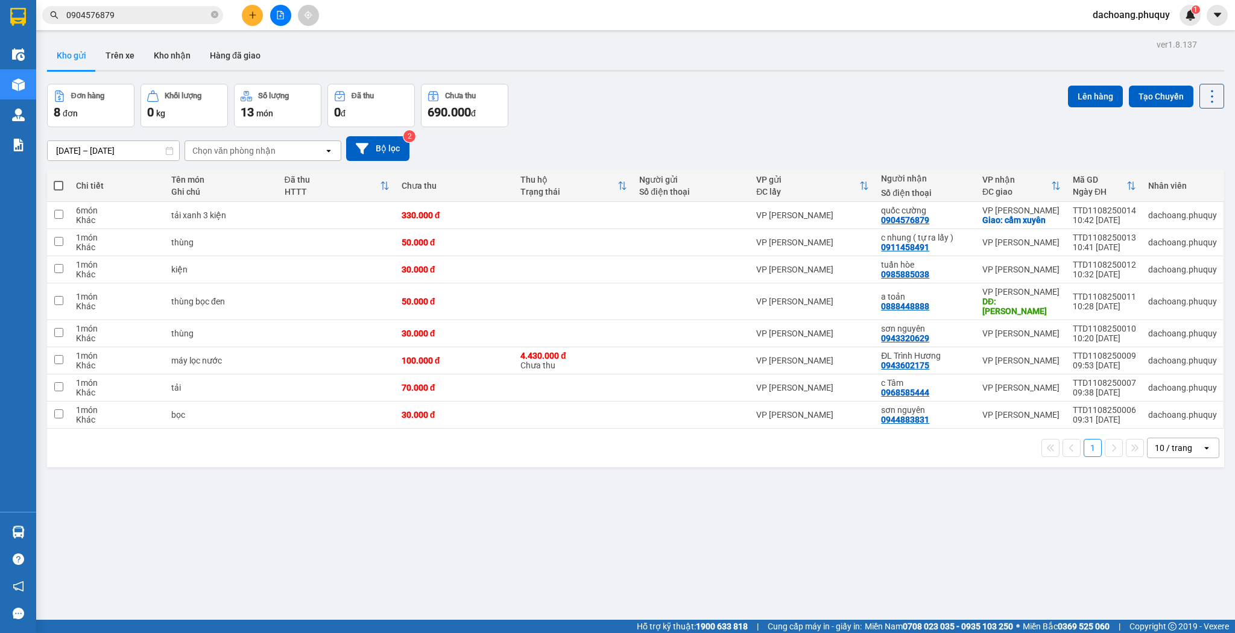
click at [61, 183] on span at bounding box center [59, 186] width 10 height 10
click at [59, 180] on input "checkbox" at bounding box center [59, 180] width 0 height 0
checkbox input "true"
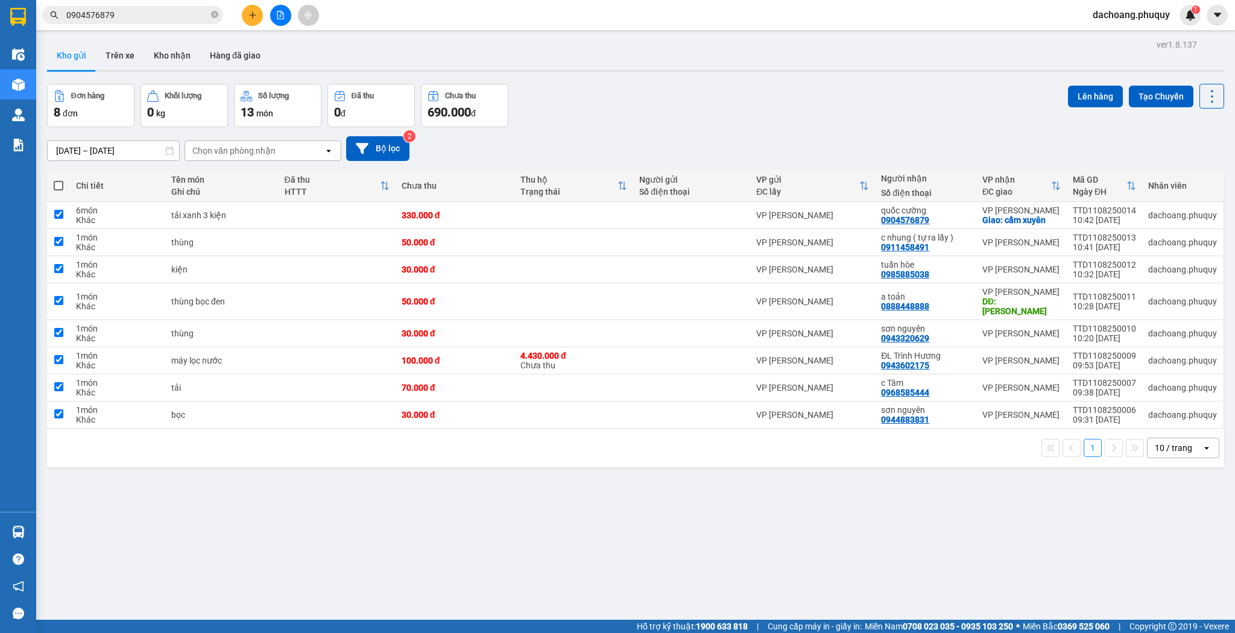
checkbox input "true"
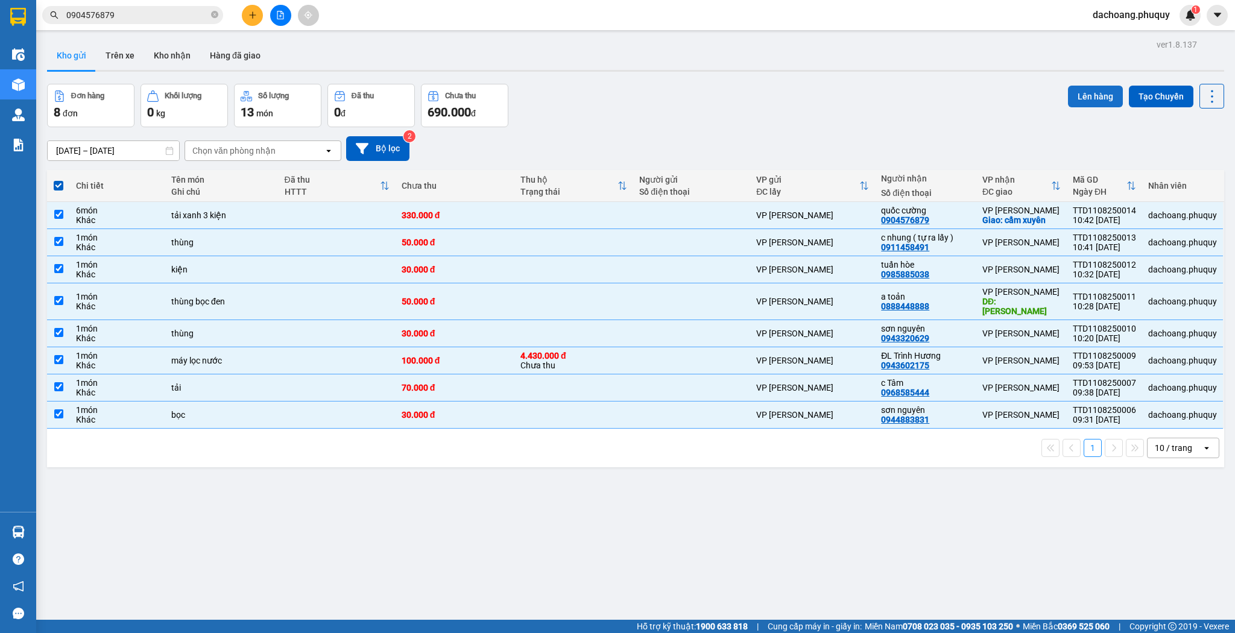
click at [1090, 89] on button "Lên hàng" at bounding box center [1095, 97] width 55 height 22
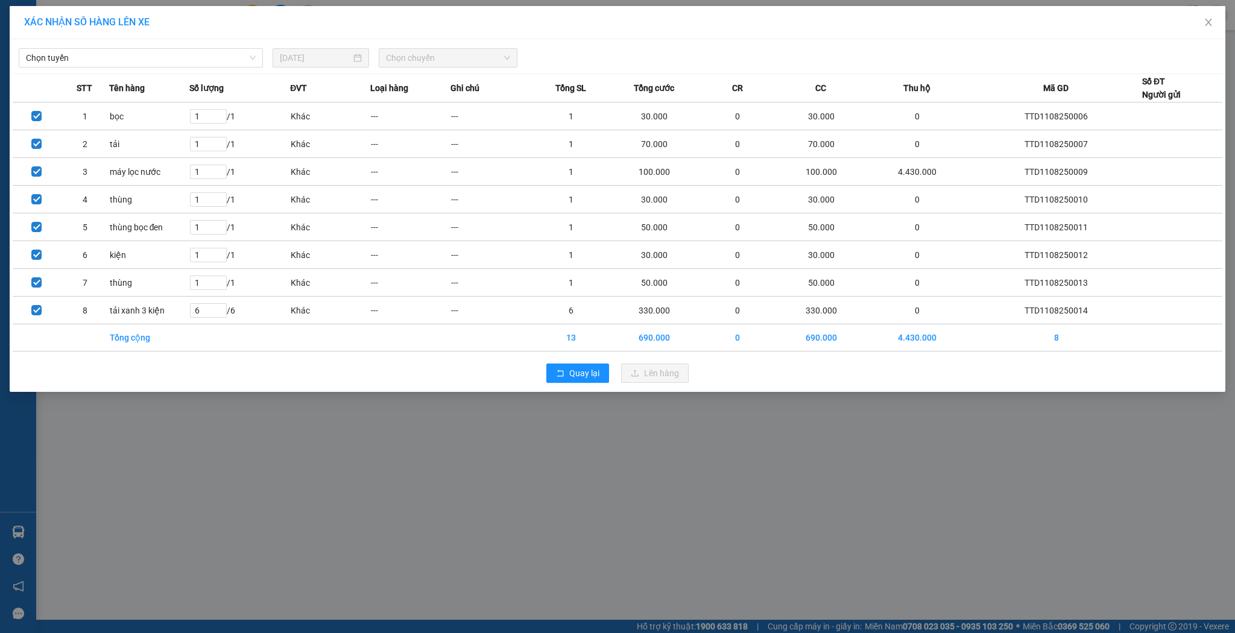
click at [172, 68] on div "Chọn tuyến [DATE] Chọn chuyến STT Tên hàng Số lượng ĐVT Loại hàng Ghi chú Tổng …" at bounding box center [618, 215] width 1216 height 353
click at [175, 64] on span "Chọn tuyến" at bounding box center [141, 58] width 230 height 18
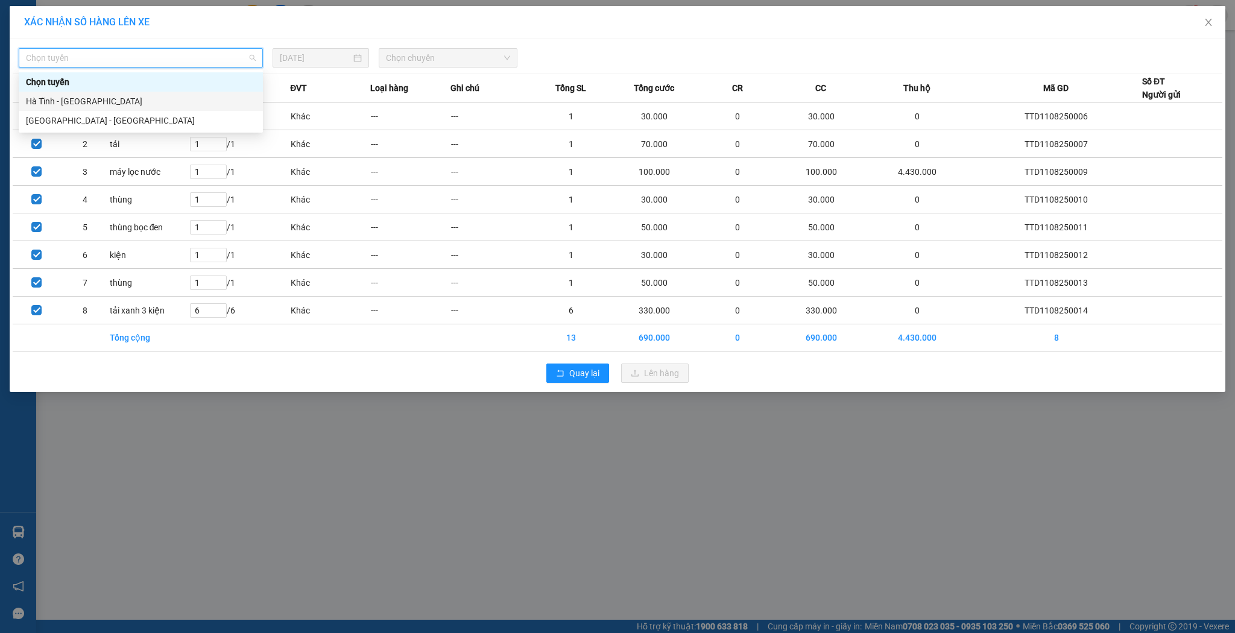
click at [124, 114] on div "[GEOGRAPHIC_DATA] - [GEOGRAPHIC_DATA]" at bounding box center [141, 120] width 230 height 13
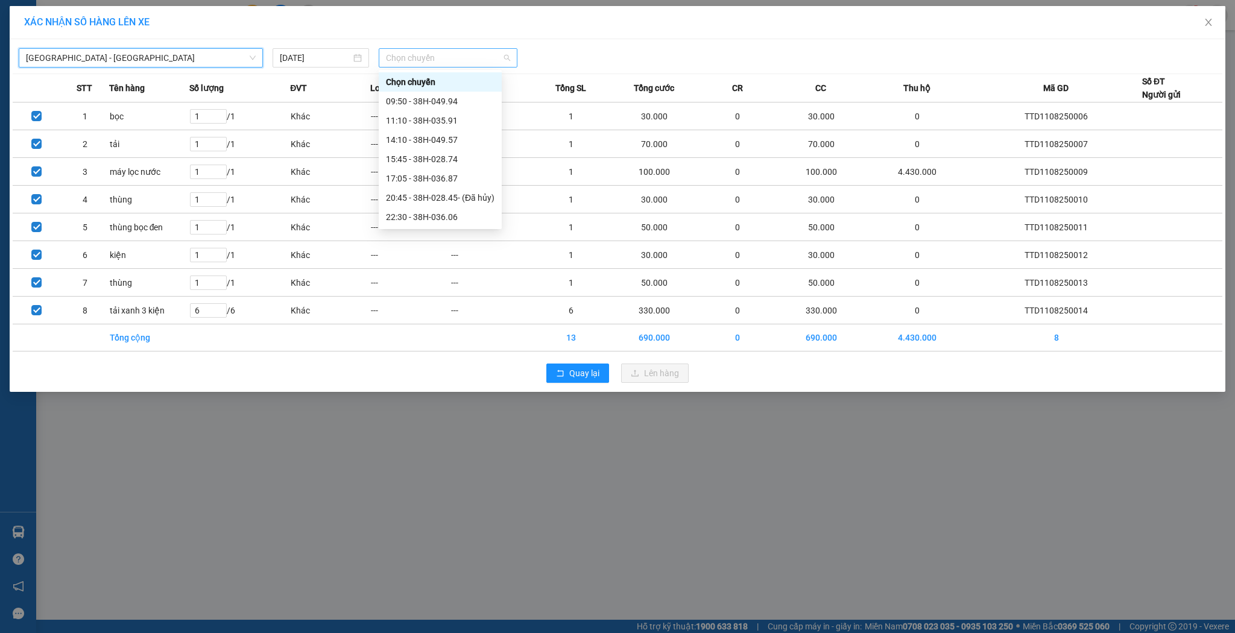
click at [417, 64] on span "Chọn chuyến" at bounding box center [448, 58] width 124 height 18
click at [422, 121] on div "11:10 - 38H-035.91" at bounding box center [440, 120] width 109 height 13
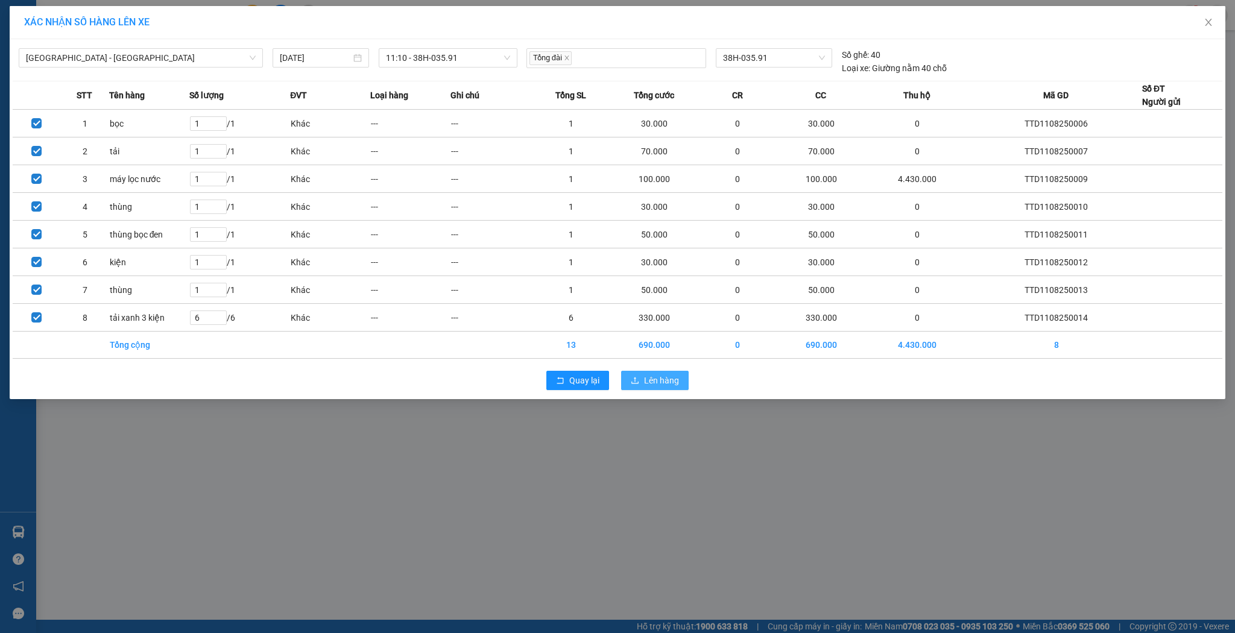
click at [671, 386] on button "Lên hàng" at bounding box center [655, 380] width 68 height 19
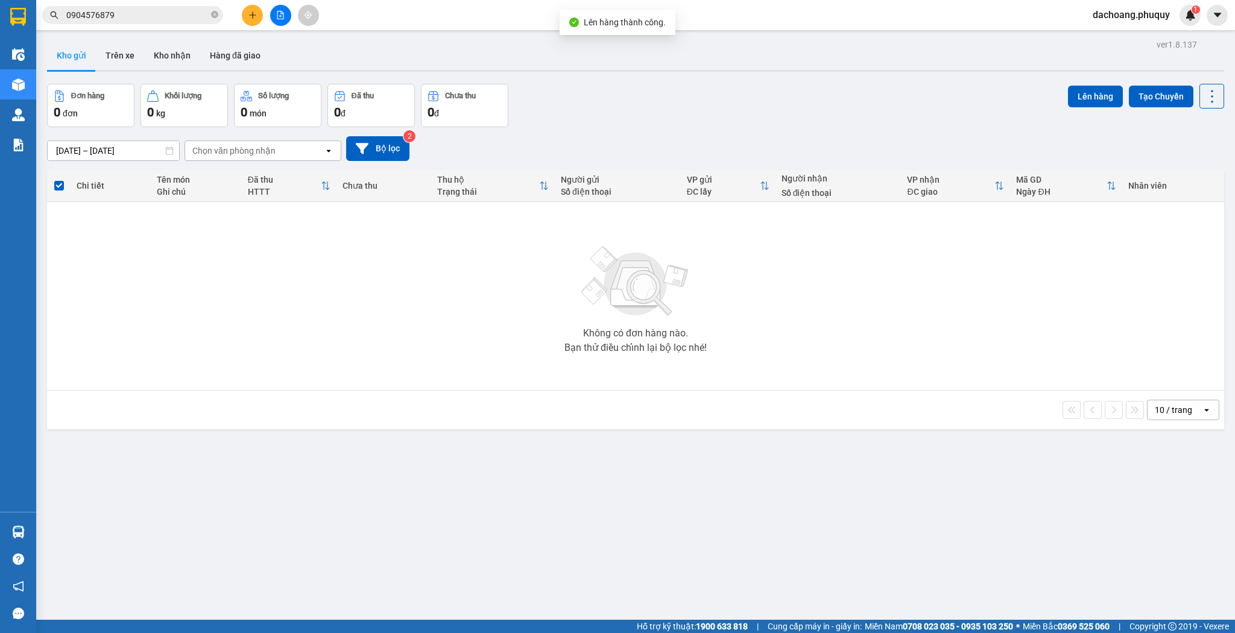
click at [1167, 404] on div "10 / trang" at bounding box center [1175, 410] width 54 height 19
click at [1177, 545] on span "100 / trang" at bounding box center [1171, 543] width 43 height 12
click at [246, 20] on button at bounding box center [252, 15] width 21 height 21
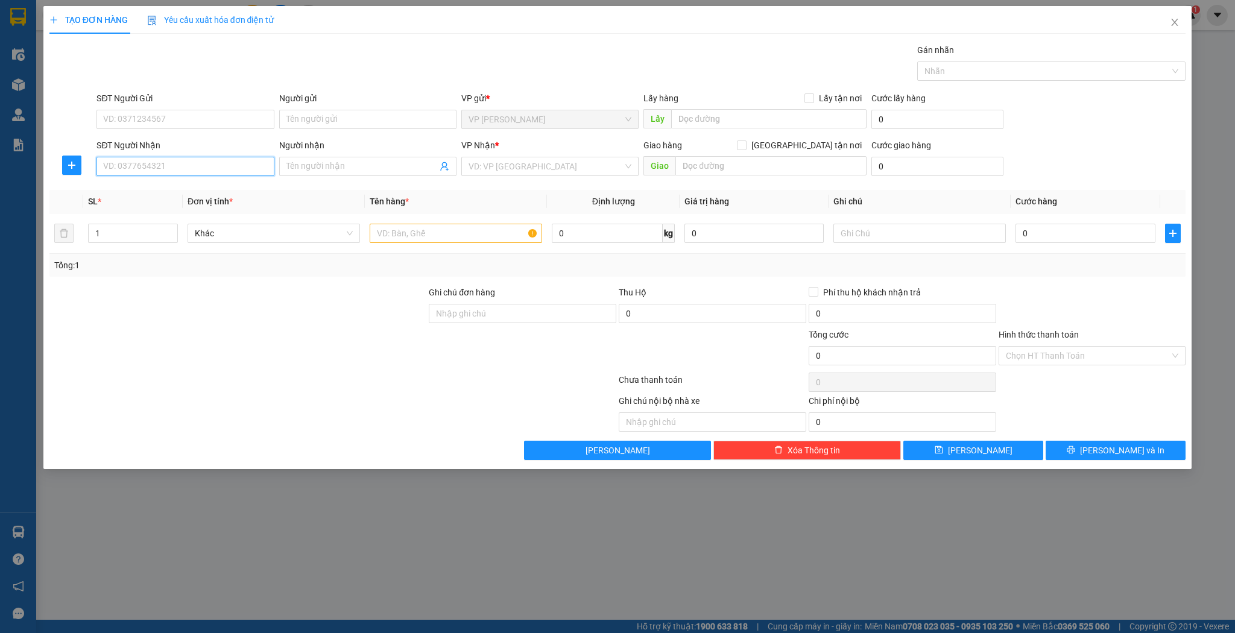
click at [138, 158] on input "SĐT Người Nhận" at bounding box center [185, 166] width 177 height 19
click at [179, 194] on div "0973486468 - [GEOGRAPHIC_DATA]" at bounding box center [185, 189] width 163 height 13
click at [149, 241] on input "1" at bounding box center [133, 233] width 89 height 18
click at [176, 228] on span "Increase Value" at bounding box center [170, 229] width 13 height 11
click at [460, 234] on input "text" at bounding box center [456, 233] width 173 height 19
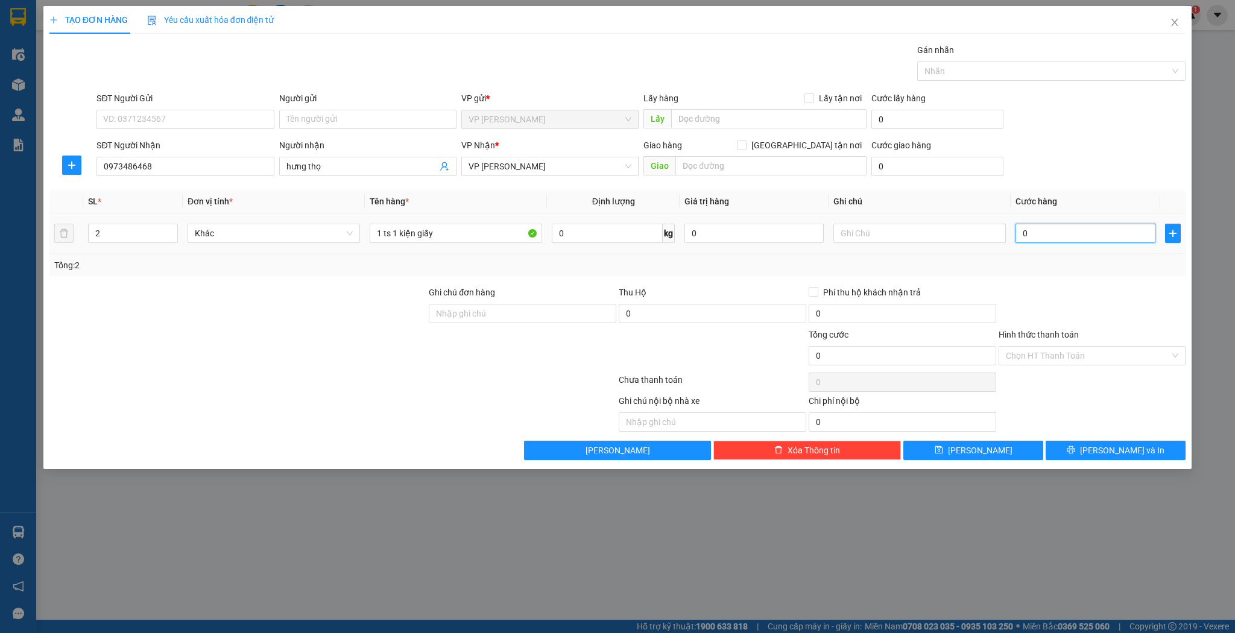
click at [1065, 231] on input "0" at bounding box center [1085, 233] width 139 height 19
click at [941, 446] on button "[PERSON_NAME]" at bounding box center [974, 450] width 140 height 19
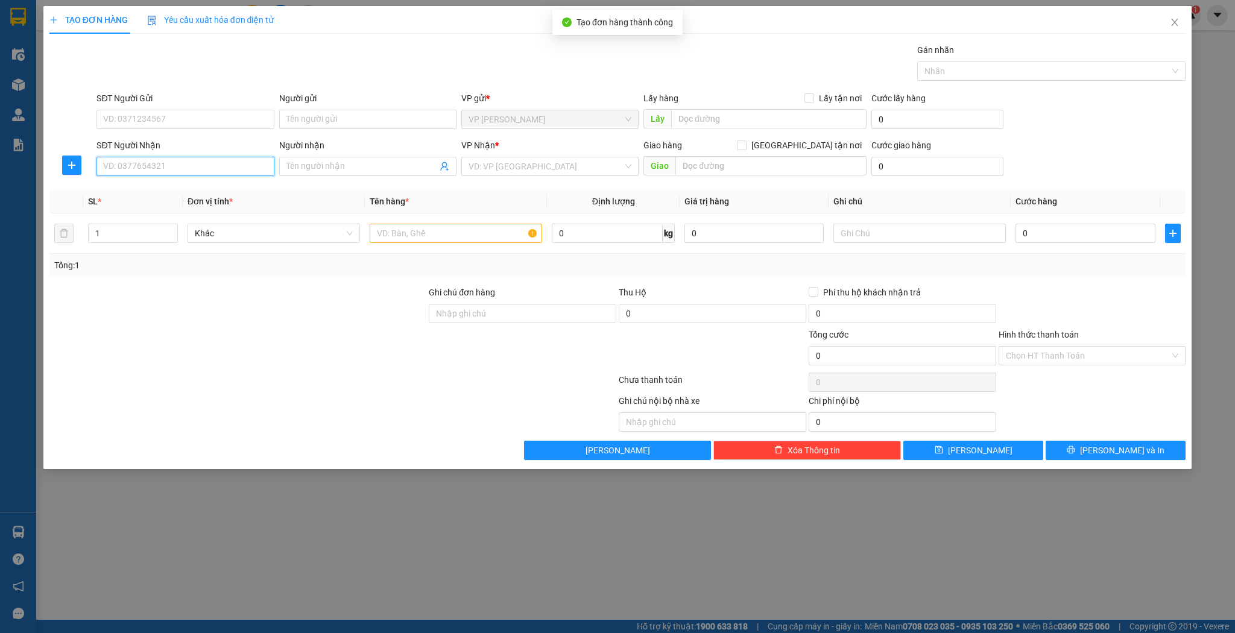
click at [249, 162] on input "SĐT Người Nhận" at bounding box center [185, 166] width 177 height 19
click at [204, 188] on div "0943602175 - ĐL [PERSON_NAME]" at bounding box center [185, 189] width 163 height 13
click at [123, 241] on input "1" at bounding box center [133, 233] width 89 height 18
click at [425, 240] on input "text" at bounding box center [456, 233] width 173 height 19
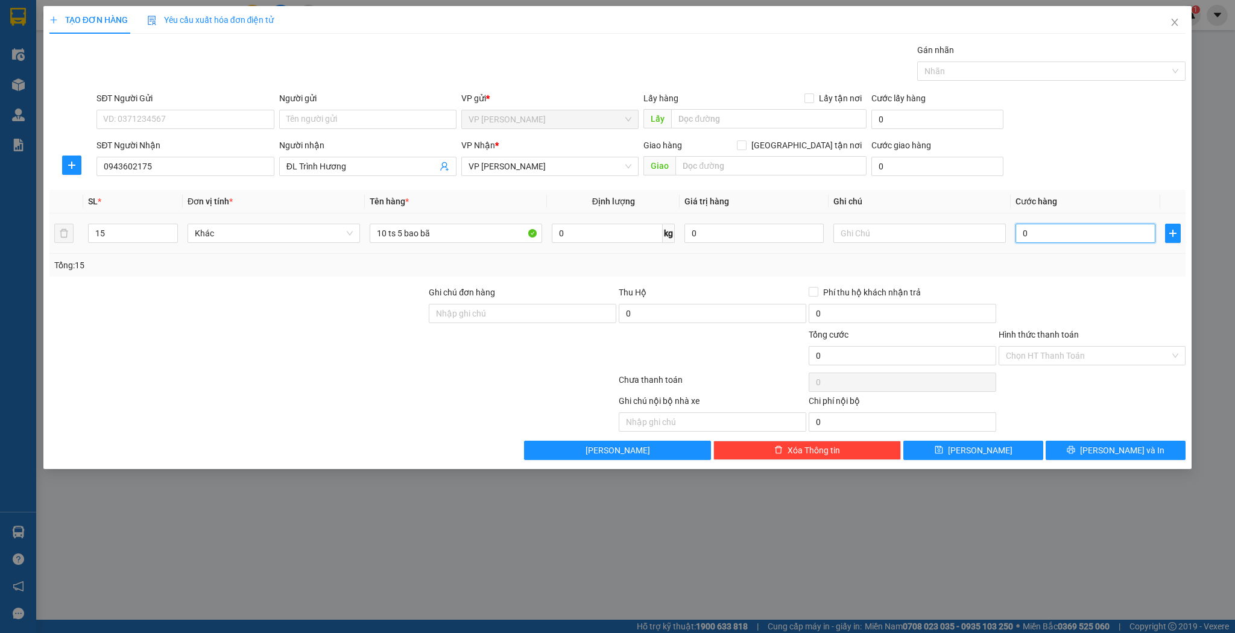
click at [1072, 233] on input "0" at bounding box center [1085, 233] width 139 height 19
click at [980, 444] on span "[PERSON_NAME]" at bounding box center [980, 450] width 65 height 13
click at [359, 179] on div "Người nhận Tên người nhận" at bounding box center [367, 160] width 177 height 42
click at [359, 173] on span at bounding box center [367, 166] width 177 height 19
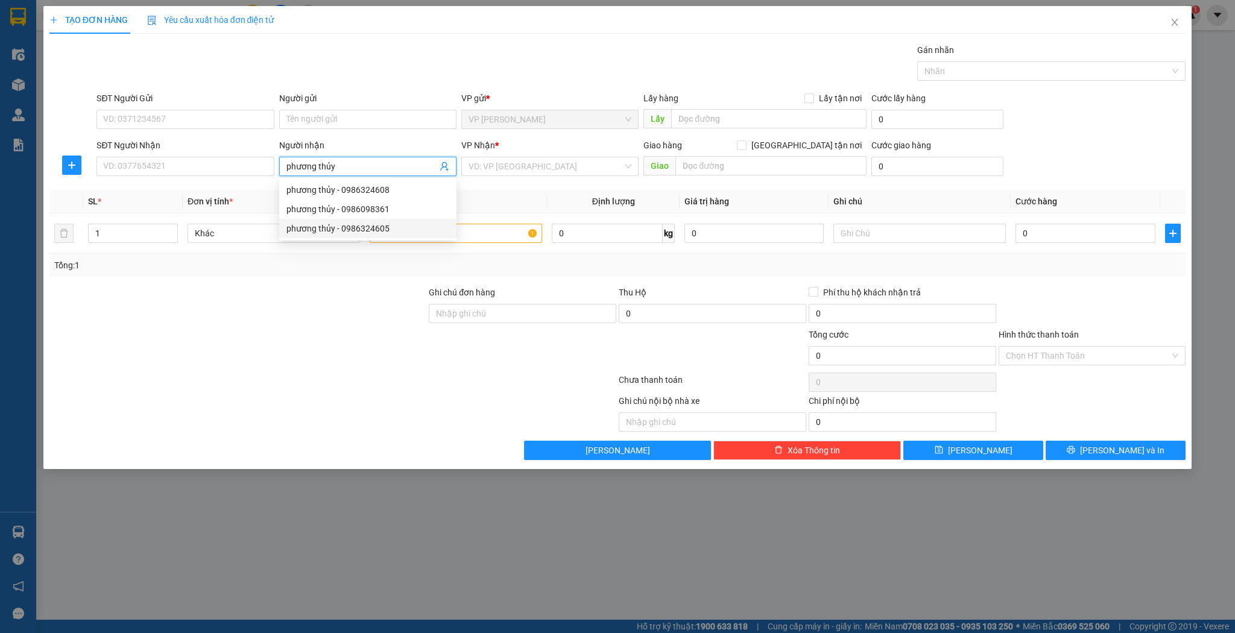
click at [386, 227] on div "phương thủy - 0986324605" at bounding box center [368, 228] width 163 height 13
click at [443, 230] on input "text" at bounding box center [456, 233] width 173 height 19
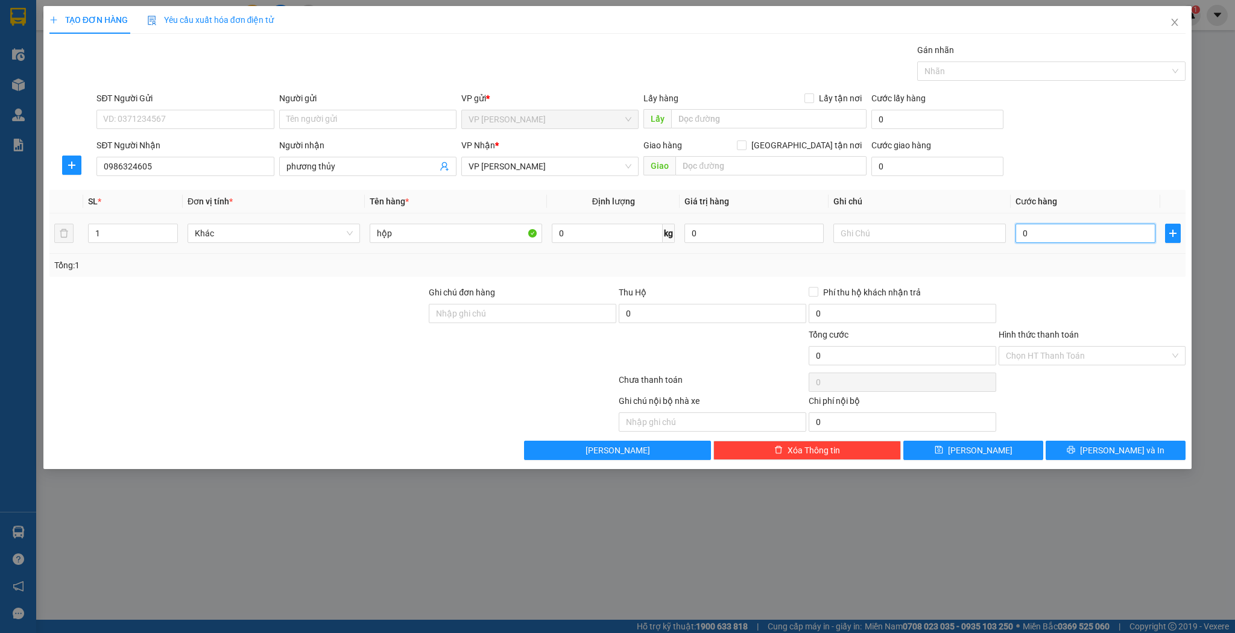
click at [1078, 241] on input "0" at bounding box center [1085, 233] width 139 height 19
click at [1007, 460] on div "TẠO ĐƠN HÀNG Yêu cầu xuất hóa đơn điện tử Transit Pickup Surcharge Ids Transit …" at bounding box center [617, 237] width 1149 height 463
click at [1013, 451] on button "[PERSON_NAME]" at bounding box center [974, 450] width 140 height 19
click at [133, 171] on input "SĐT Người Nhận" at bounding box center [185, 166] width 177 height 19
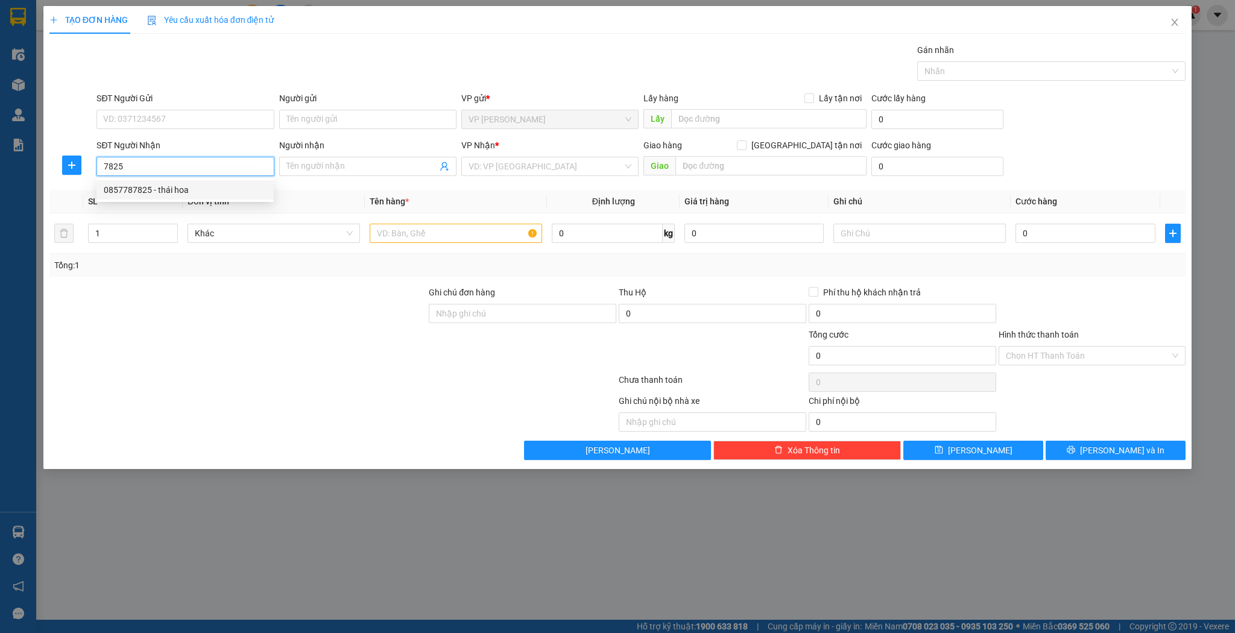
click at [198, 191] on div "0857787825 - thái hoa" at bounding box center [185, 189] width 163 height 13
click at [421, 236] on input "text" at bounding box center [456, 233] width 173 height 19
click at [1085, 244] on div "0" at bounding box center [1085, 233] width 139 height 24
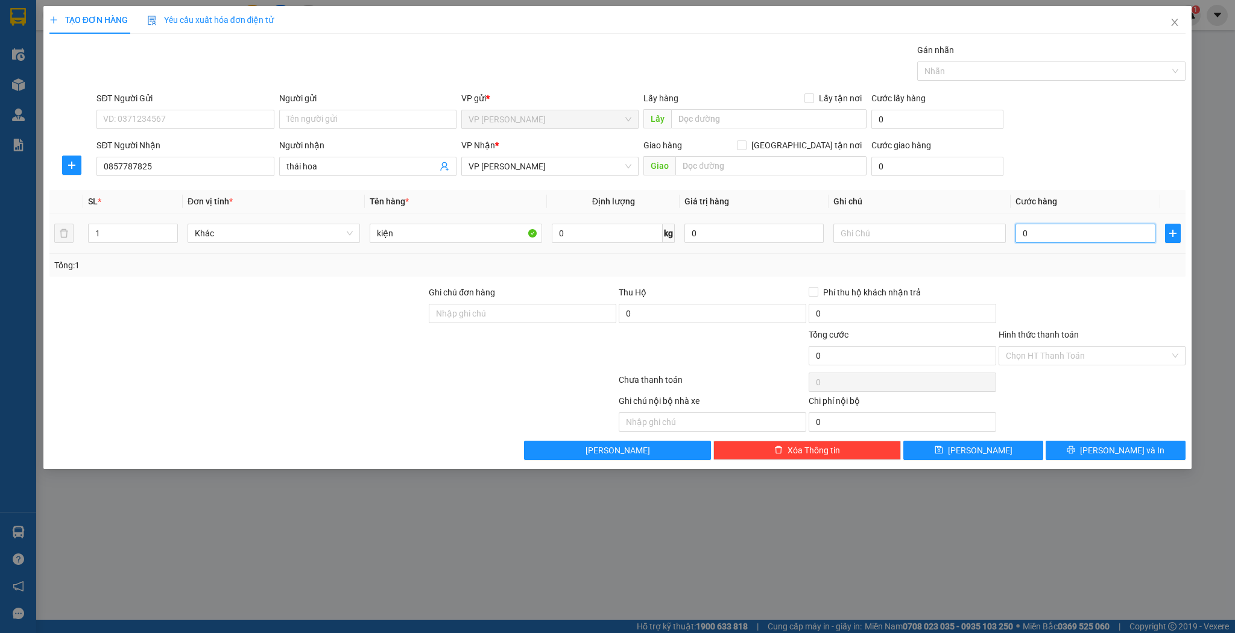
click at [1088, 231] on input "0" at bounding box center [1085, 233] width 139 height 19
click at [995, 450] on button "[PERSON_NAME]" at bounding box center [974, 450] width 140 height 19
click at [324, 168] on input "Người nhận" at bounding box center [362, 166] width 151 height 13
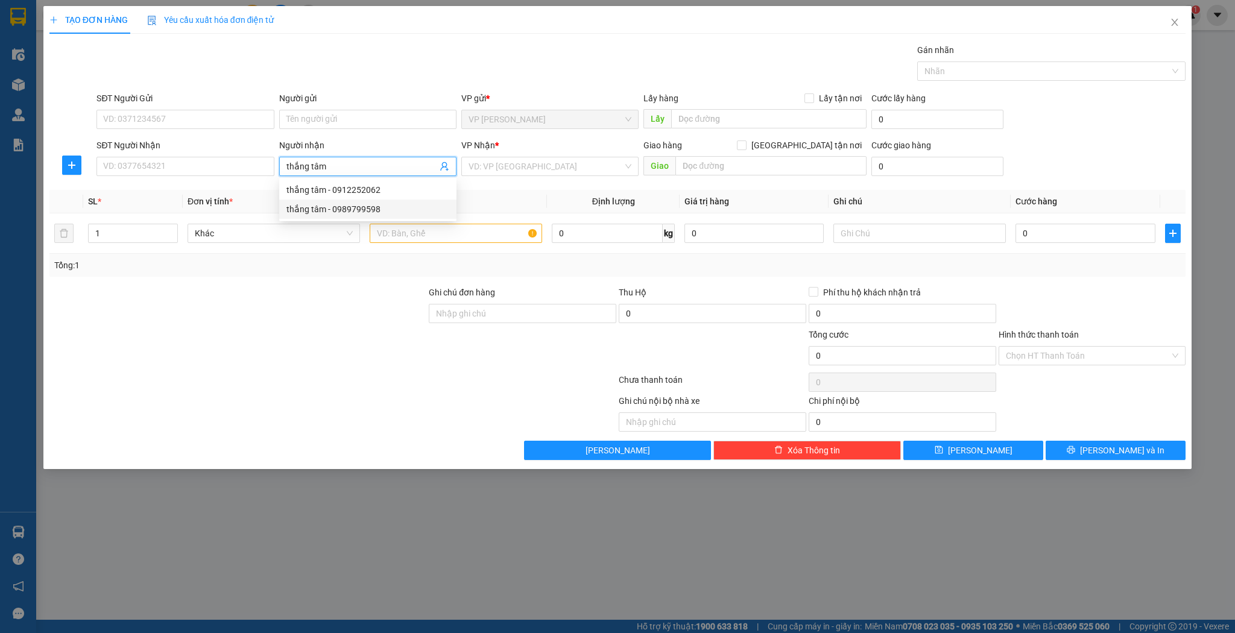
click at [387, 212] on div "thắng tâm - 0989799598" at bounding box center [368, 209] width 163 height 13
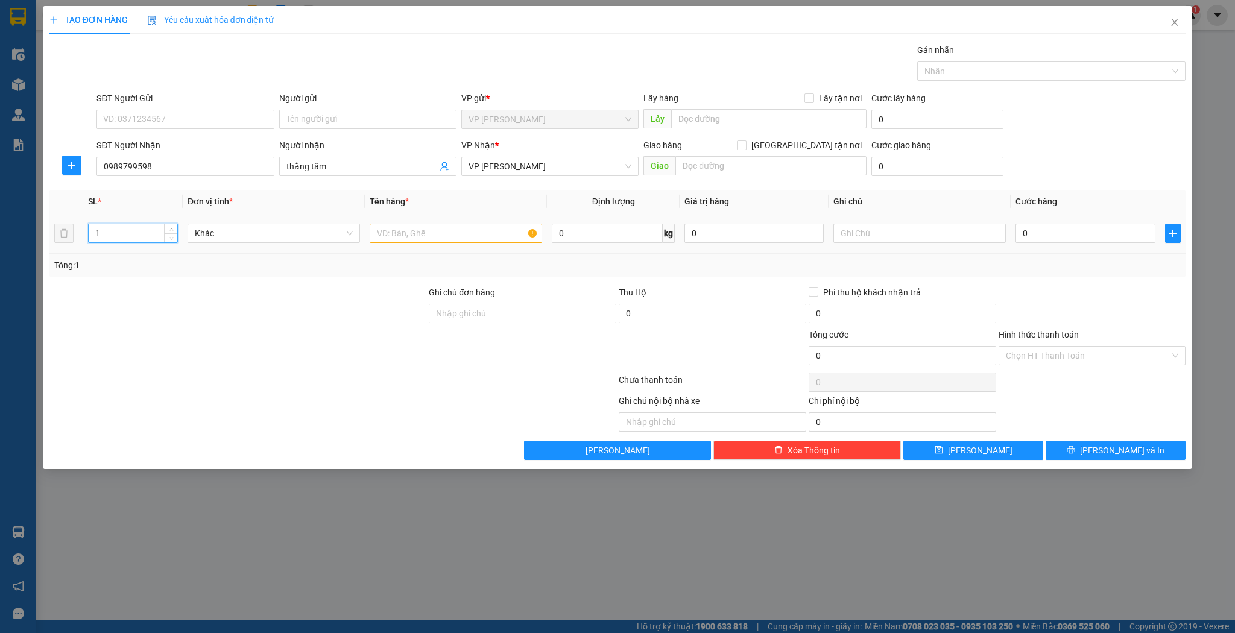
click at [122, 238] on input "1" at bounding box center [133, 233] width 89 height 18
click at [138, 221] on div "4" at bounding box center [133, 233] width 90 height 24
click at [136, 224] on input "4" at bounding box center [133, 233] width 89 height 18
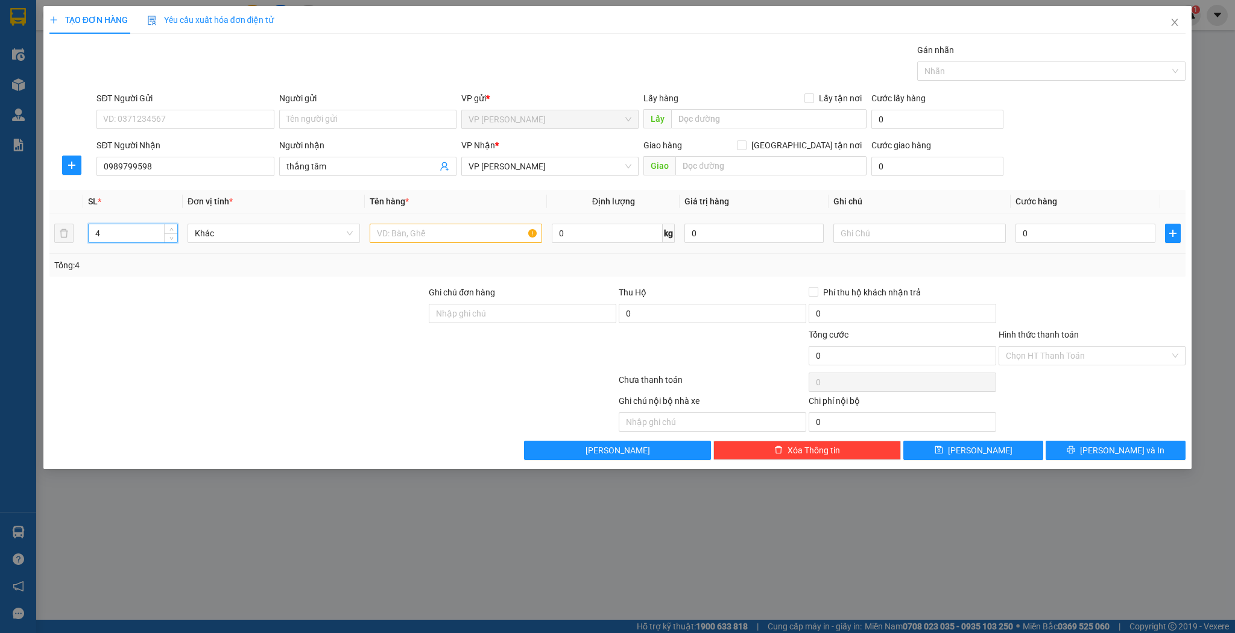
click at [136, 226] on input "4" at bounding box center [133, 233] width 89 height 18
click at [138, 226] on input "45" at bounding box center [133, 233] width 89 height 18
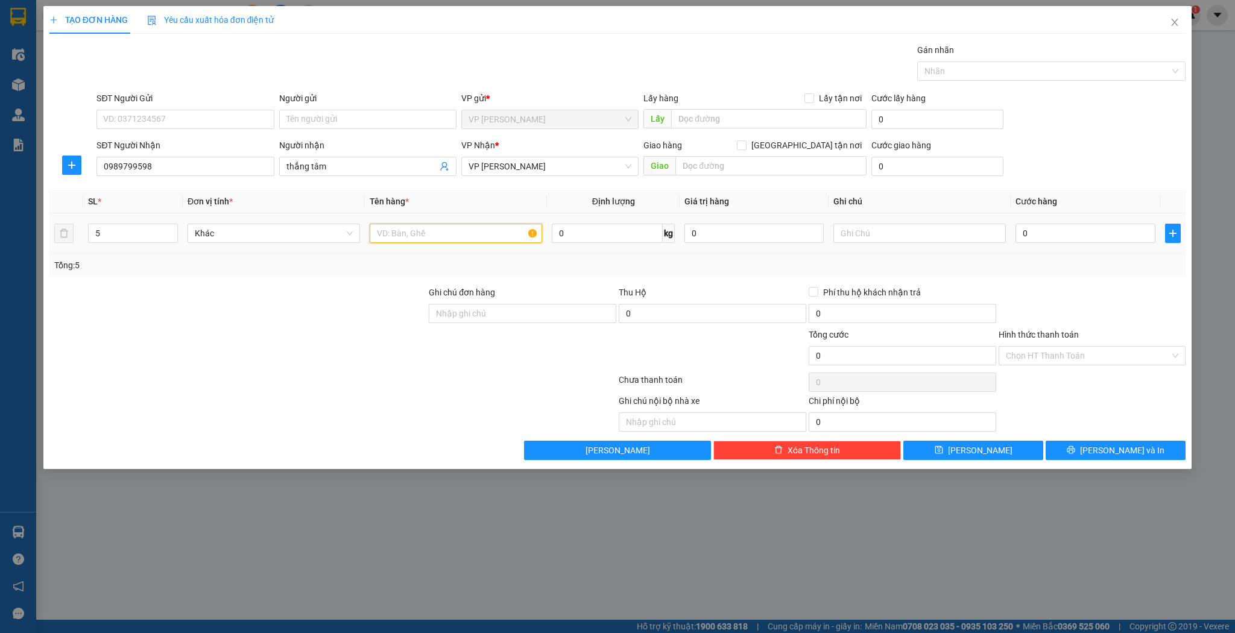
click at [416, 238] on input "text" at bounding box center [456, 233] width 173 height 19
click at [1021, 231] on input "0" at bounding box center [1085, 233] width 139 height 19
click at [212, 163] on input "0989799598" at bounding box center [185, 166] width 177 height 19
click at [315, 165] on input "thắng tâm" at bounding box center [362, 166] width 151 height 13
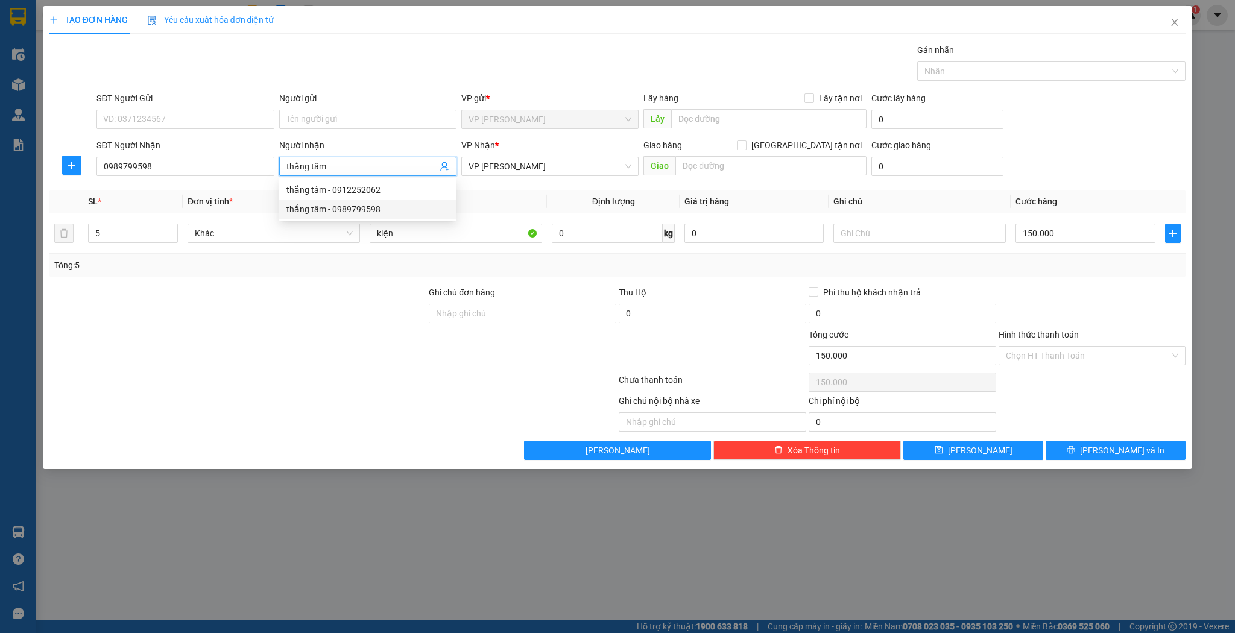
click at [355, 165] on input "thắng tâm" at bounding box center [362, 166] width 151 height 13
click at [364, 191] on div "thắng tâm - 0912252062" at bounding box center [368, 189] width 163 height 13
click at [981, 448] on span "[PERSON_NAME]" at bounding box center [980, 450] width 65 height 13
